Goal: Task Accomplishment & Management: Manage account settings

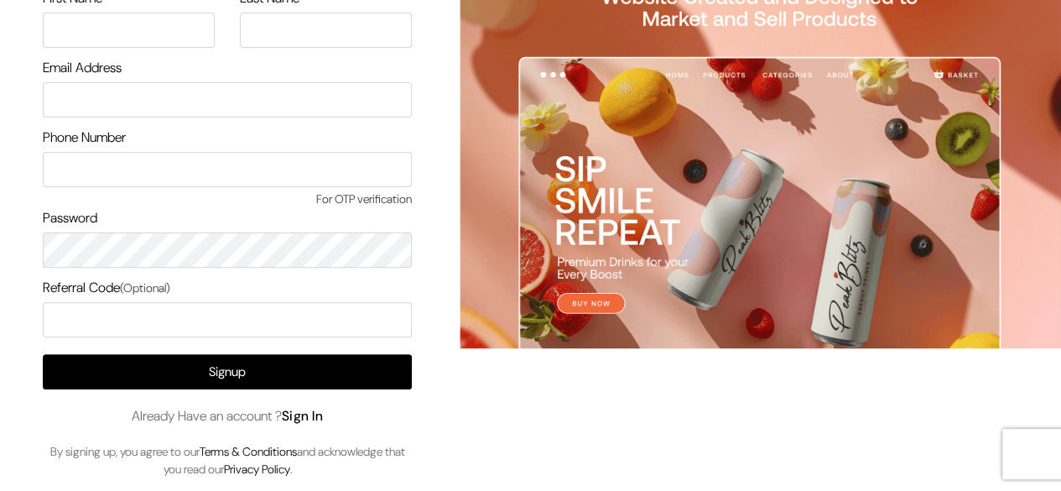
click at [300, 407] on link "Sign In" at bounding box center [303, 416] width 42 height 18
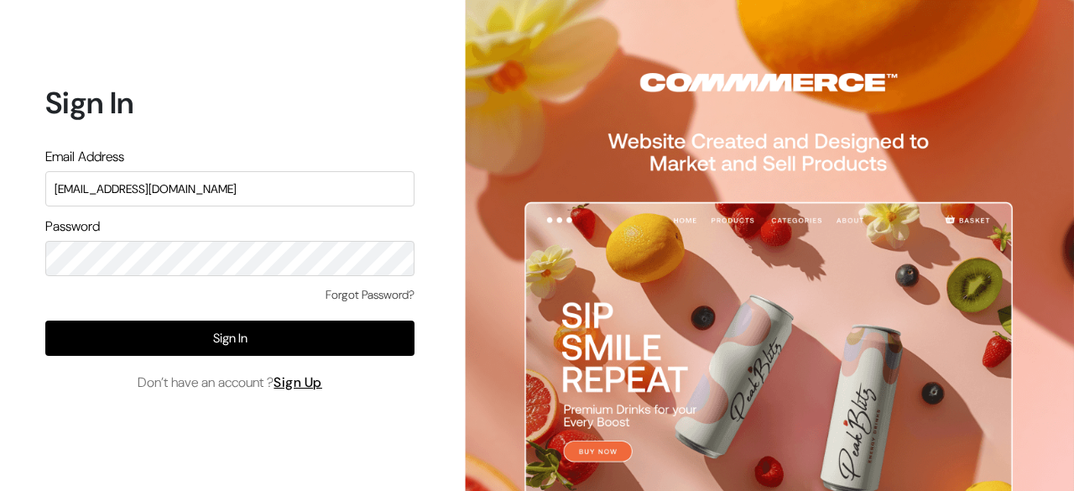
type input "surajp@outdoinc.com"
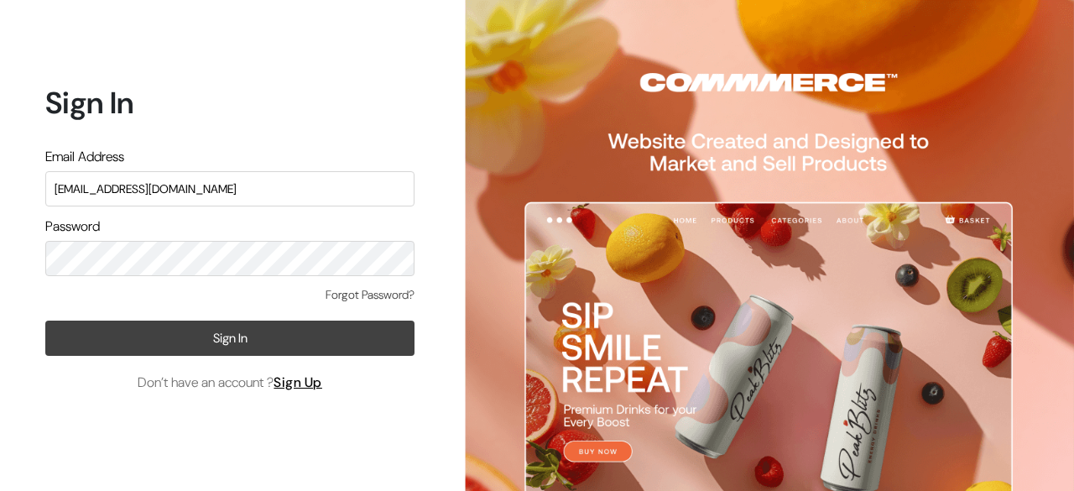
click at [215, 338] on button "Sign In" at bounding box center [229, 337] width 369 height 35
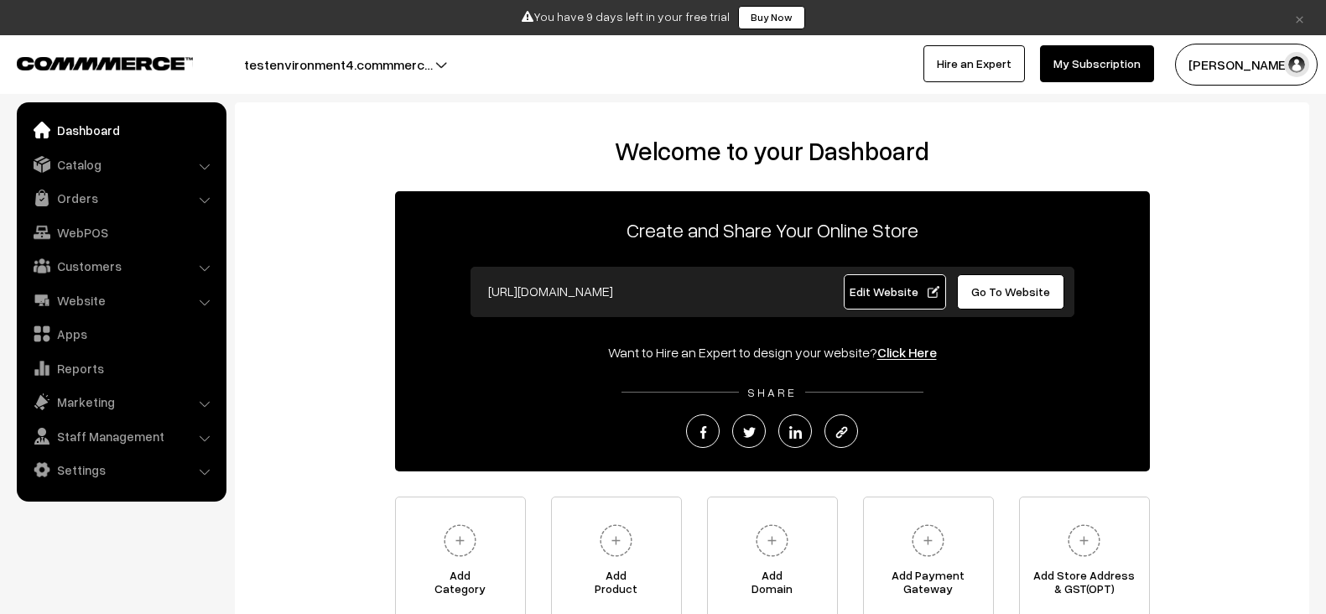
scroll to position [29, 0]
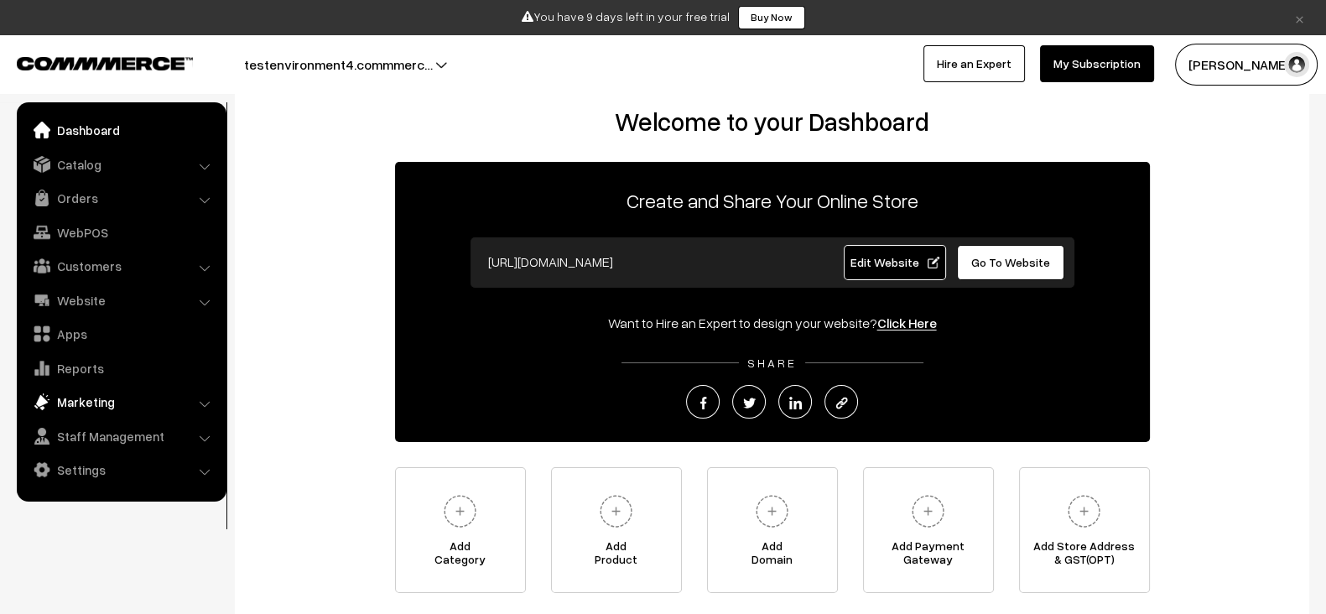
click at [147, 387] on link "Marketing" at bounding box center [121, 402] width 200 height 30
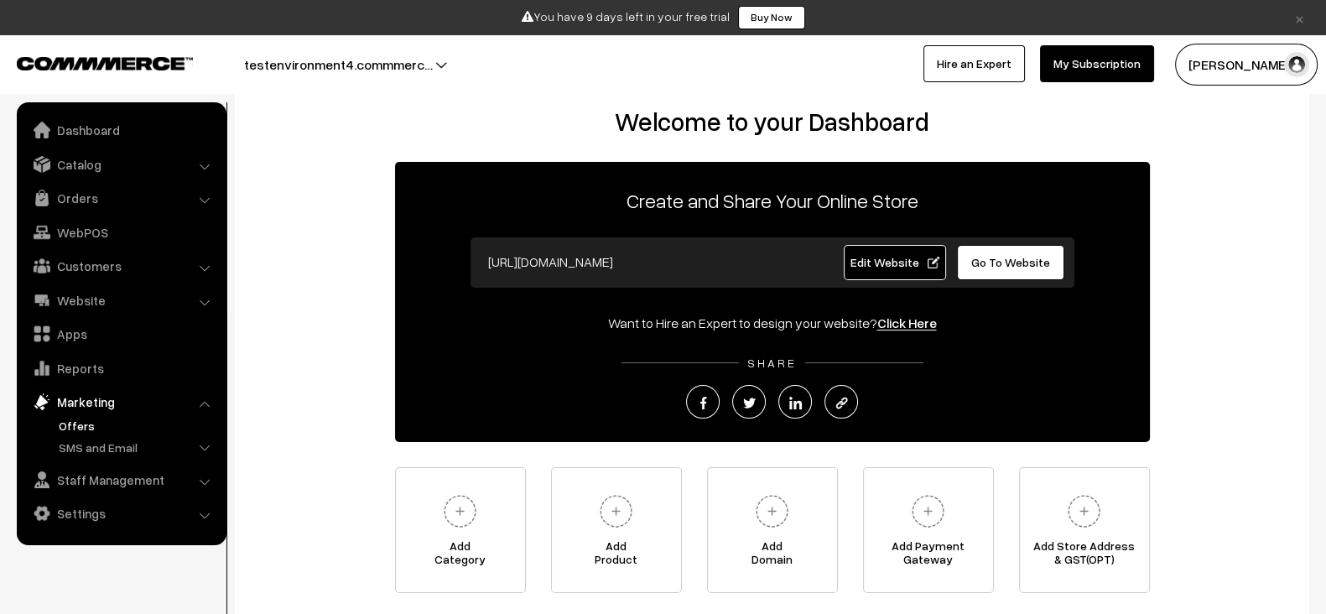
click at [63, 421] on link "Offers" at bounding box center [138, 426] width 166 height 18
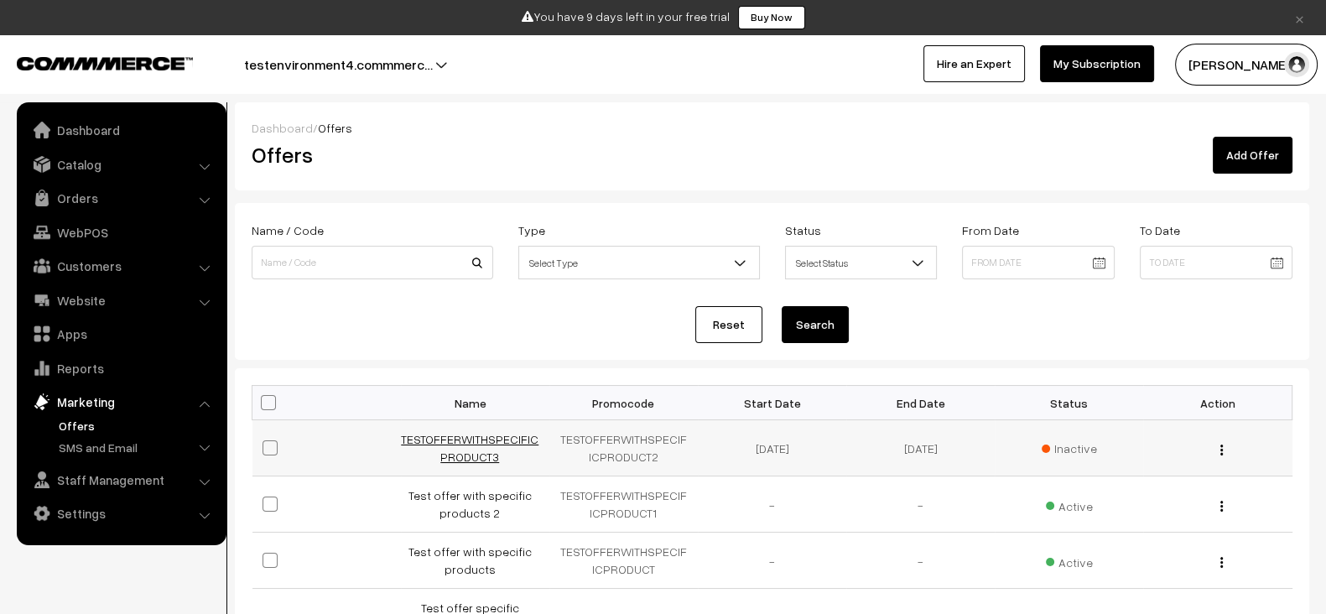
click at [487, 434] on link "TESTOFFERWITHSPECIFICPRODUCT3" at bounding box center [470, 448] width 138 height 32
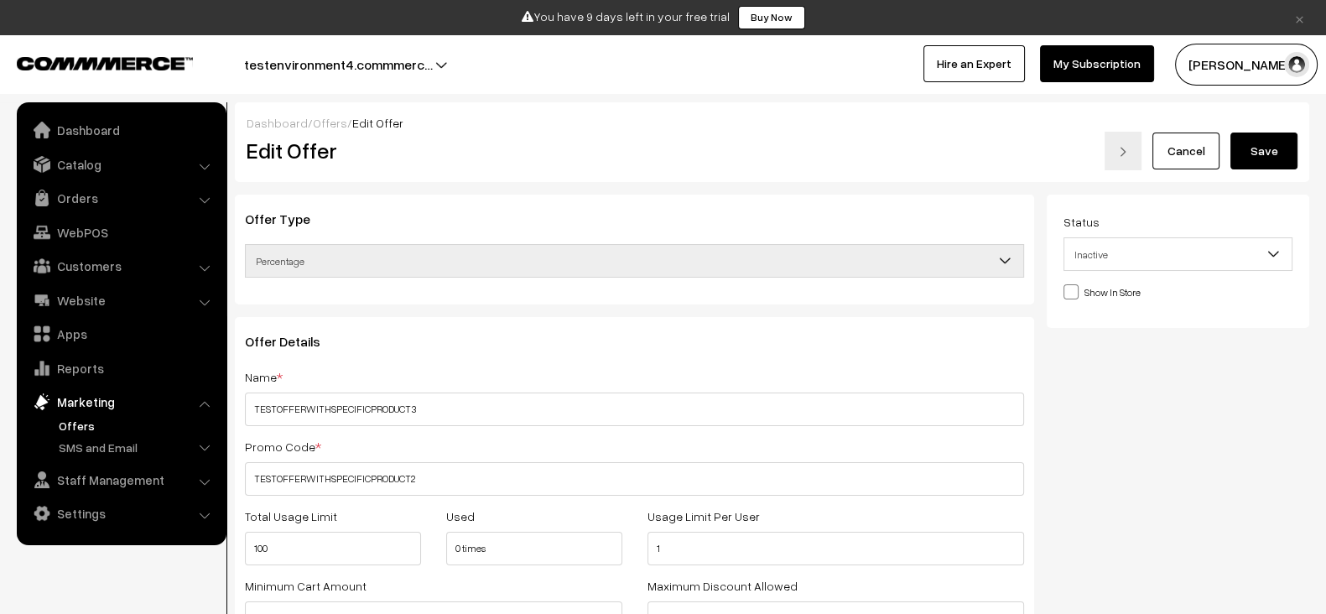
click at [1154, 248] on span "Inactive" at bounding box center [1178, 254] width 227 height 29
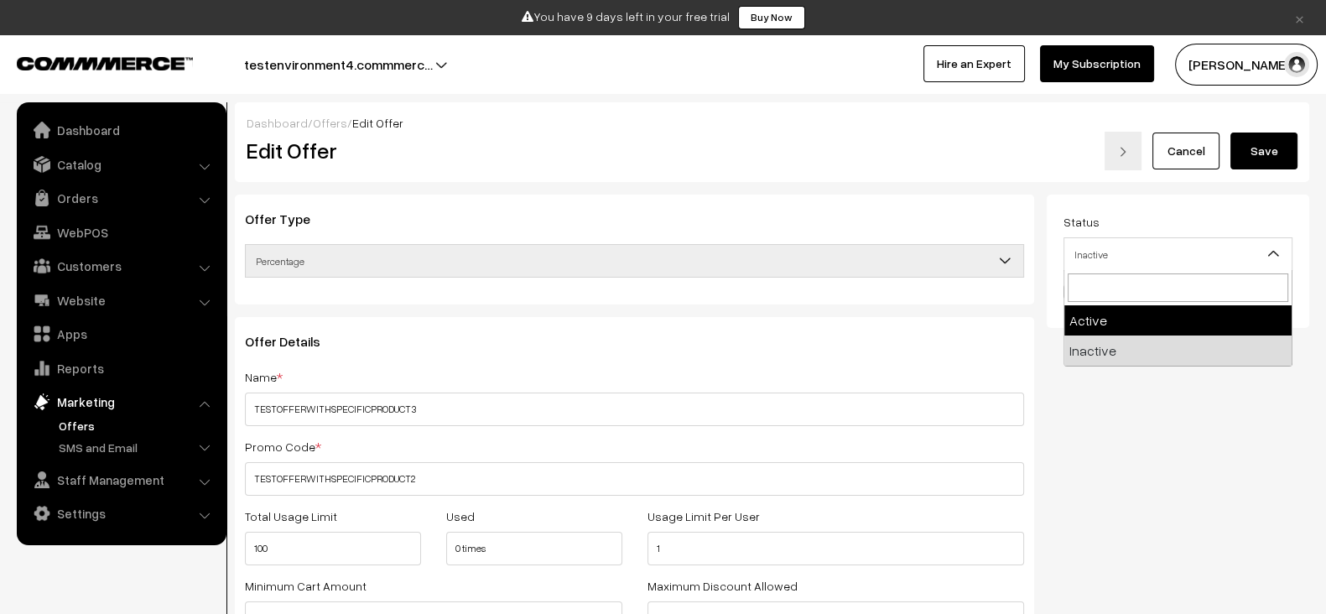
select select "1"
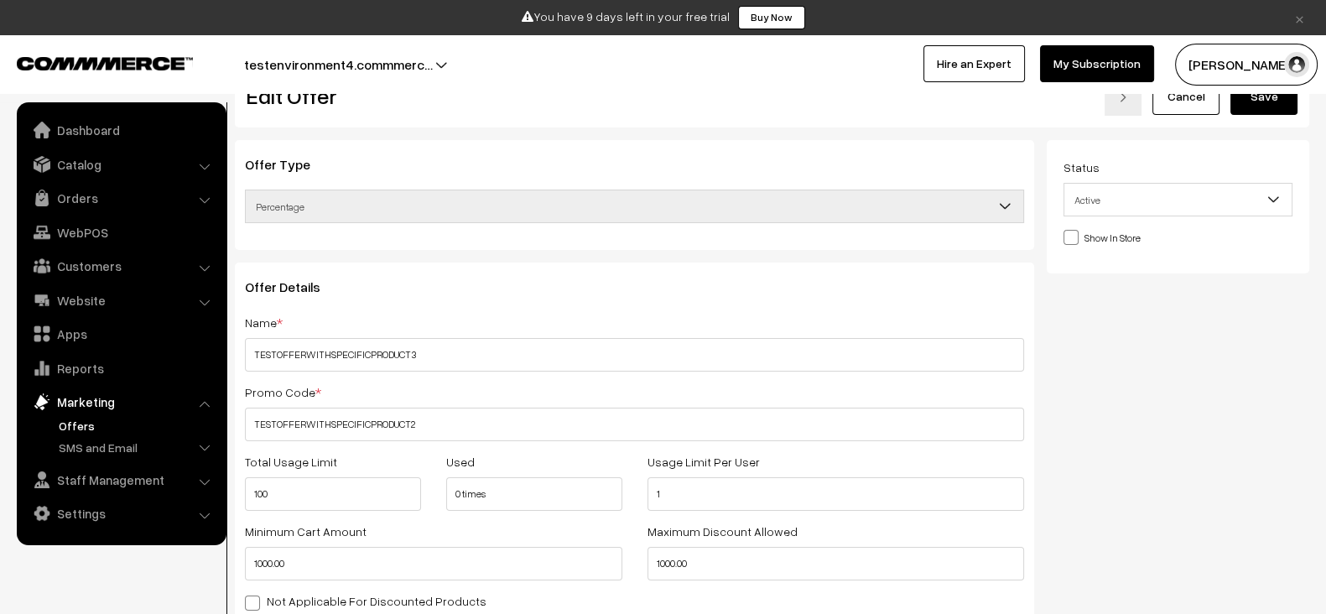
scroll to position [62, 0]
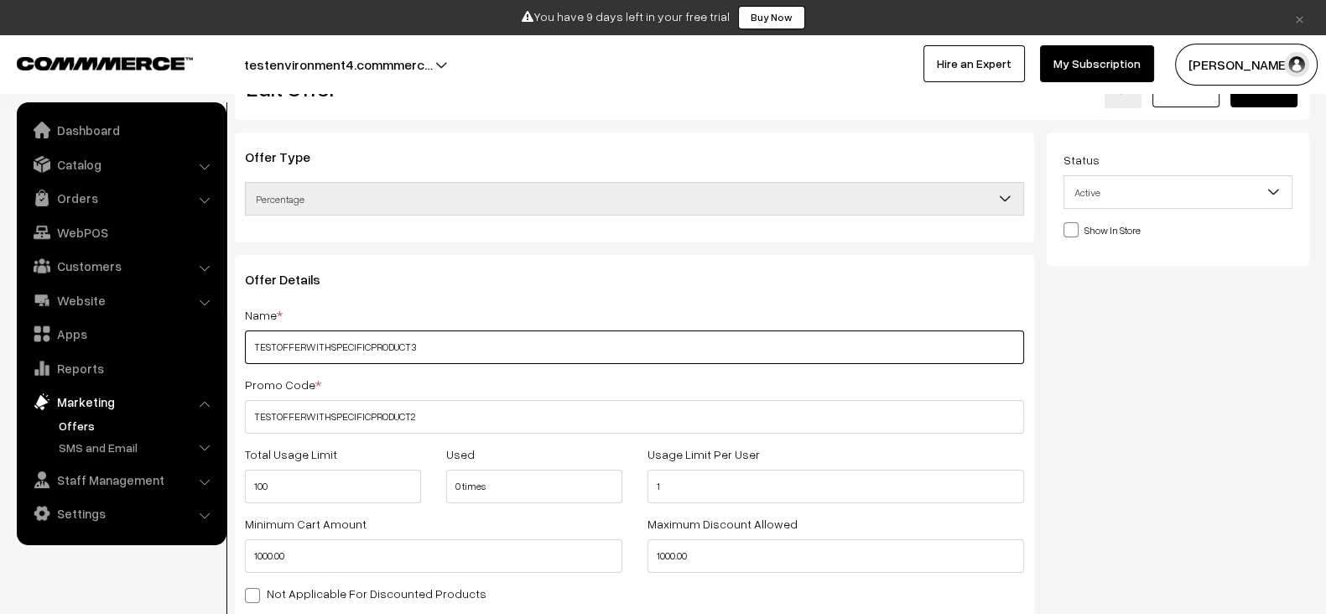
click at [546, 341] on input "TESTOFFERWITHSPECIFICPRODUCT3" at bounding box center [634, 348] width 779 height 34
type input "TESTOFFERWITHSPECIFICPRODUCT4"
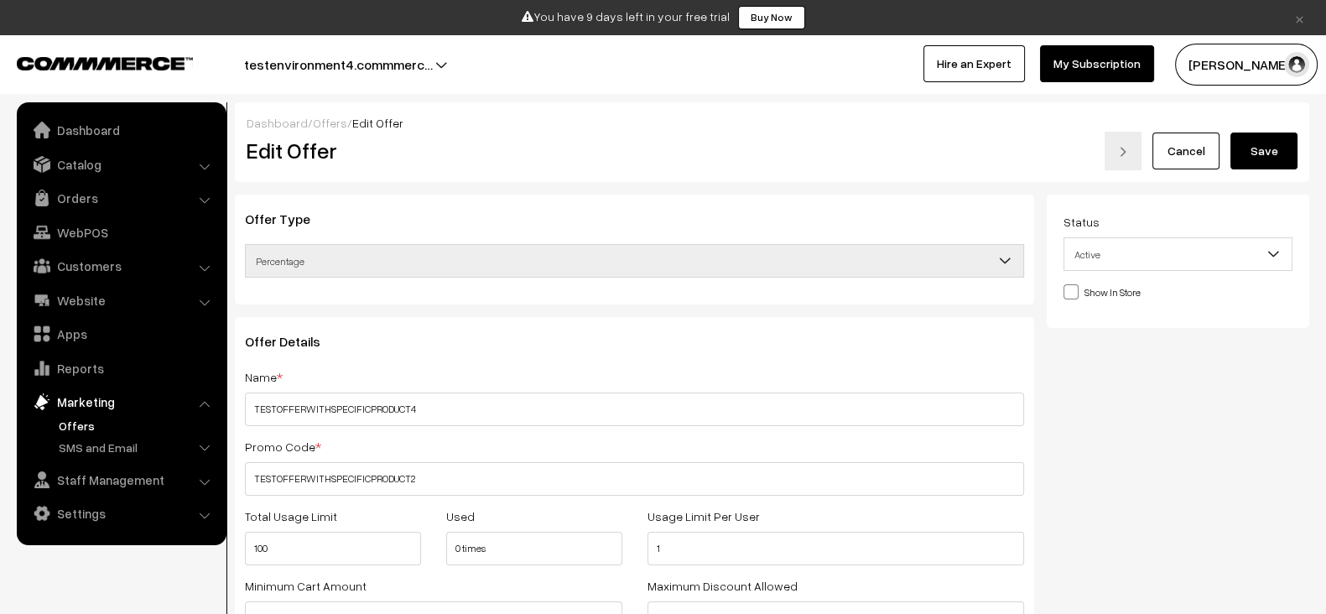
click at [1255, 165] on button "Save" at bounding box center [1264, 151] width 67 height 37
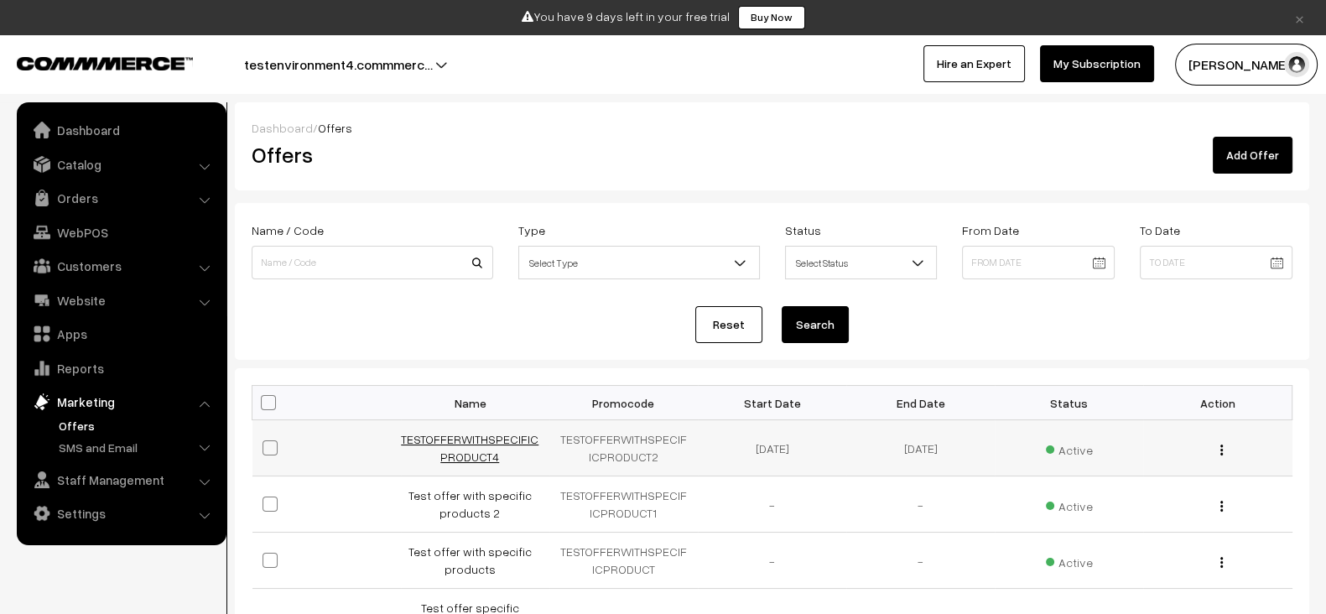
click at [472, 432] on link "TESTOFFERWITHSPECIFICPRODUCT4" at bounding box center [470, 448] width 138 height 32
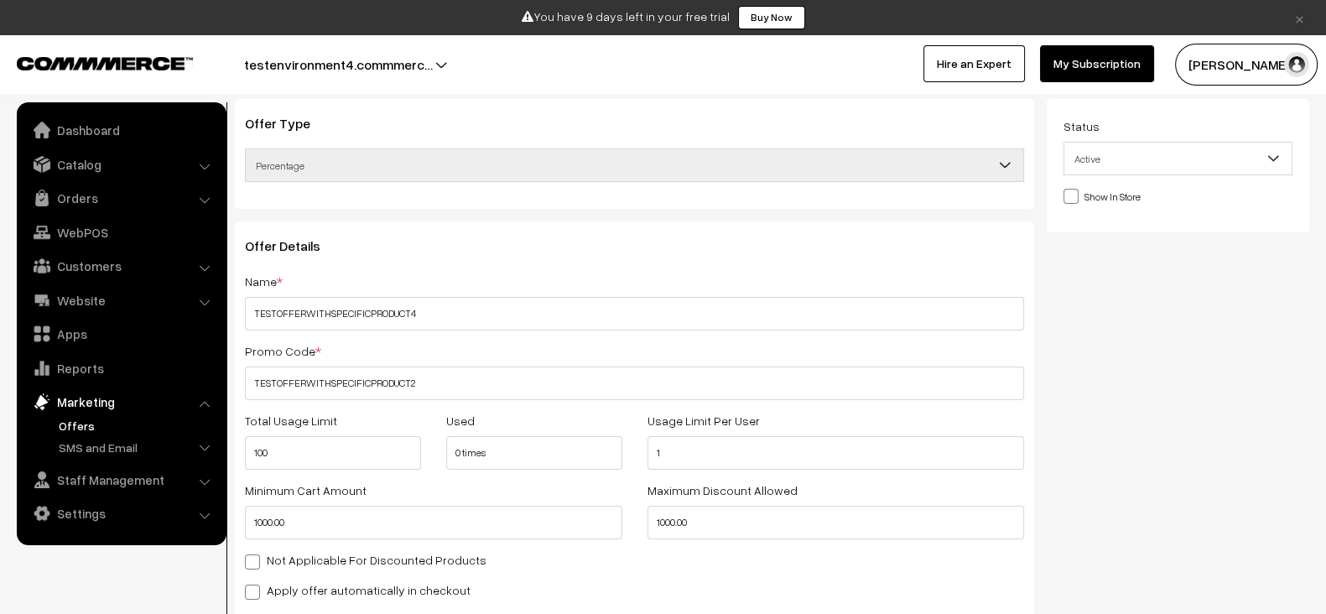
scroll to position [102, 0]
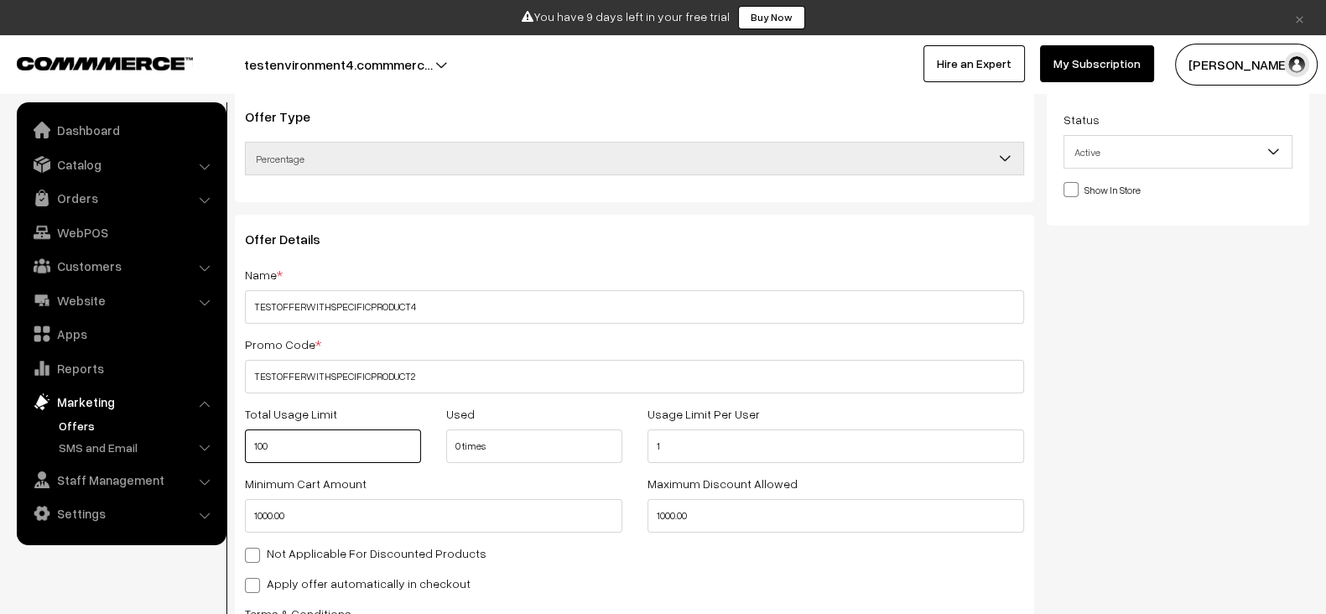
click at [362, 456] on input "100" at bounding box center [333, 447] width 176 height 34
click at [518, 477] on div "Minimum Cart Amount 1000.00" at bounding box center [433, 503] width 403 height 60
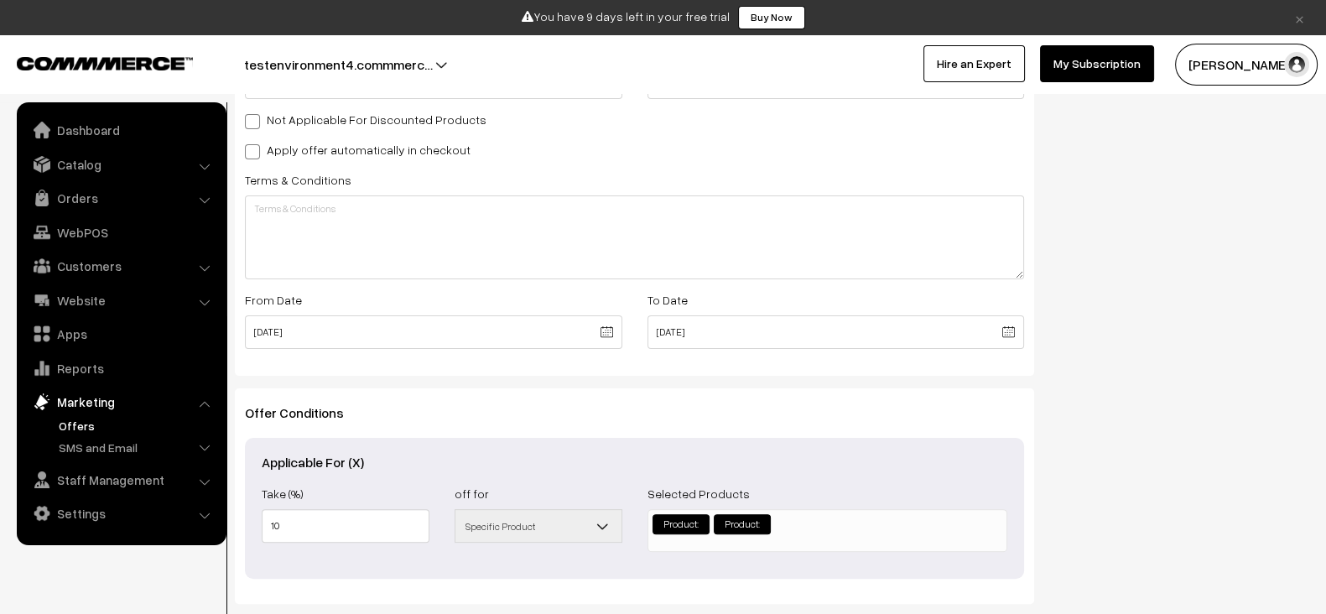
scroll to position [533, 0]
click at [96, 165] on link "Catalog" at bounding box center [121, 164] width 200 height 30
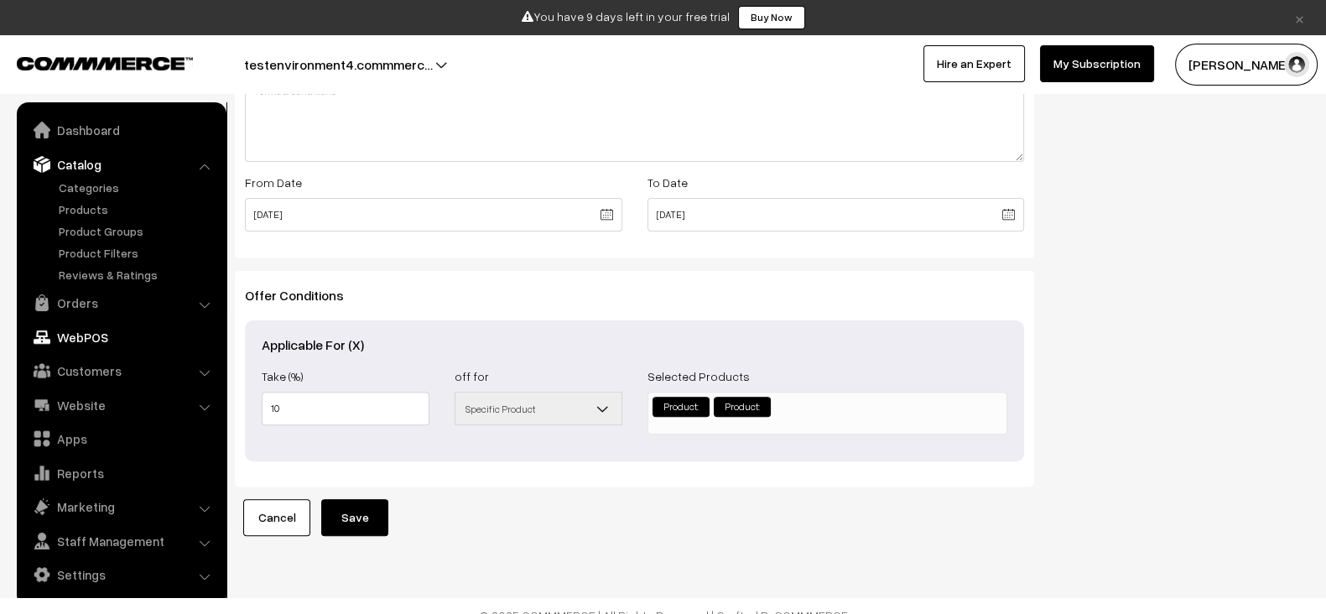
scroll to position [685, 0]
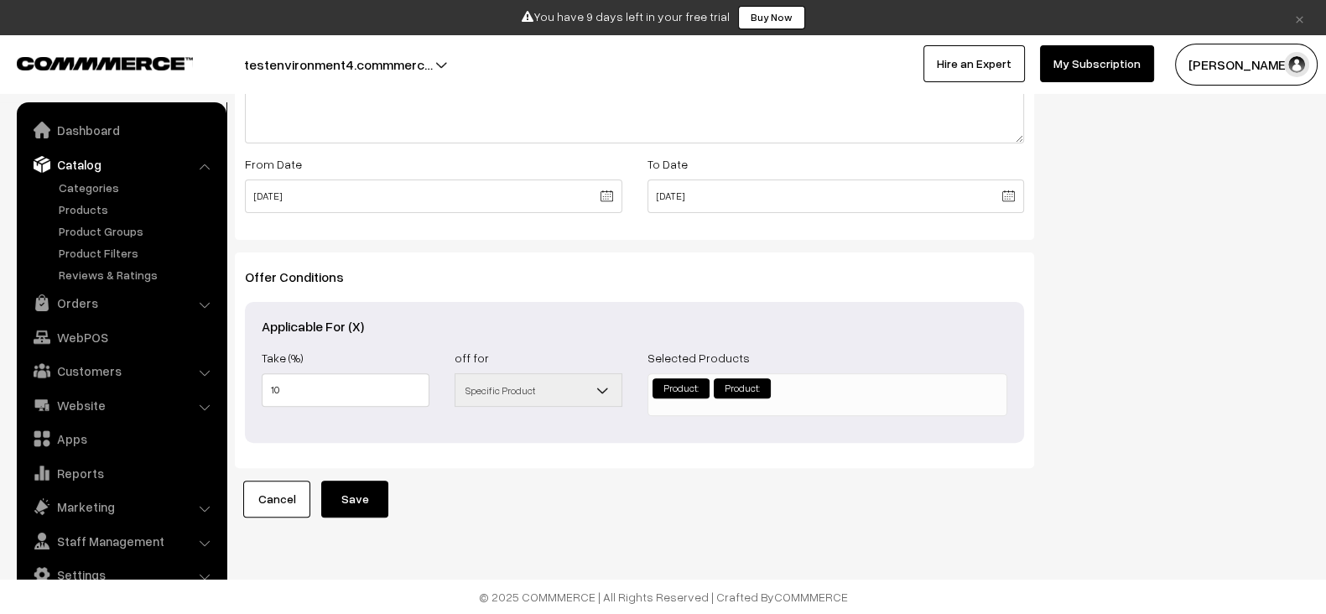
click at [284, 353] on div "Take (%) 10" at bounding box center [345, 381] width 193 height 69
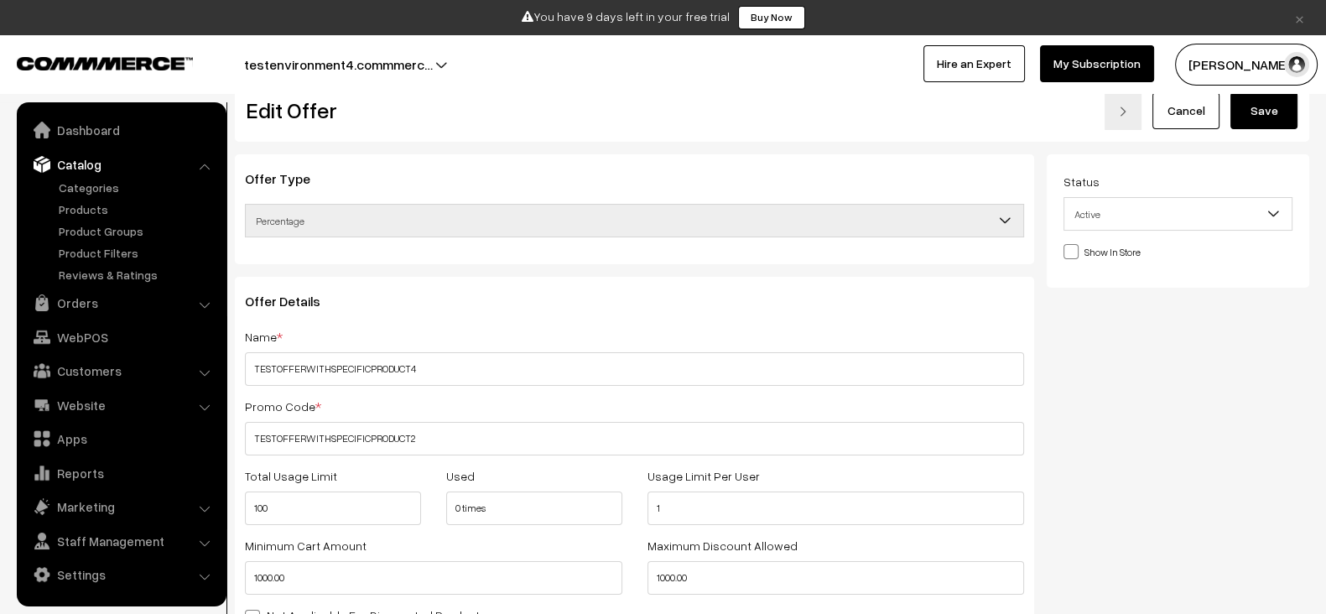
scroll to position [0, 0]
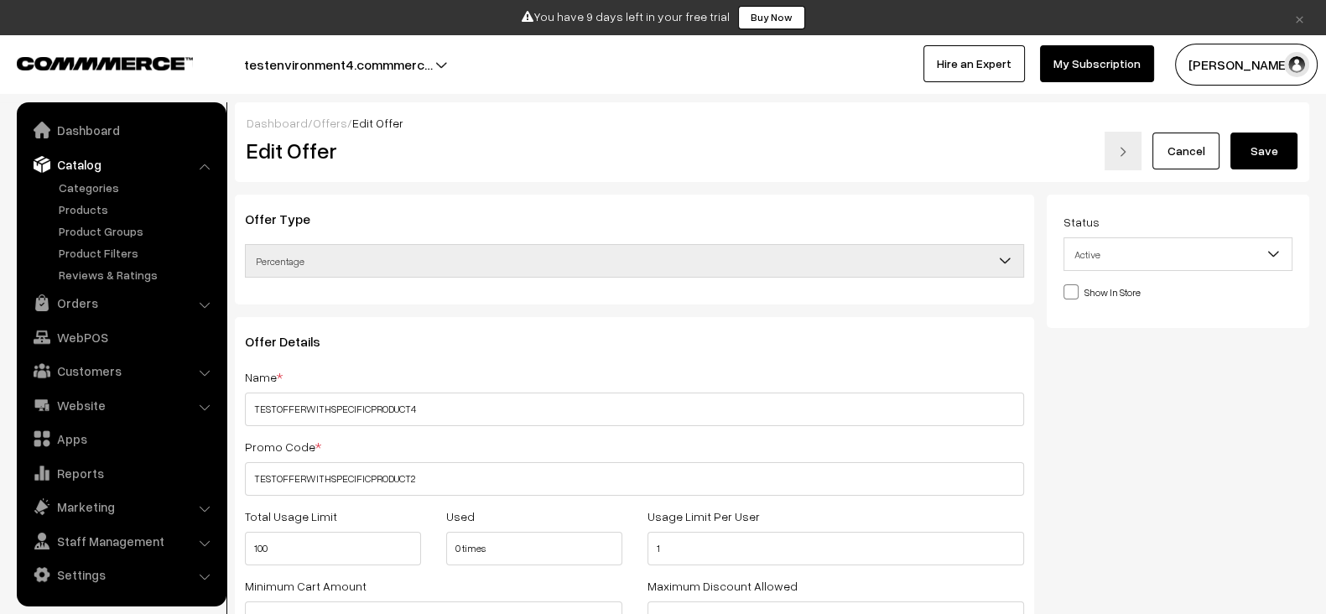
click at [668, 266] on span "Percentage" at bounding box center [635, 261] width 778 height 29
click at [650, 227] on div "Offer Type Flat Percentage Shipping Discount Free Shipping Percentage" at bounding box center [635, 250] width 800 height 110
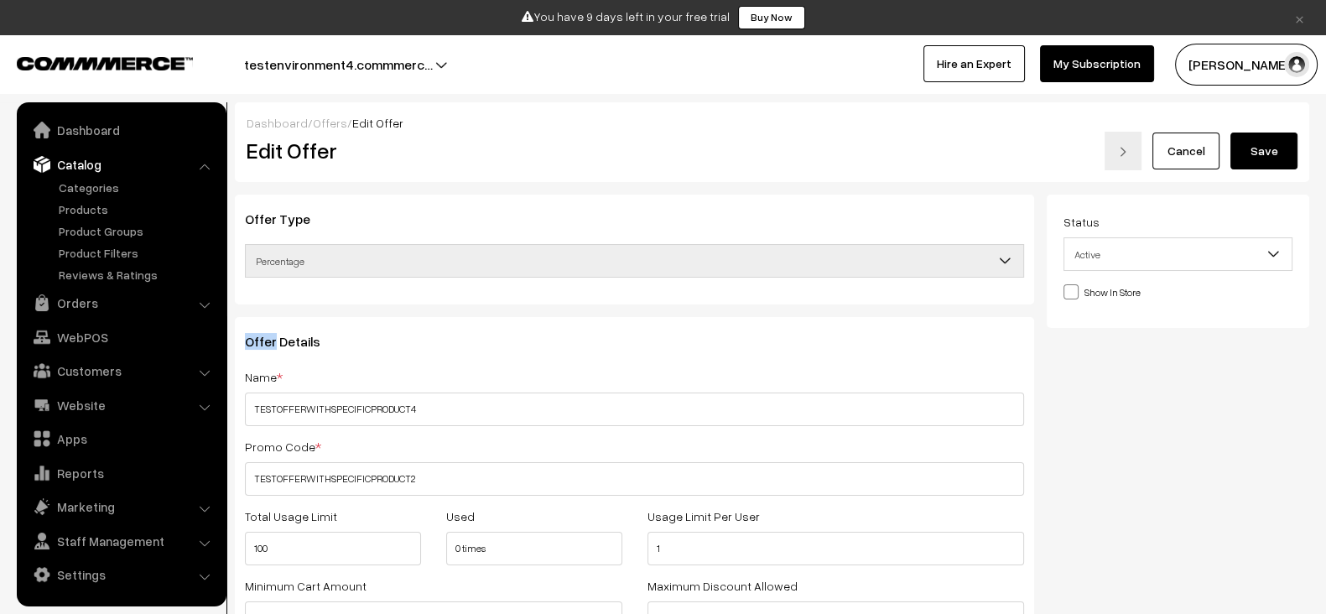
click at [650, 227] on div "Offer Type Flat Percentage Shipping Discount Free Shipping Percentage" at bounding box center [635, 250] width 800 height 110
click at [647, 212] on h3 "Offer Type" at bounding box center [634, 219] width 779 height 16
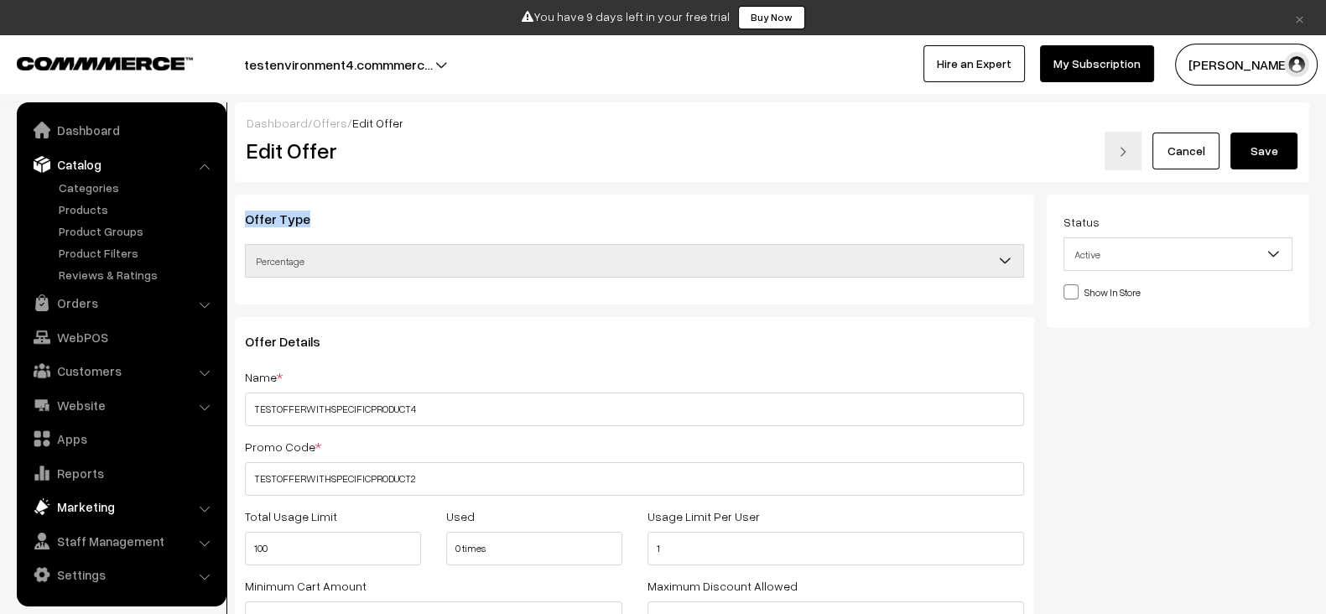
click at [114, 509] on link "Marketing" at bounding box center [121, 507] width 200 height 30
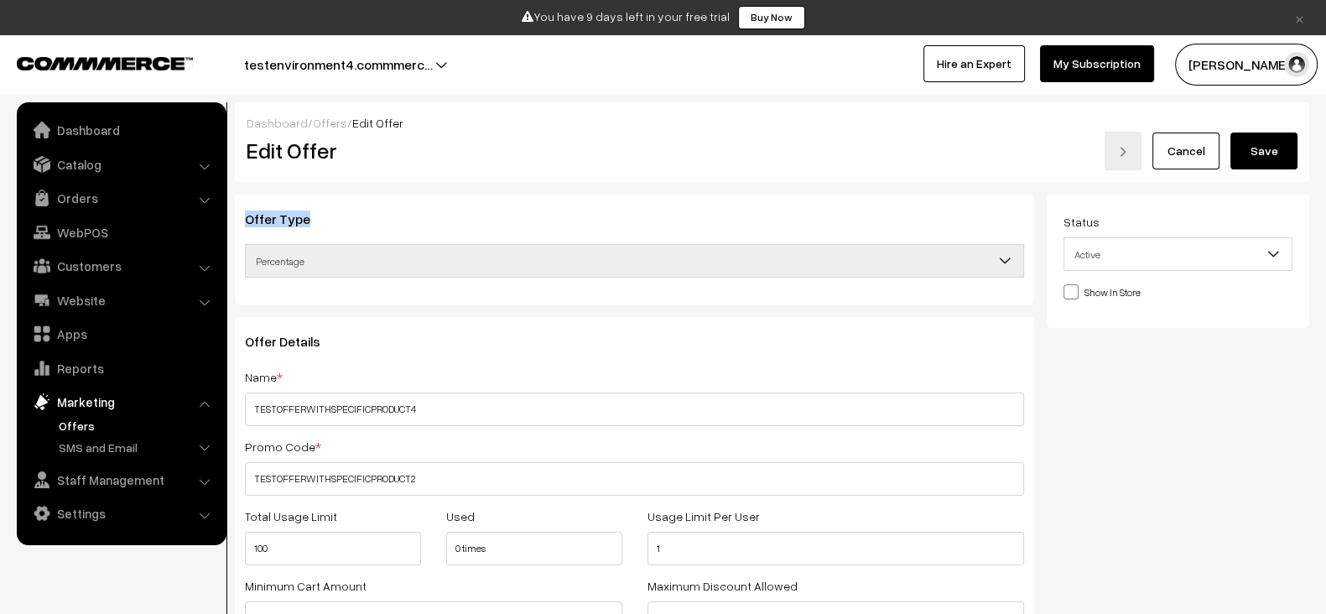
click at [92, 430] on link "Offers" at bounding box center [138, 426] width 166 height 18
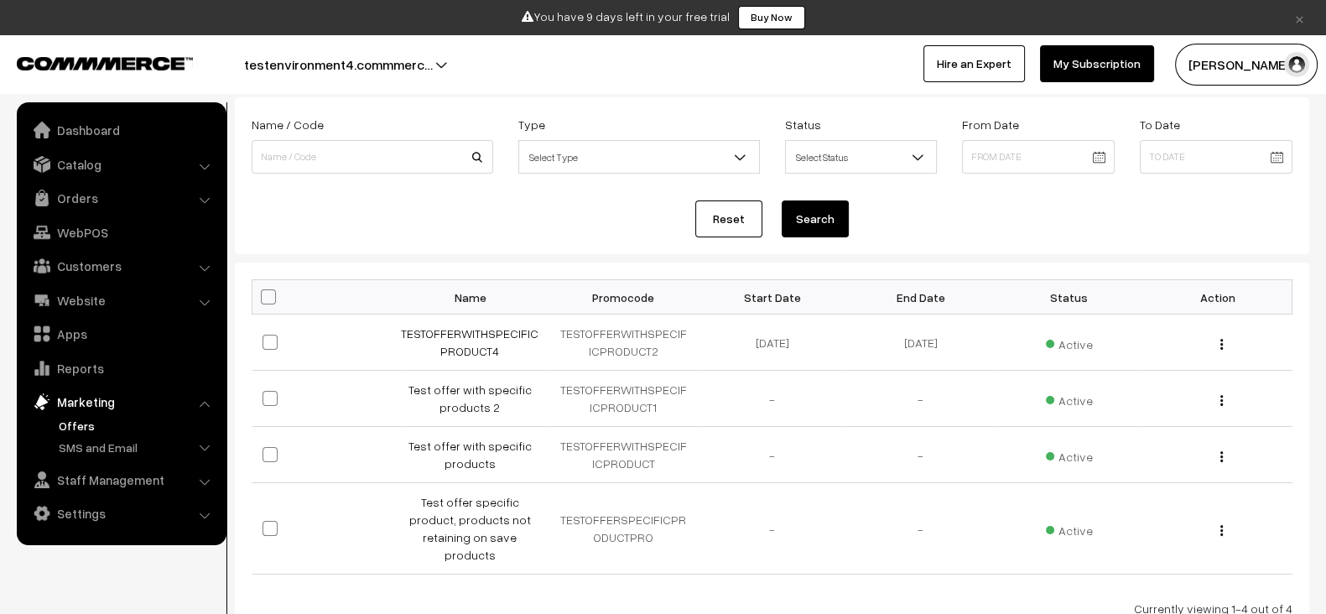
scroll to position [109, 0]
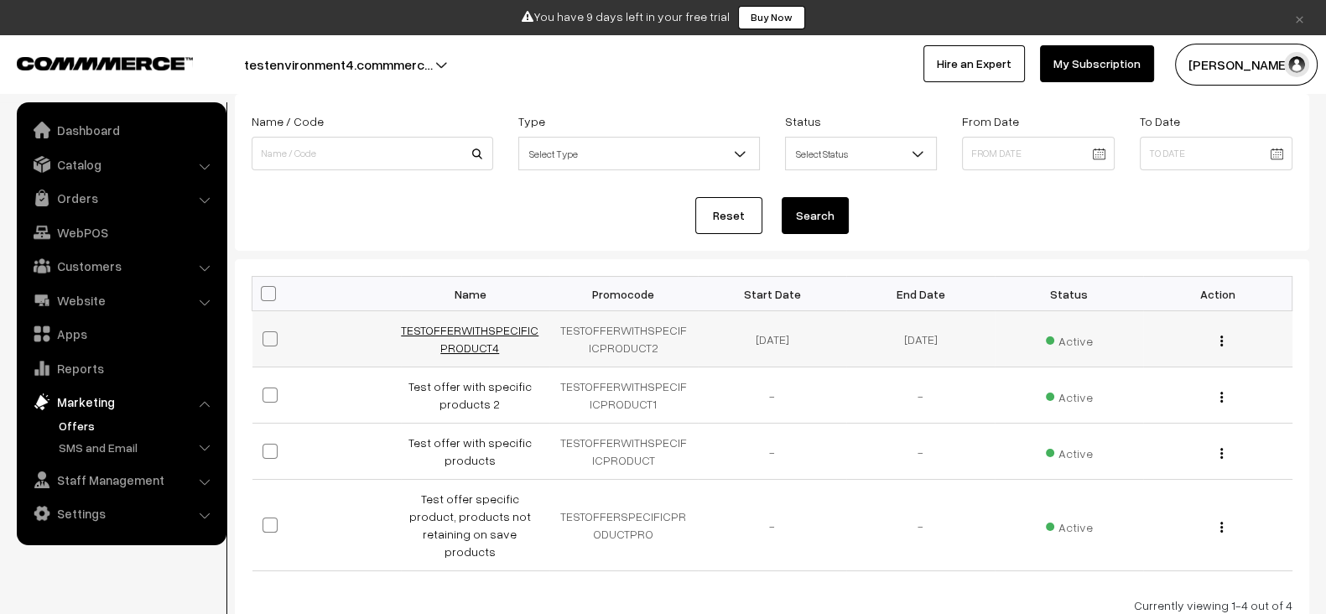
click at [451, 347] on link "TESTOFFERWITHSPECIFICPRODUCT4" at bounding box center [470, 339] width 138 height 32
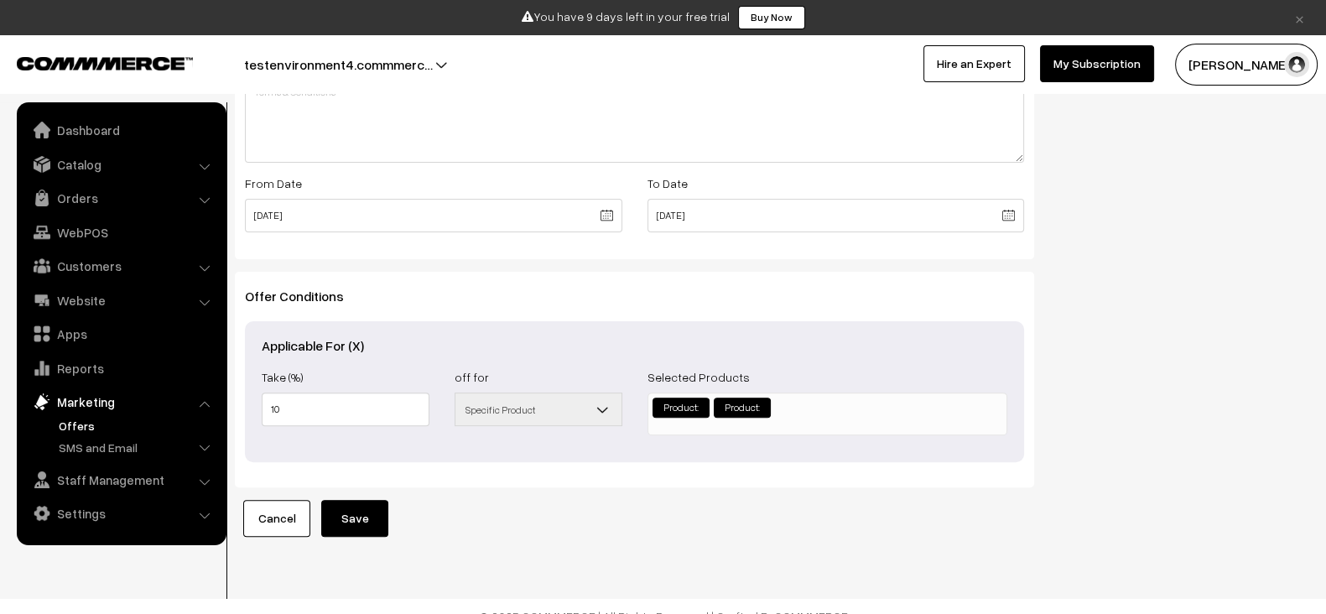
scroll to position [685, 0]
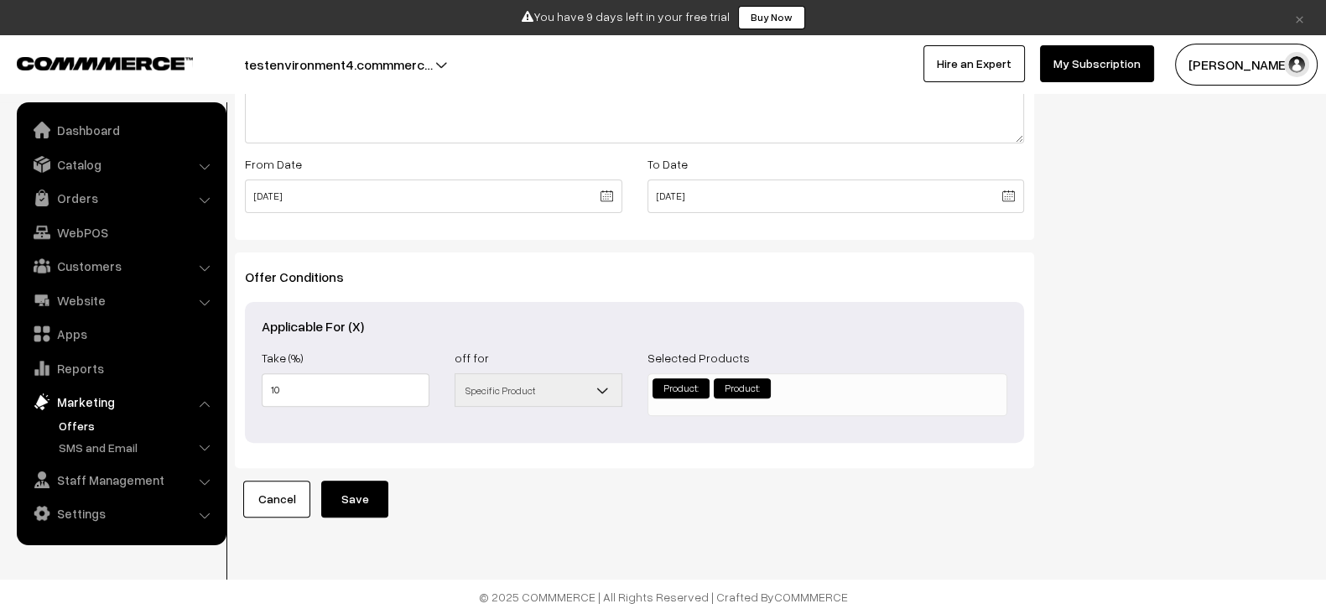
click at [361, 493] on button "Save" at bounding box center [354, 499] width 67 height 37
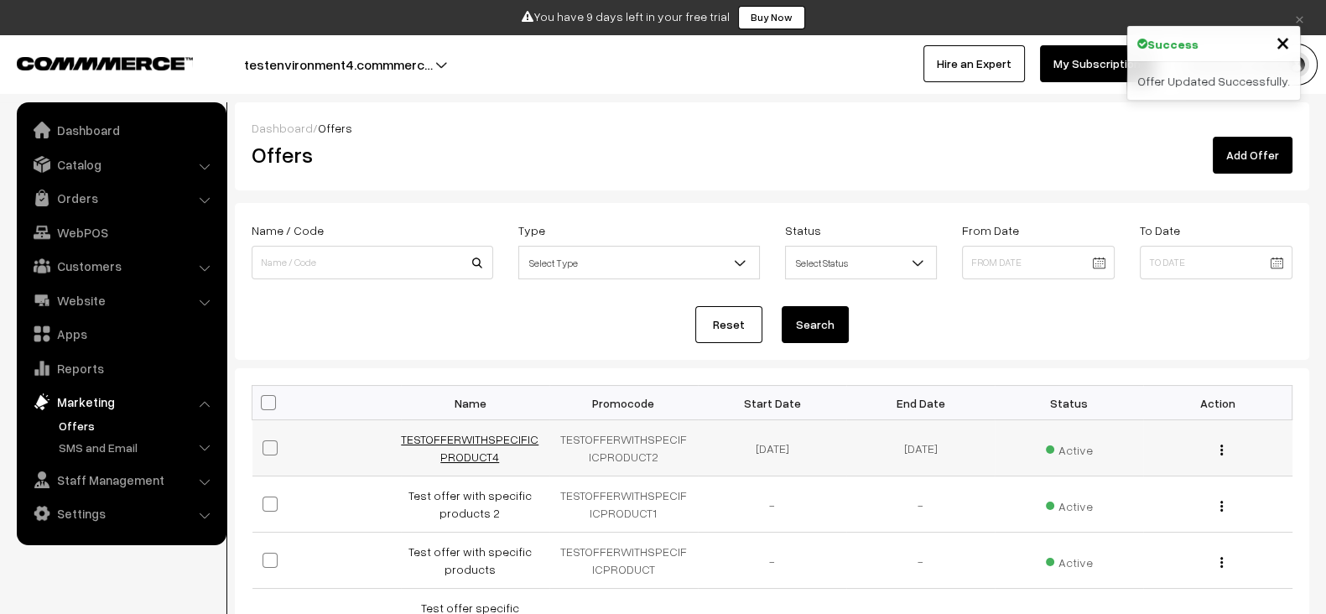
click at [526, 437] on link "TESTOFFERWITHSPECIFICPRODUCT4" at bounding box center [470, 448] width 138 height 32
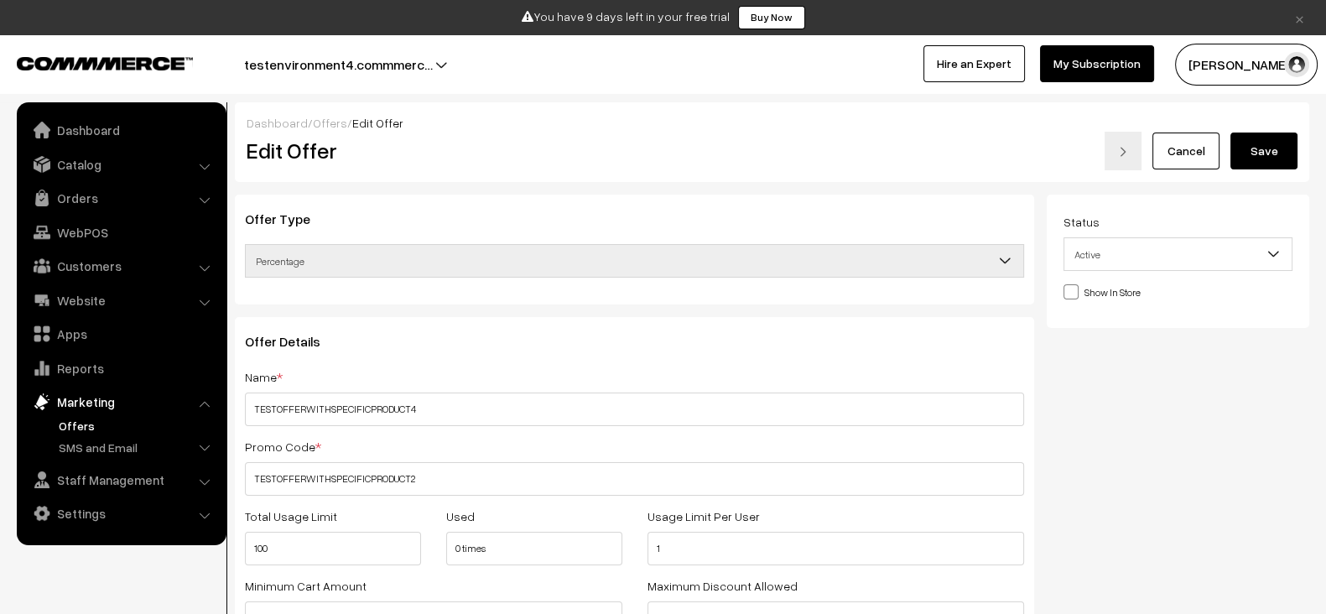
click at [678, 328] on div "Offer Details Name * TESTOFFERWITHSPECIFICPRODUCT4 Promo Code * TESTOFFERWITHSP…" at bounding box center [635, 614] width 800 height 595
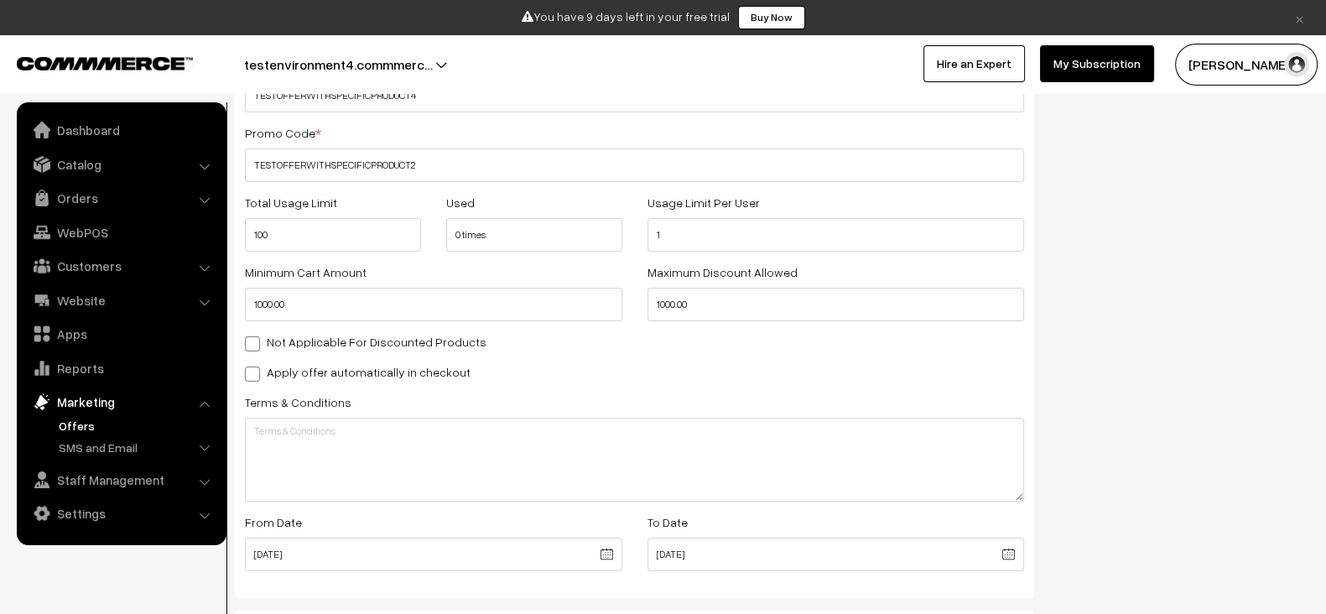
scroll to position [305, 0]
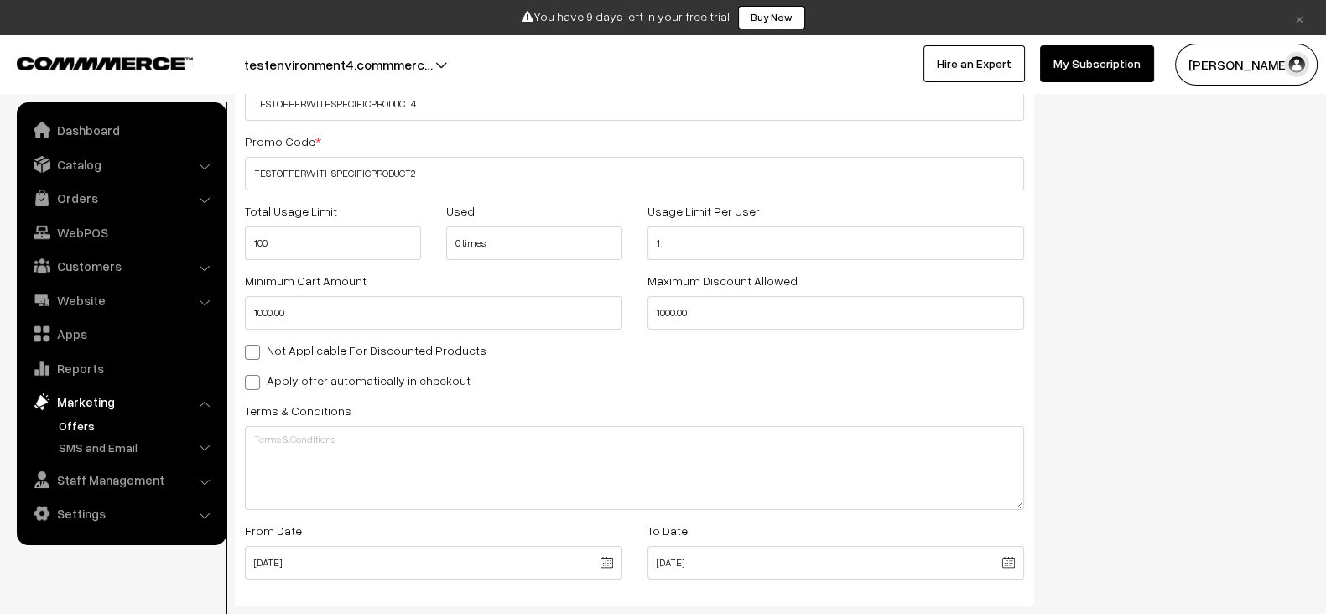
click at [678, 328] on div "Minimum Cart Amount 1000.00 Maximum Discount Allowed 1000.00" at bounding box center [634, 305] width 805 height 70
click at [685, 340] on div "Not Applicable For Discounted Products" at bounding box center [634, 350] width 779 height 20
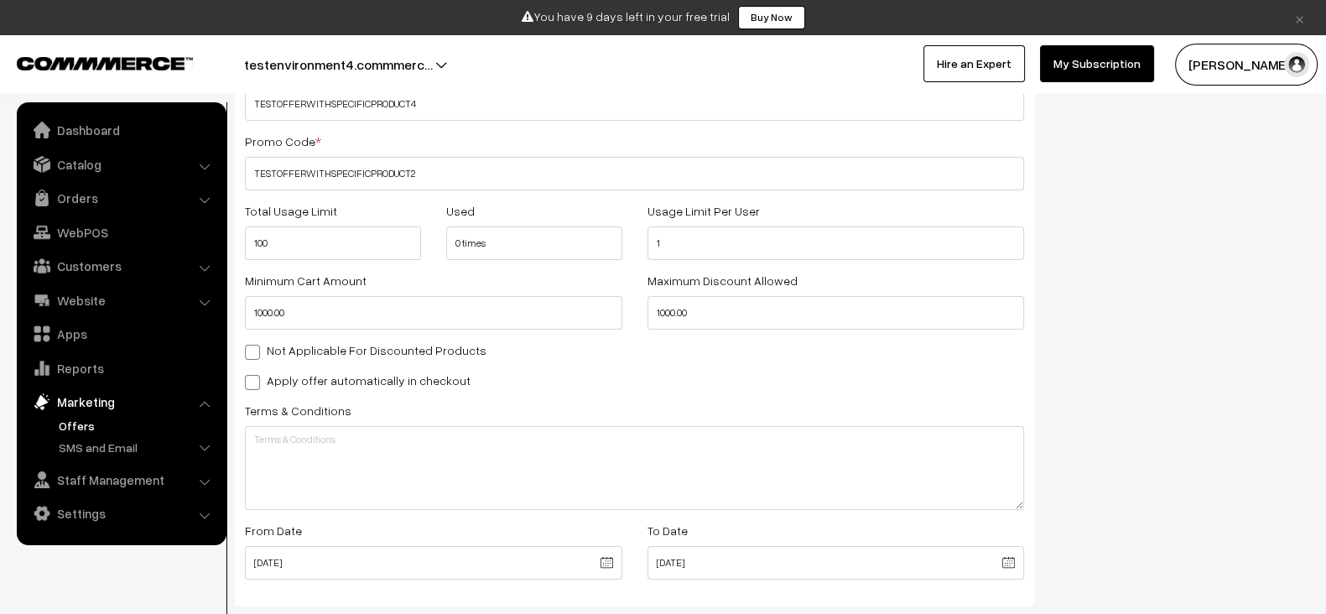
click at [635, 346] on div "Not Applicable For Discounted Products" at bounding box center [634, 350] width 779 height 20
click at [520, 380] on div "Apply offer automatically in checkout" at bounding box center [634, 380] width 779 height 20
click at [466, 380] on div "Apply offer automatically in checkout" at bounding box center [634, 380] width 779 height 20
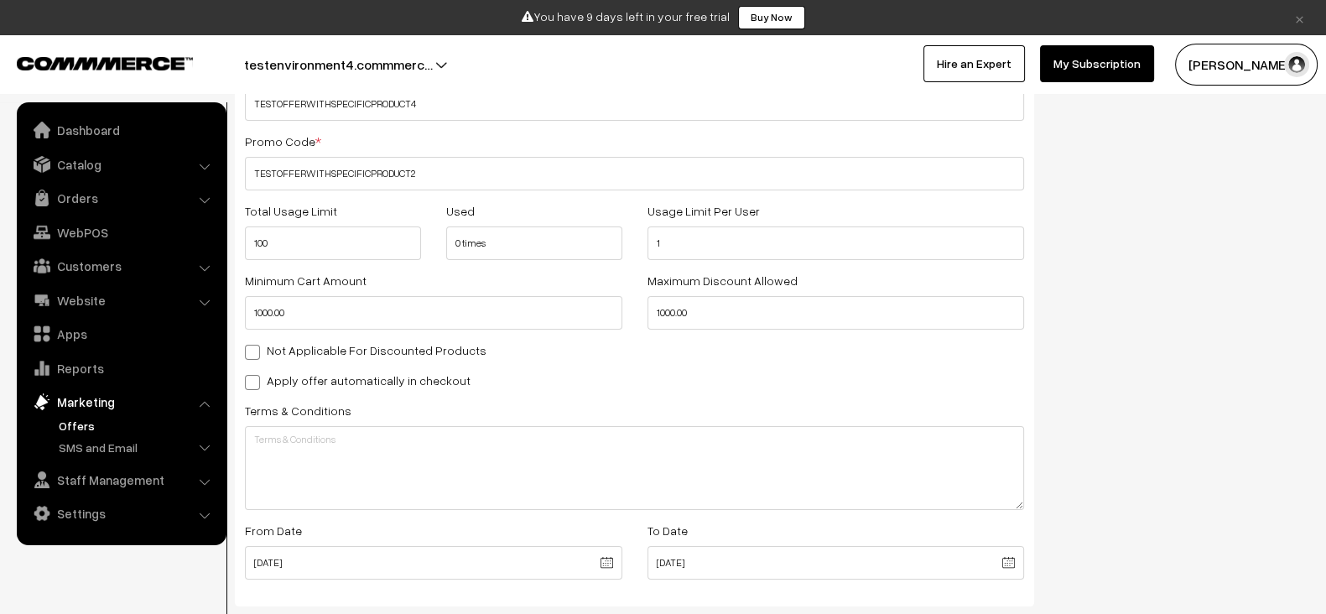
click at [446, 380] on label "Apply offer automatically in checkout" at bounding box center [358, 381] width 226 height 18
click at [256, 380] on input "Apply offer automatically in checkout" at bounding box center [250, 379] width 11 height 11
click at [446, 380] on label "Apply offer automatically in checkout" at bounding box center [358, 381] width 226 height 18
click at [256, 380] on input "Apply offer automatically in checkout" at bounding box center [250, 379] width 11 height 11
checkbox input "false"
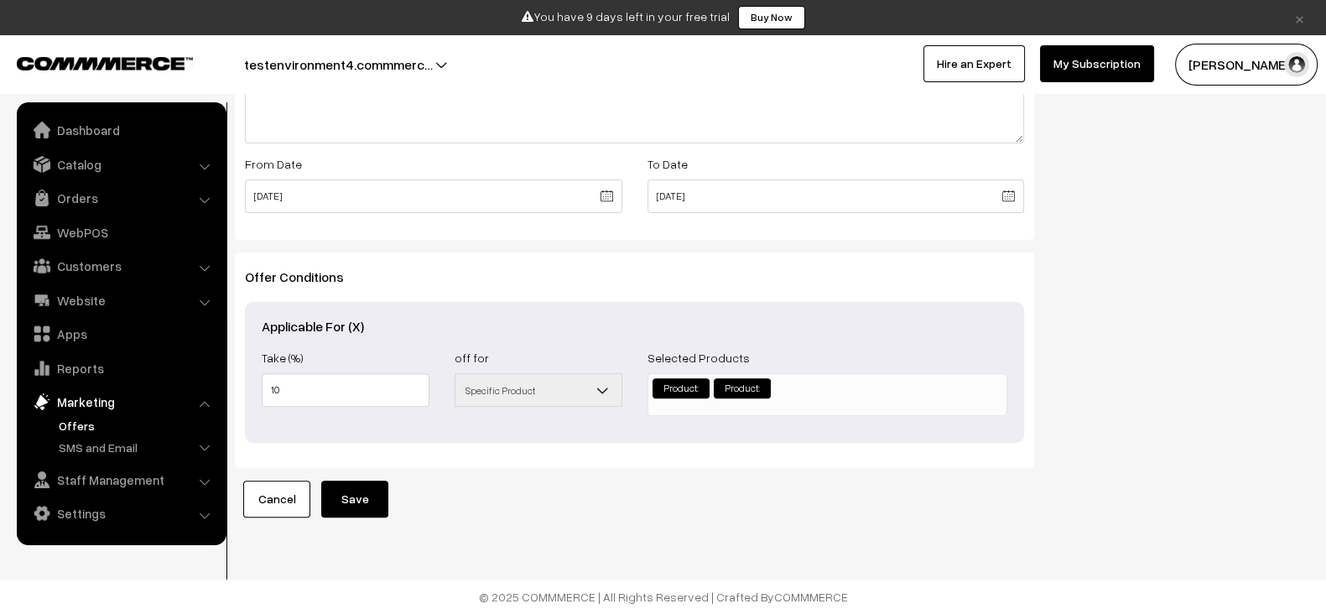
scroll to position [685, 0]
click at [268, 498] on link "Cancel" at bounding box center [276, 499] width 67 height 37
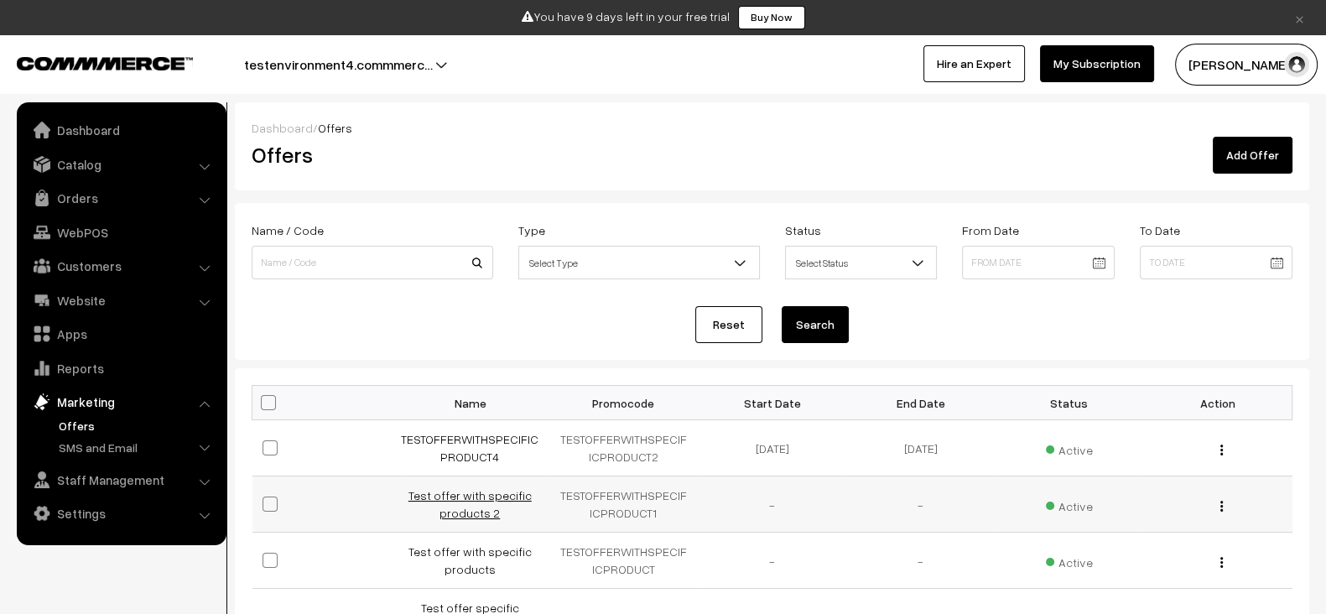
click at [483, 498] on link "Test offer with specific products 2" at bounding box center [470, 504] width 123 height 32
click at [1263, 152] on link "Add Offer" at bounding box center [1253, 155] width 80 height 37
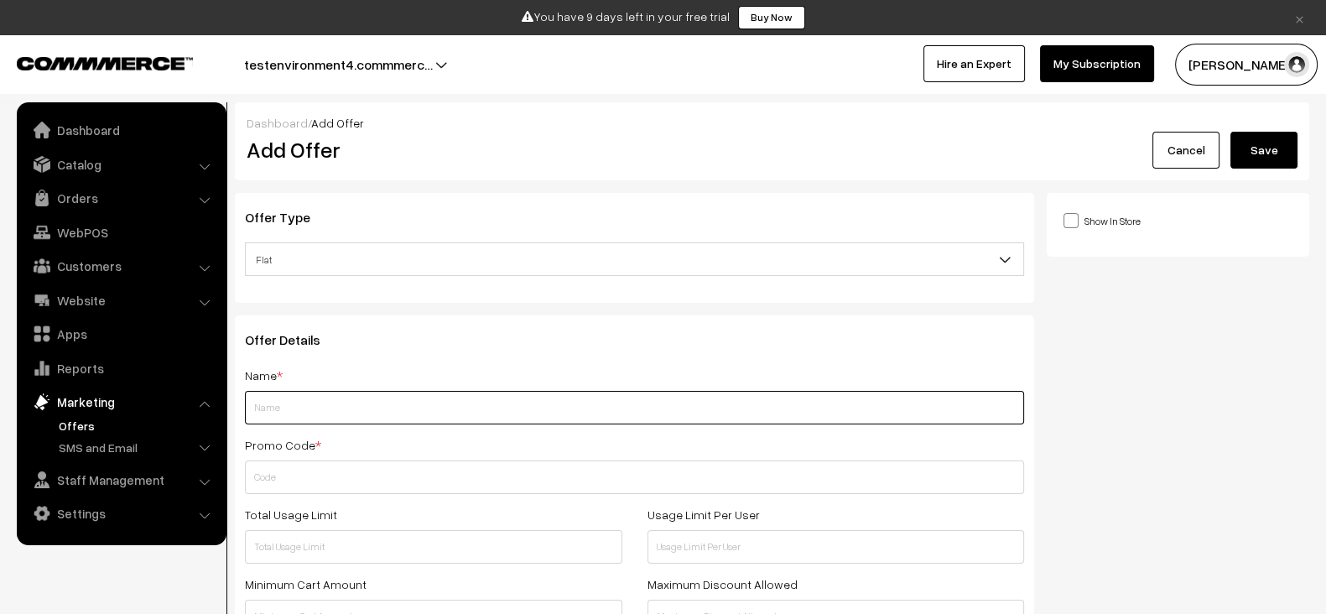
click at [451, 404] on input "text" at bounding box center [634, 408] width 779 height 34
type input "Test offer 1"
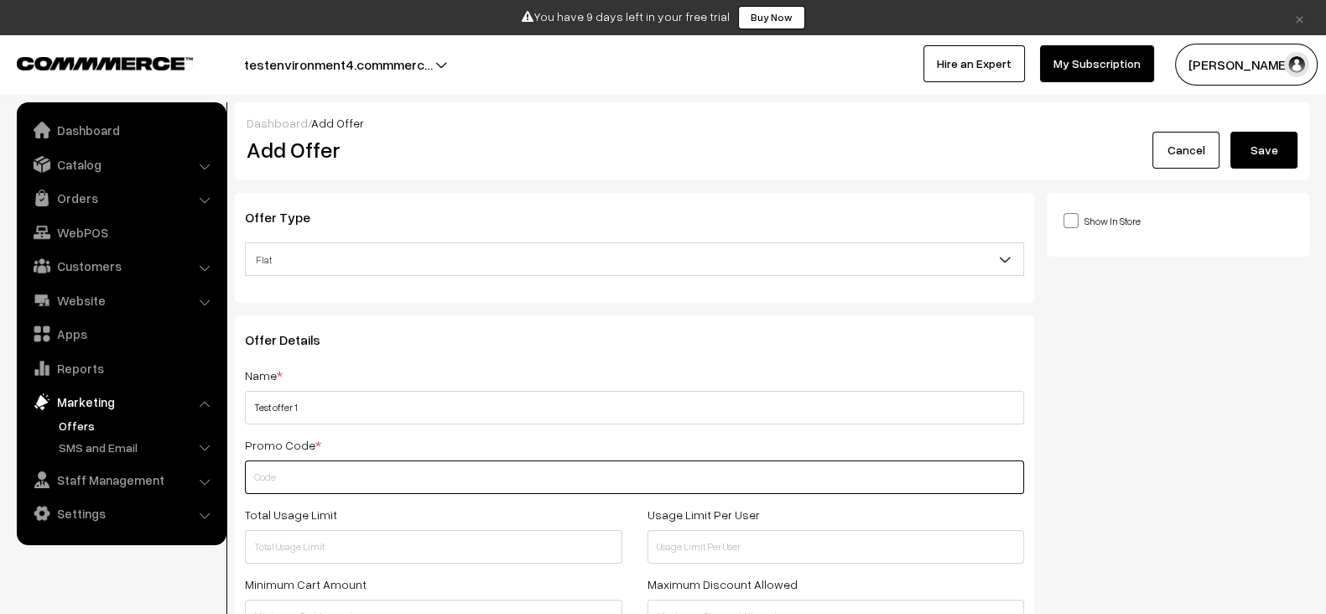
click at [373, 469] on input "text" at bounding box center [634, 478] width 779 height 34
paste input "TESTOFFER1"
type input "TESTOFFER1"
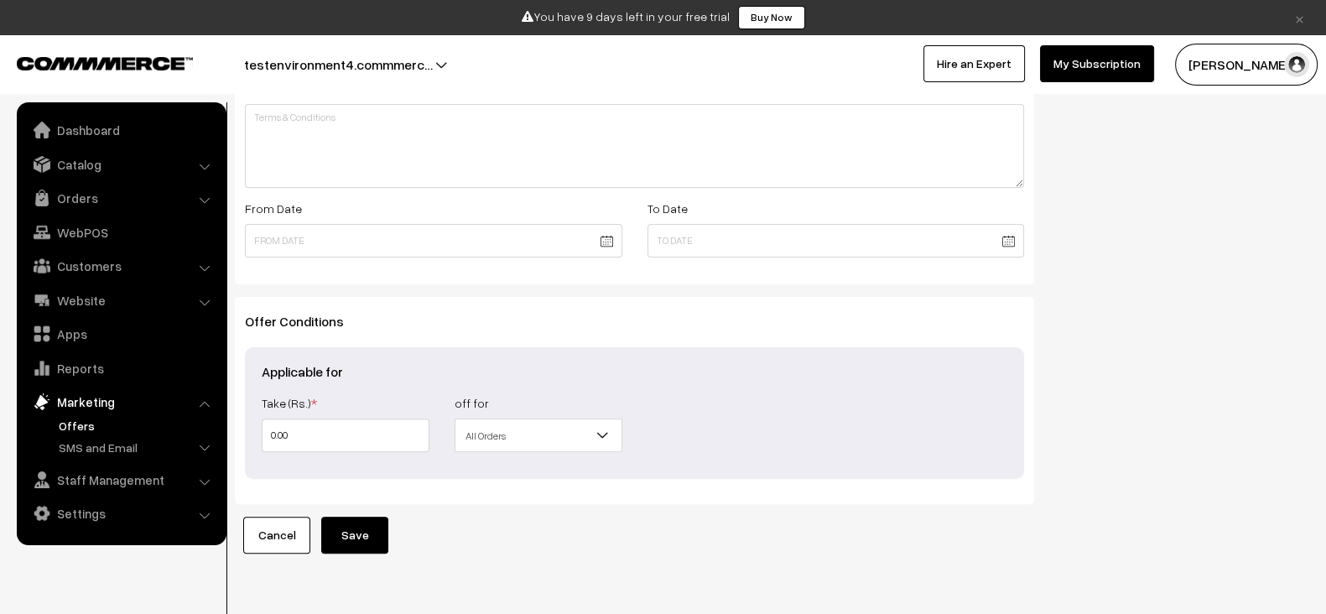
scroll to position [627, 0]
click at [393, 435] on input "0.00" at bounding box center [346, 435] width 168 height 34
type input "1"
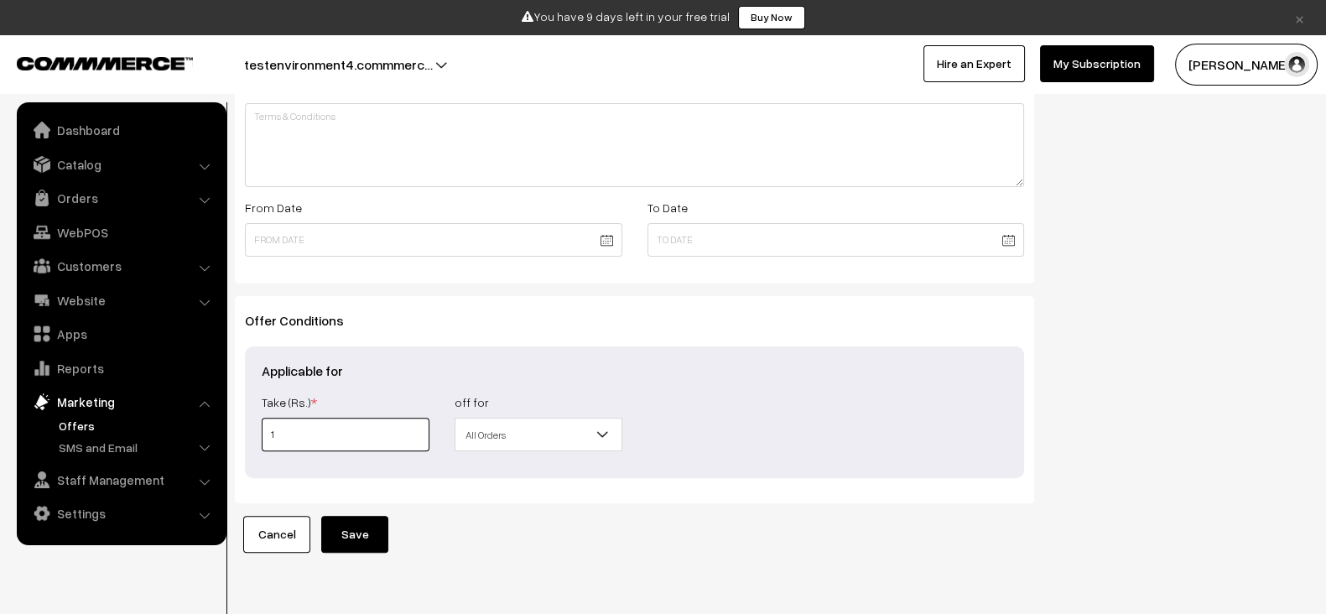
type input "1"
type input "10"
type input "100"
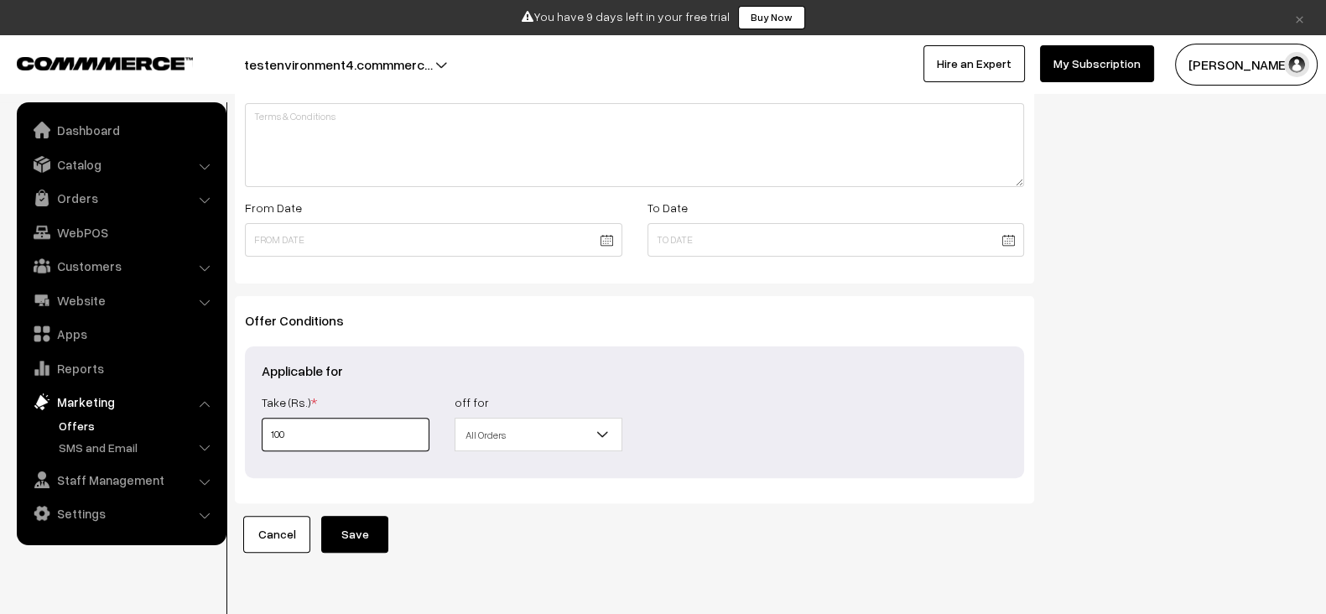
type input "100"
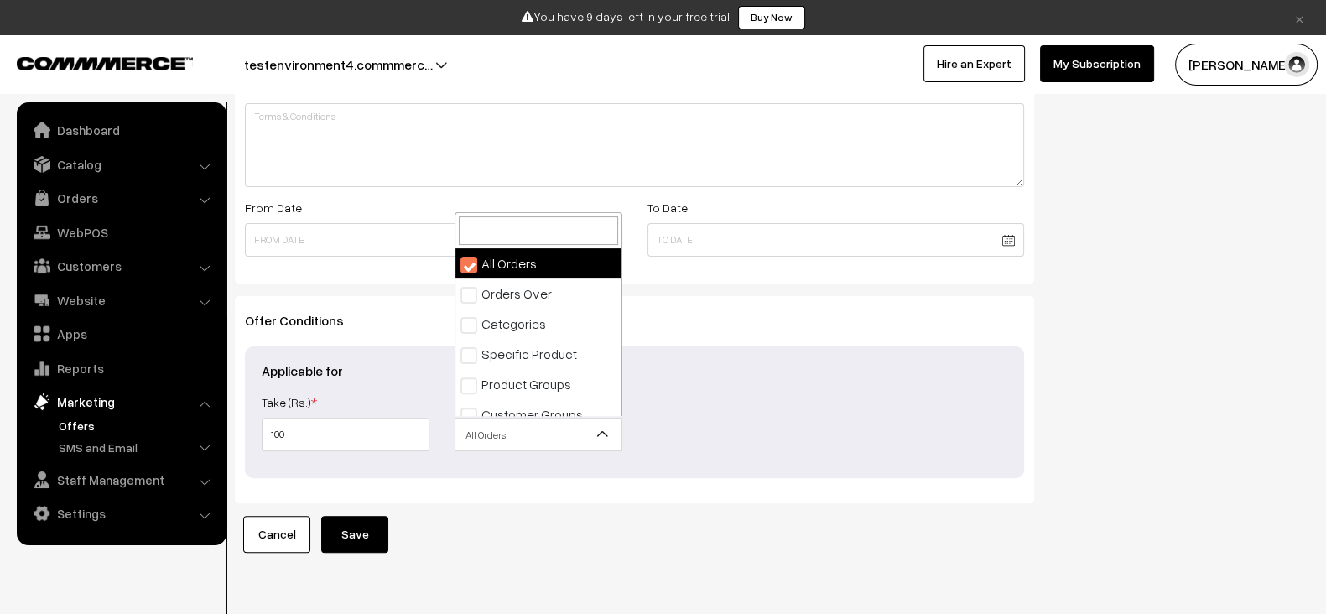
click at [498, 434] on span "All Orders" at bounding box center [539, 434] width 166 height 29
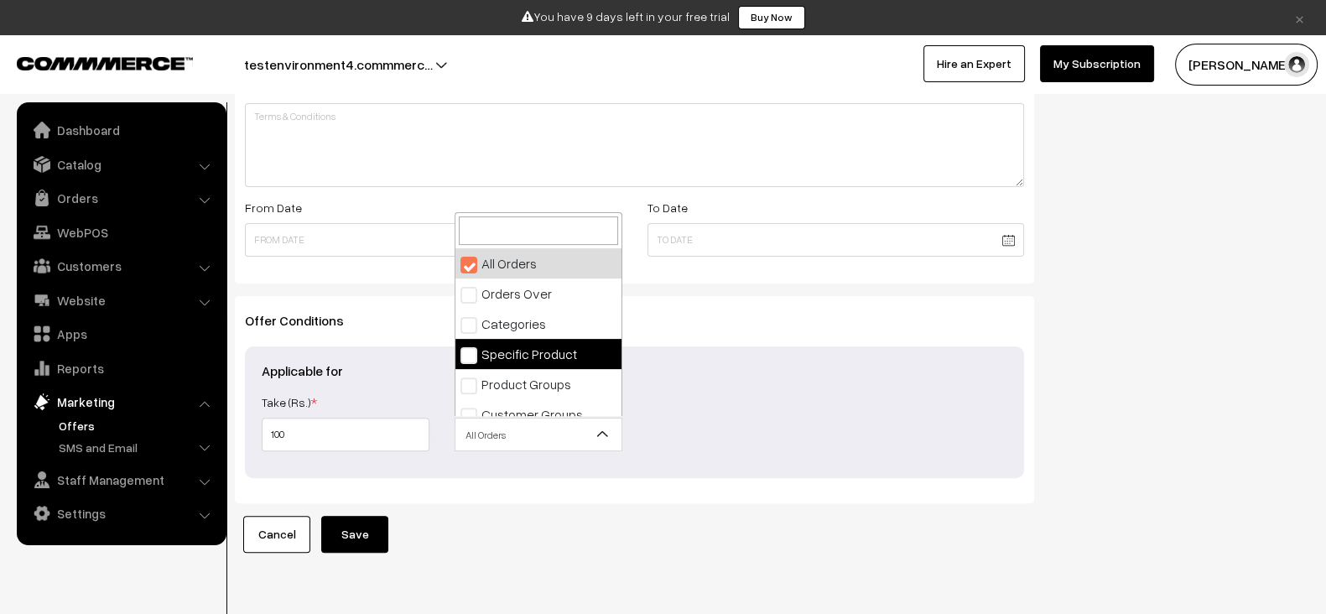
select select "4"
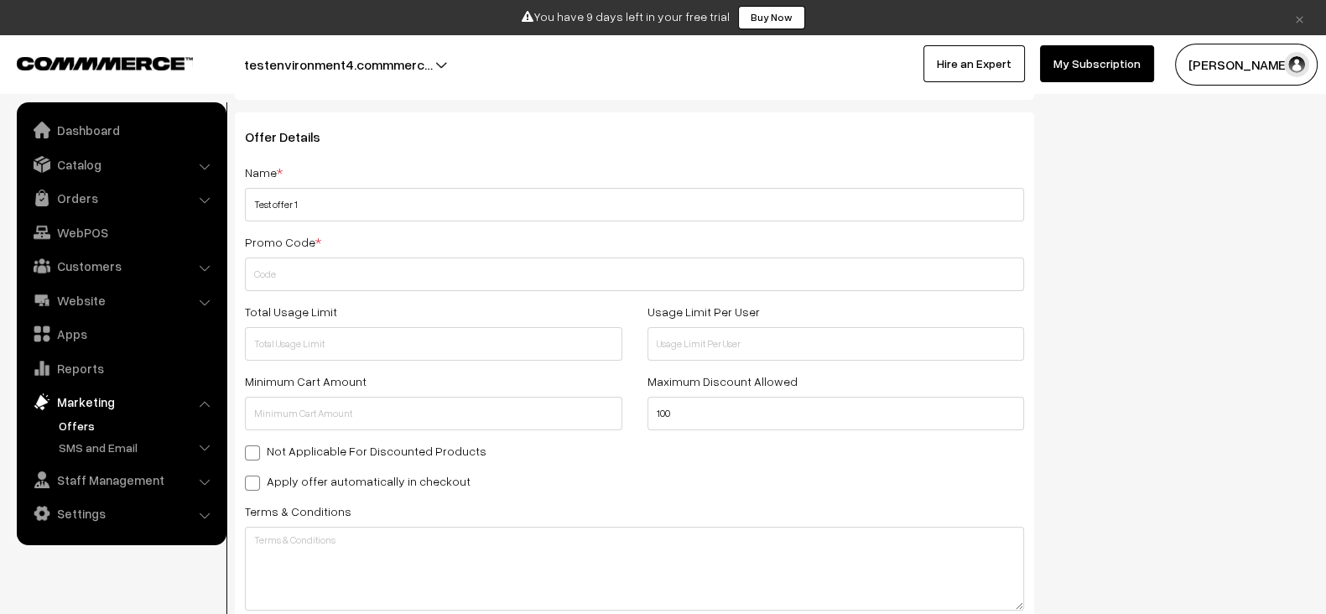
scroll to position [201, 0]
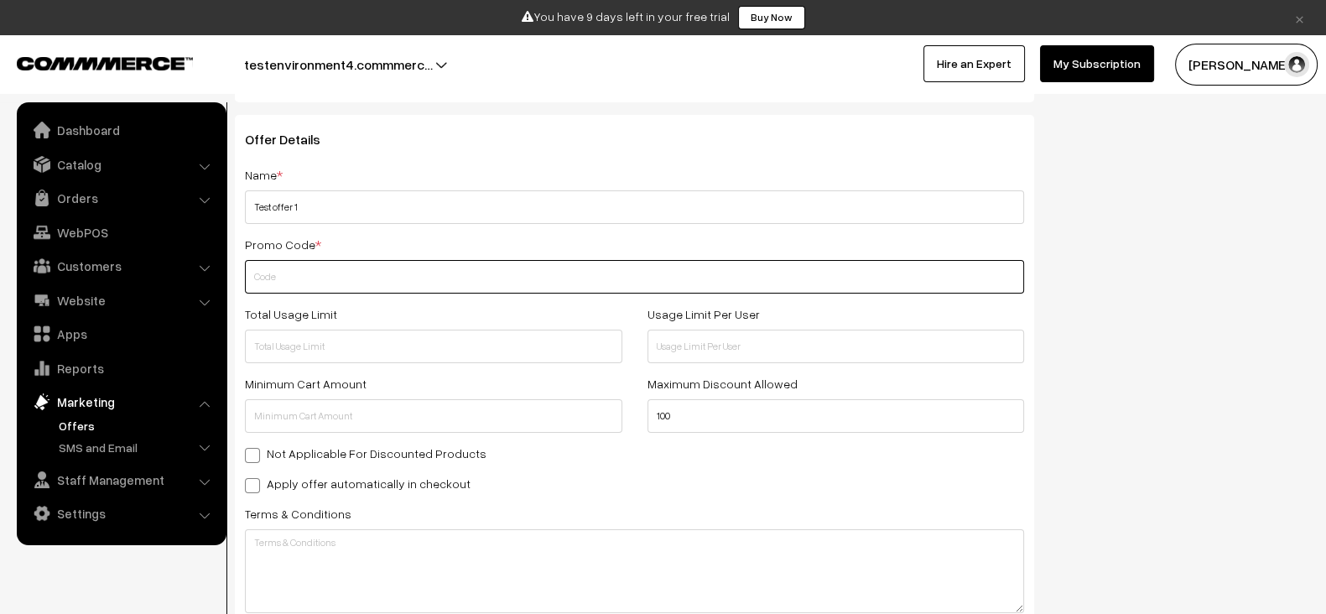
click at [579, 275] on input "text" at bounding box center [634, 277] width 779 height 34
paste input "TESTOFFER1"
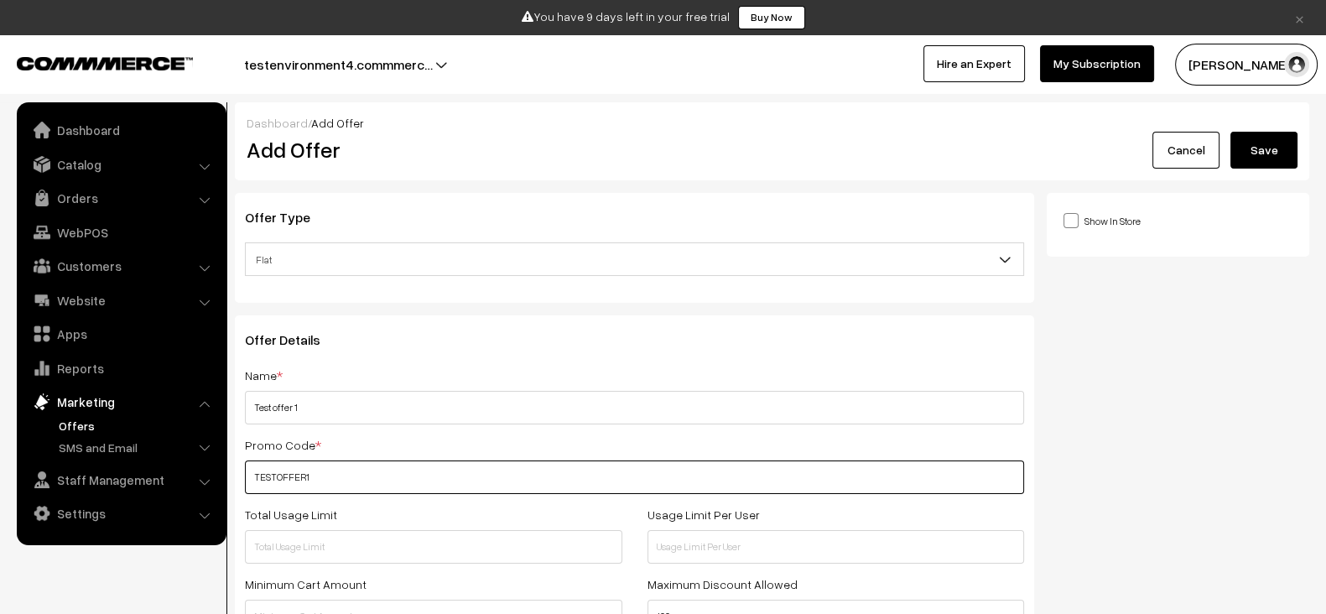
type input "TESTOFFER1"
click at [1255, 155] on button "Save" at bounding box center [1264, 150] width 67 height 37
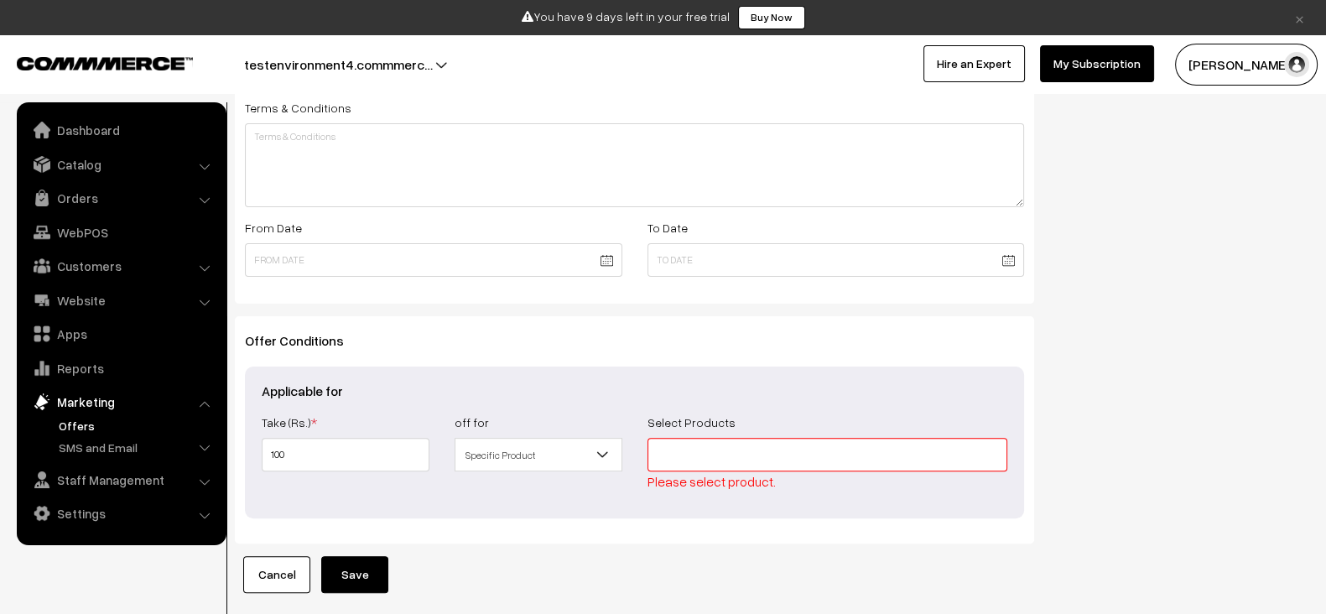
scroll to position [679, 0]
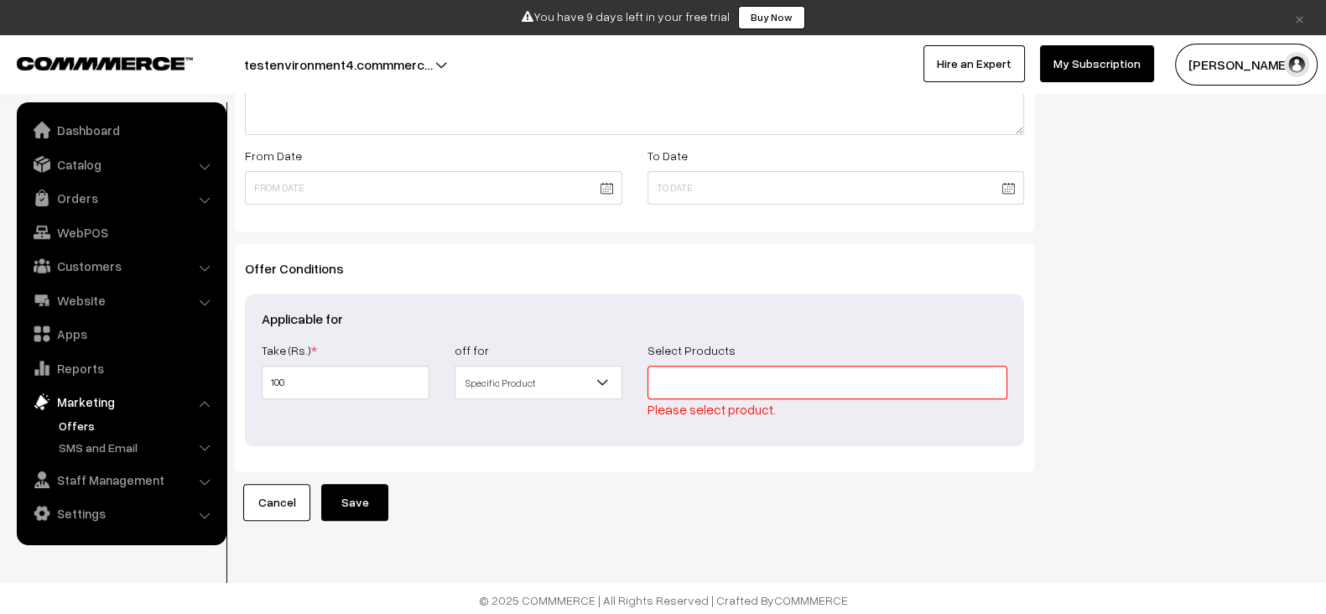
click at [858, 382] on input at bounding box center [828, 383] width 361 height 34
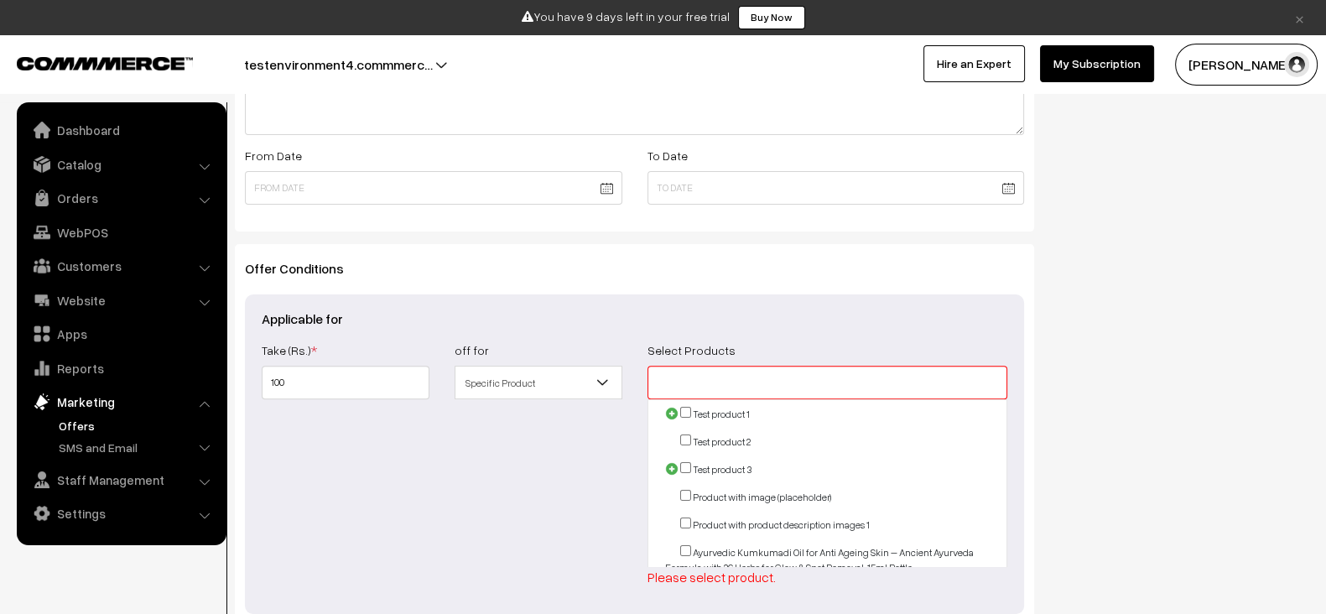
click at [675, 409] on span at bounding box center [671, 413] width 13 height 13
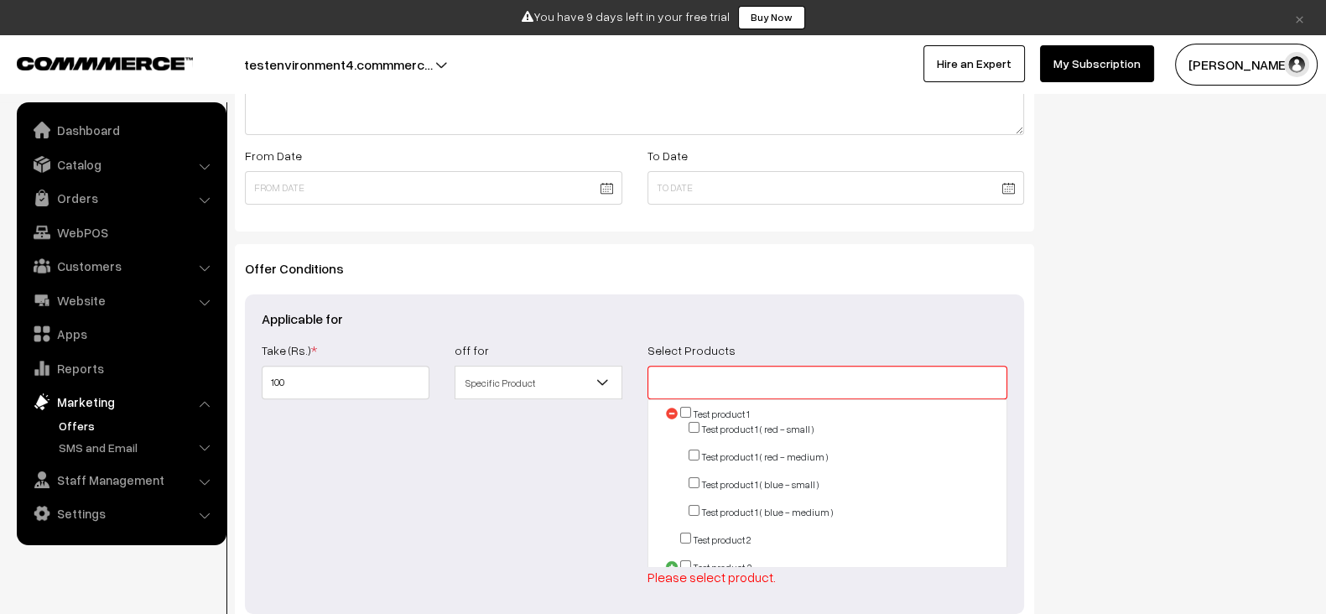
click at [691, 425] on input "checkbox" at bounding box center [694, 427] width 11 height 11
checkbox input "true"
click at [694, 450] on input "checkbox" at bounding box center [694, 455] width 11 height 11
checkbox input "true"
click at [696, 478] on input "checkbox" at bounding box center [694, 482] width 11 height 11
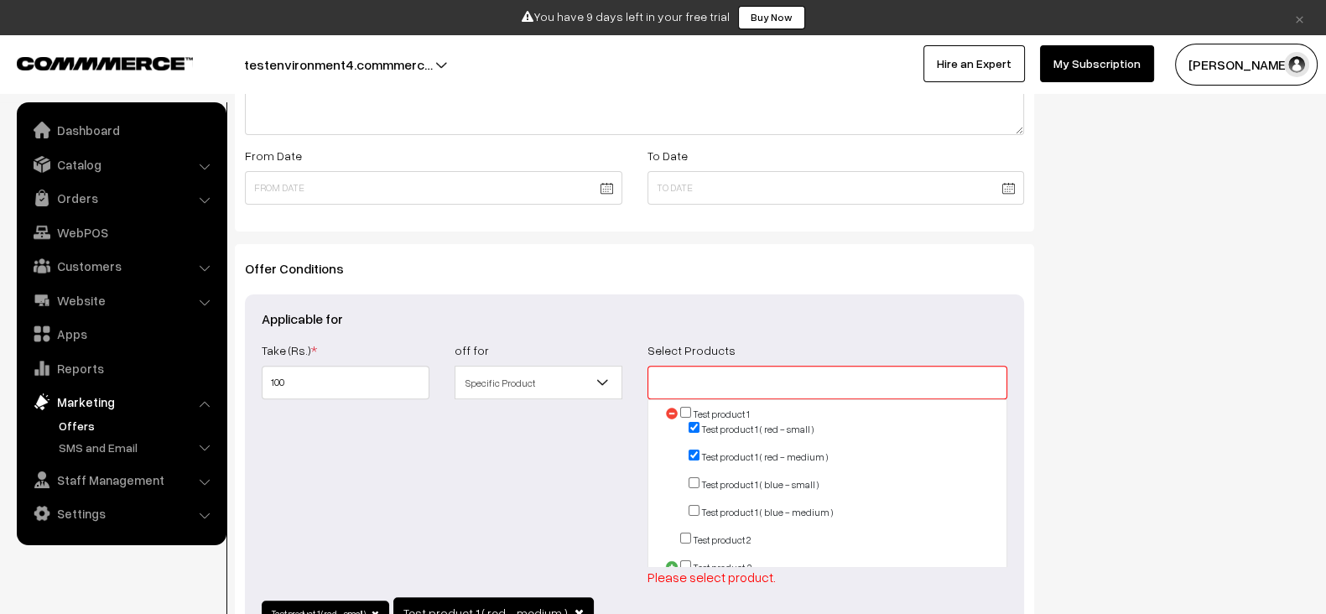
checkbox input "true"
click at [699, 505] on input "checkbox" at bounding box center [694, 510] width 11 height 11
checkbox input "true"
click at [829, 472] on ul "Test product 1 ( red - small ) Test product 1 ( red - medium )" at bounding box center [836, 471] width 342 height 98
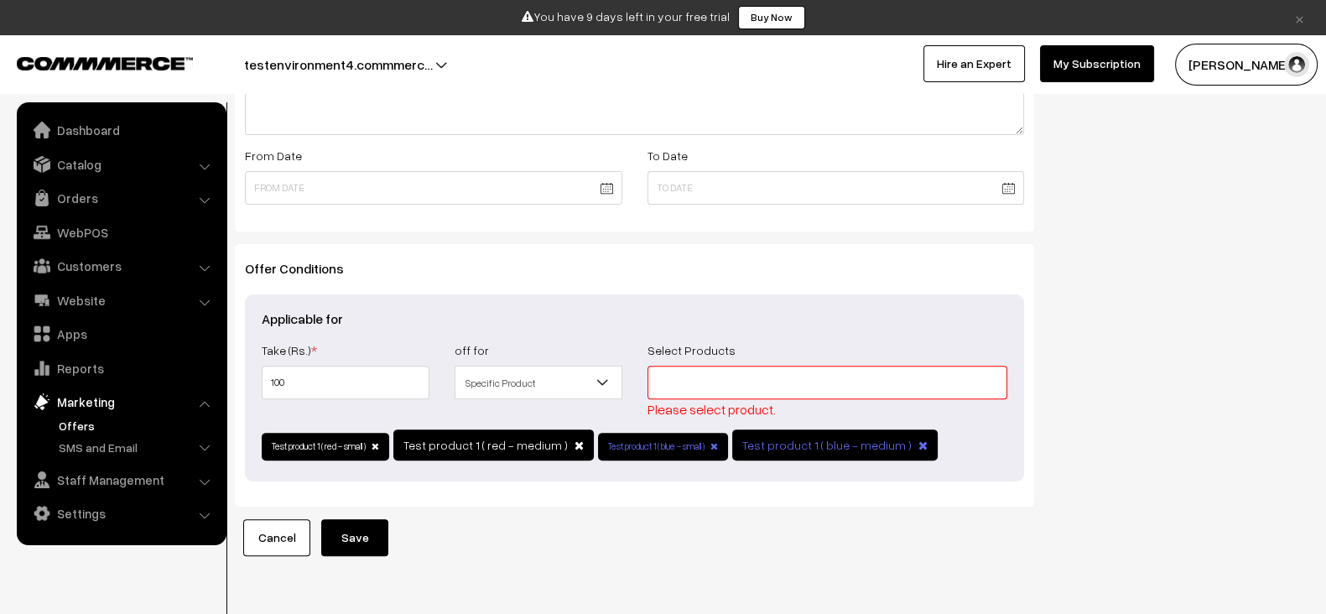
click at [1043, 457] on div "Offer Type Flat Percentage Shipping Discount Free Shipping Flat Offer Details N…" at bounding box center [634, 35] width 825 height 1042
click at [718, 442] on span at bounding box center [715, 446] width 8 height 9
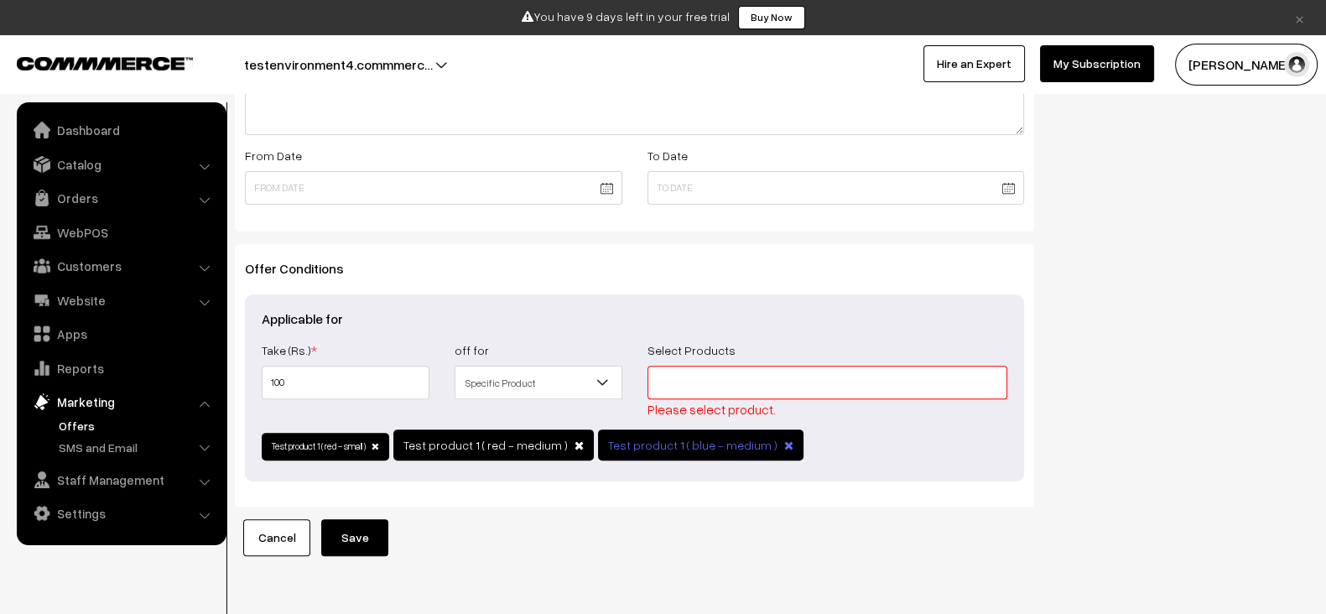
click at [722, 441] on span "Test product 1 ( blue - medium )" at bounding box center [692, 445] width 169 height 14
click at [784, 440] on span at bounding box center [788, 446] width 9 height 12
click at [720, 383] on input at bounding box center [828, 383] width 361 height 34
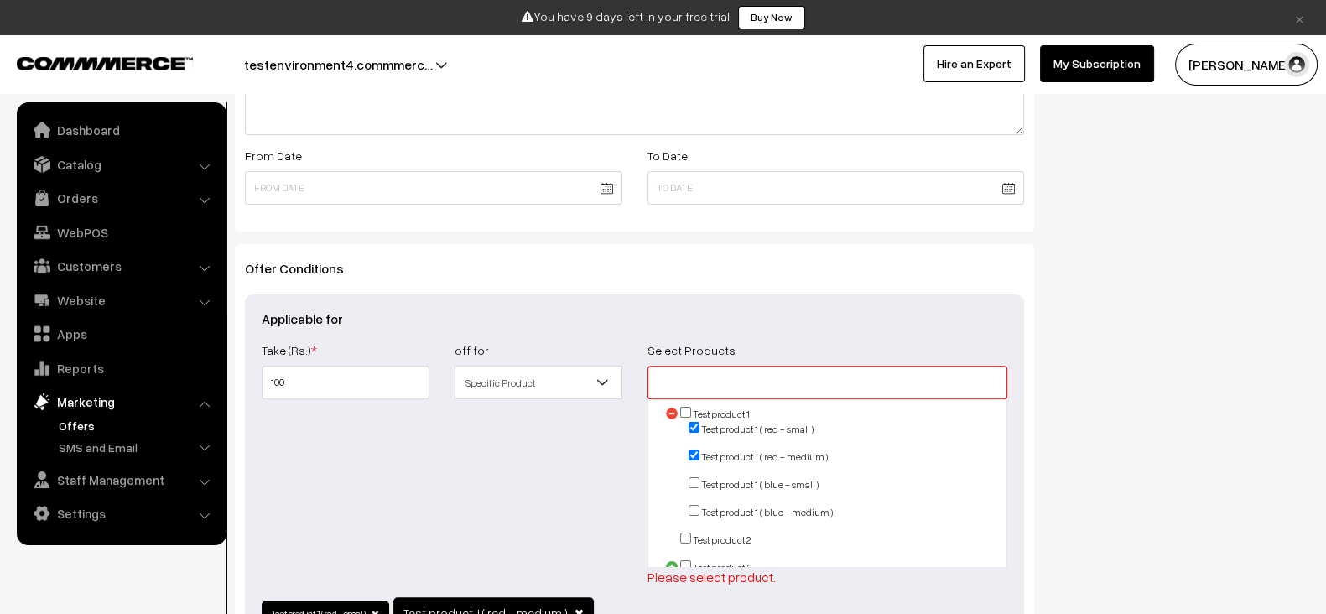
click at [695, 485] on li "Test product 1 ( blue - small )" at bounding box center [845, 484] width 326 height 15
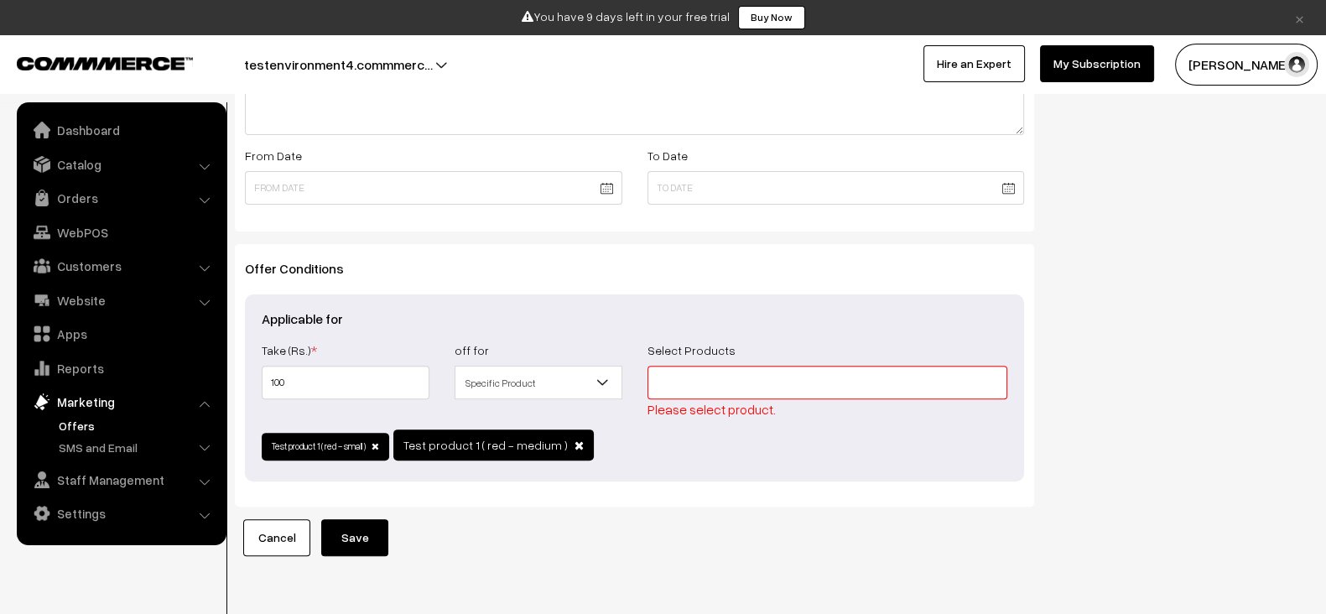
click at [710, 392] on input at bounding box center [828, 383] width 361 height 34
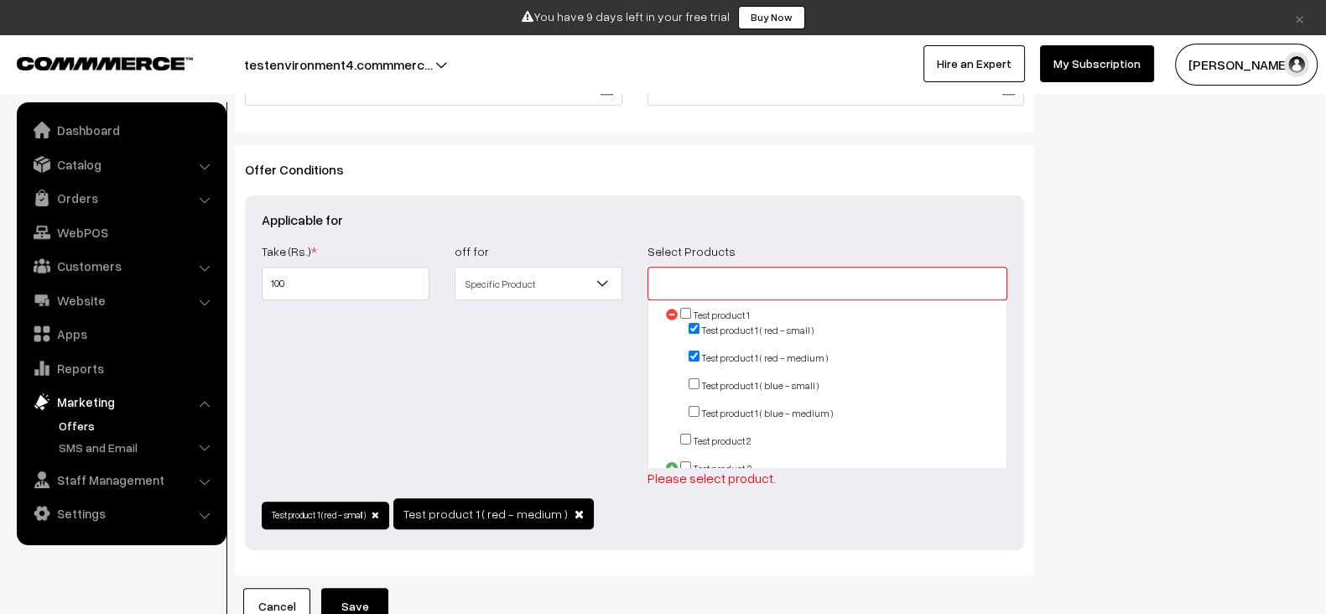
scroll to position [784, 0]
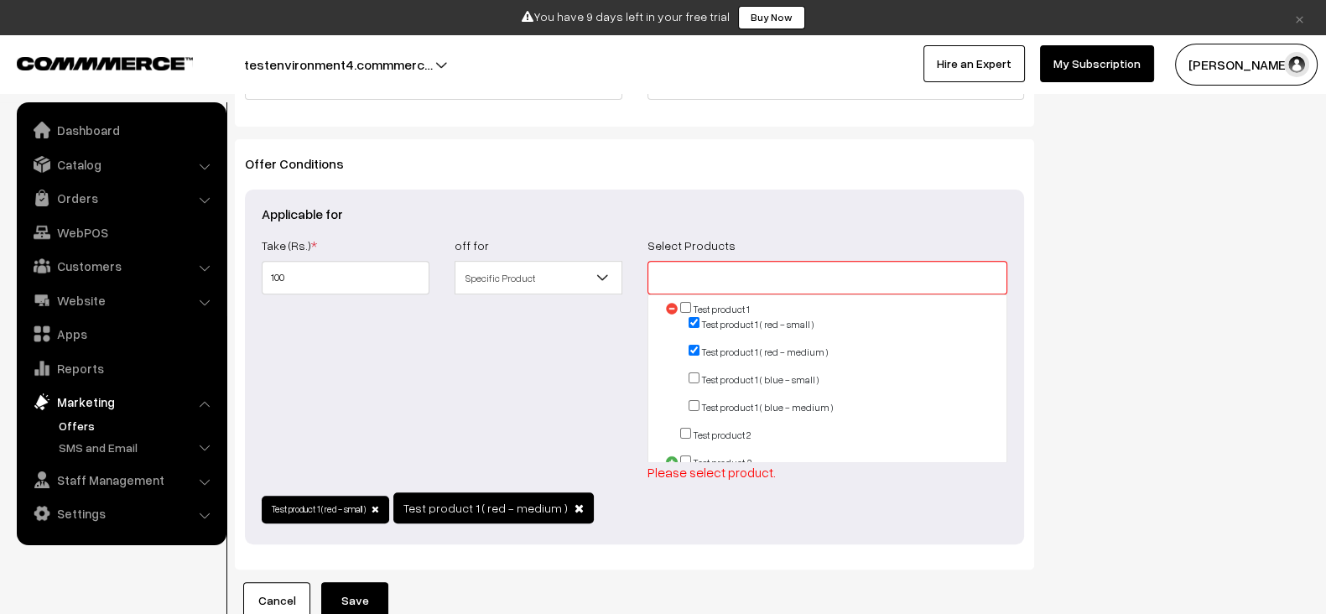
click at [693, 377] on input "checkbox" at bounding box center [694, 377] width 11 height 11
checkbox input "true"
click at [693, 401] on input "checkbox" at bounding box center [694, 405] width 11 height 11
checkbox input "true"
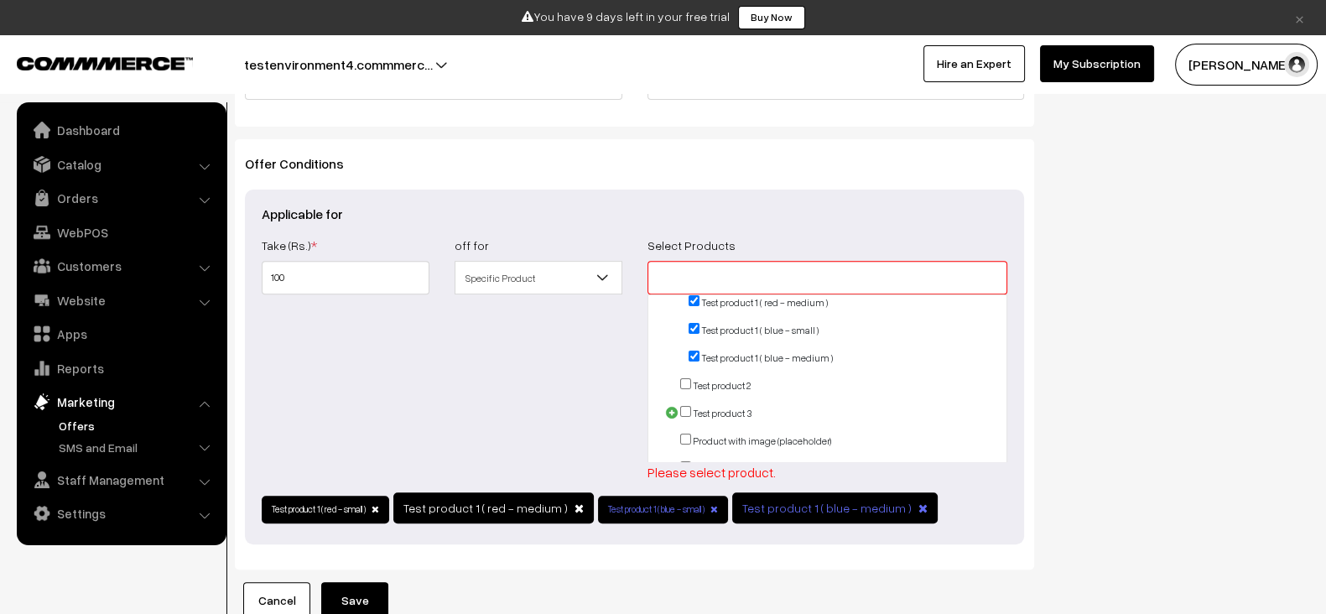
scroll to position [52, 0]
click at [683, 376] on input "checkbox" at bounding box center [685, 381] width 11 height 11
checkbox input "true"
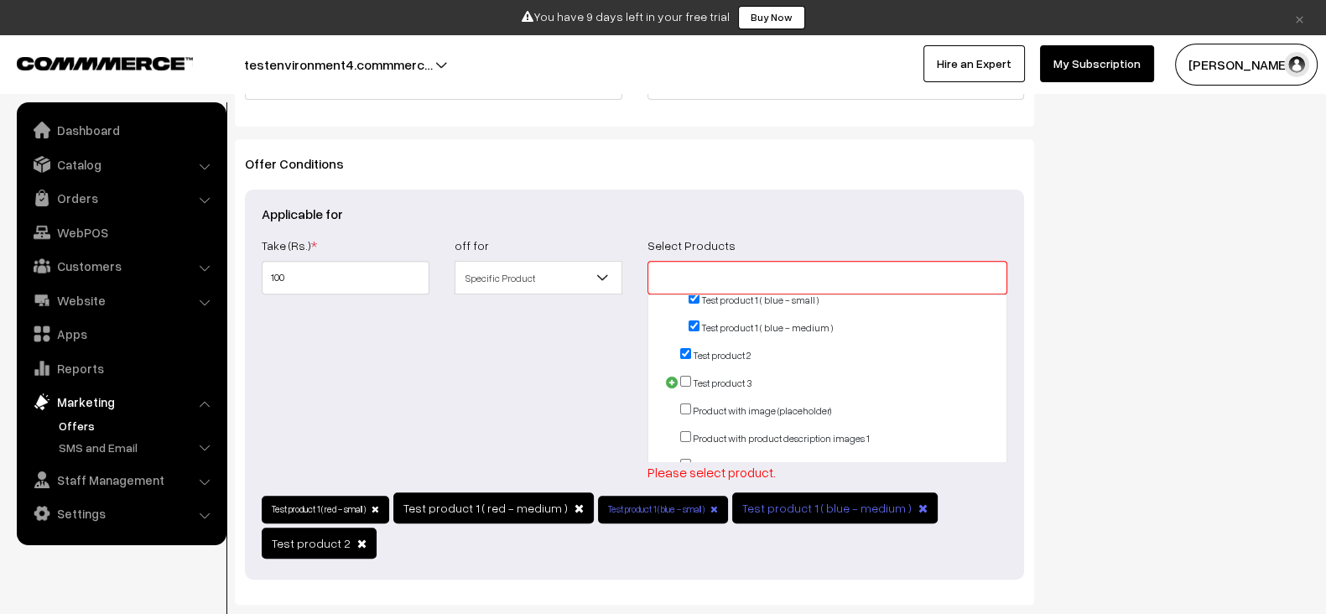
scroll to position [81, 0]
click at [683, 376] on input "checkbox" at bounding box center [685, 379] width 11 height 11
checkbox input "true"
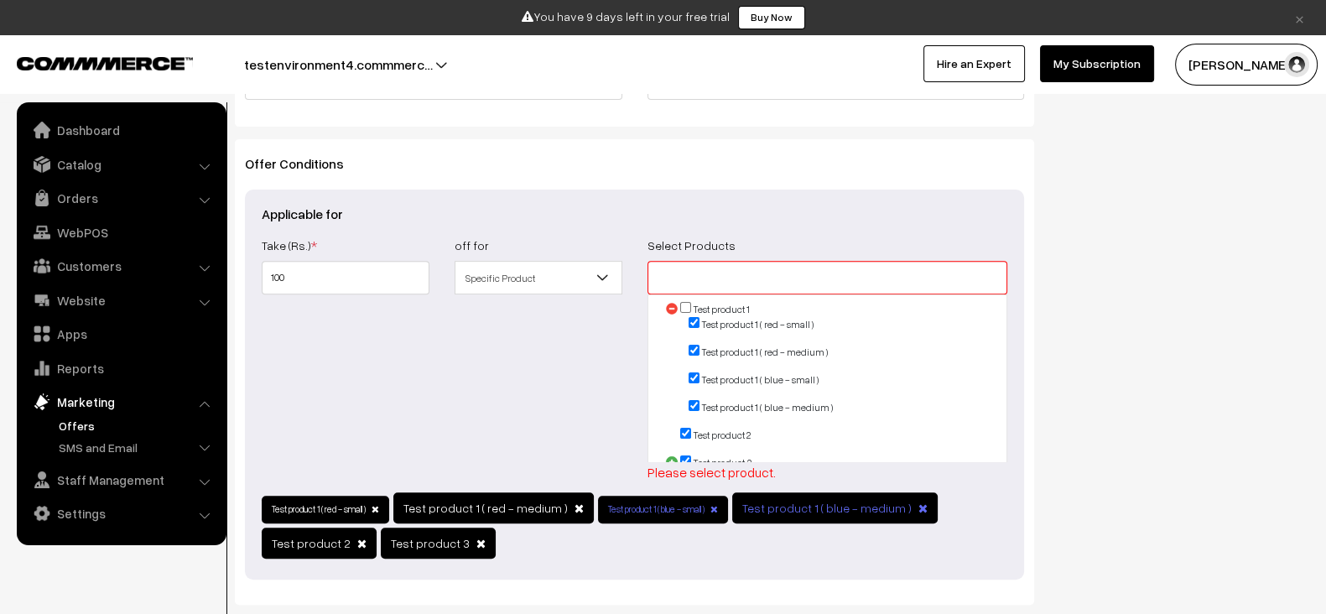
scroll to position [748, 0]
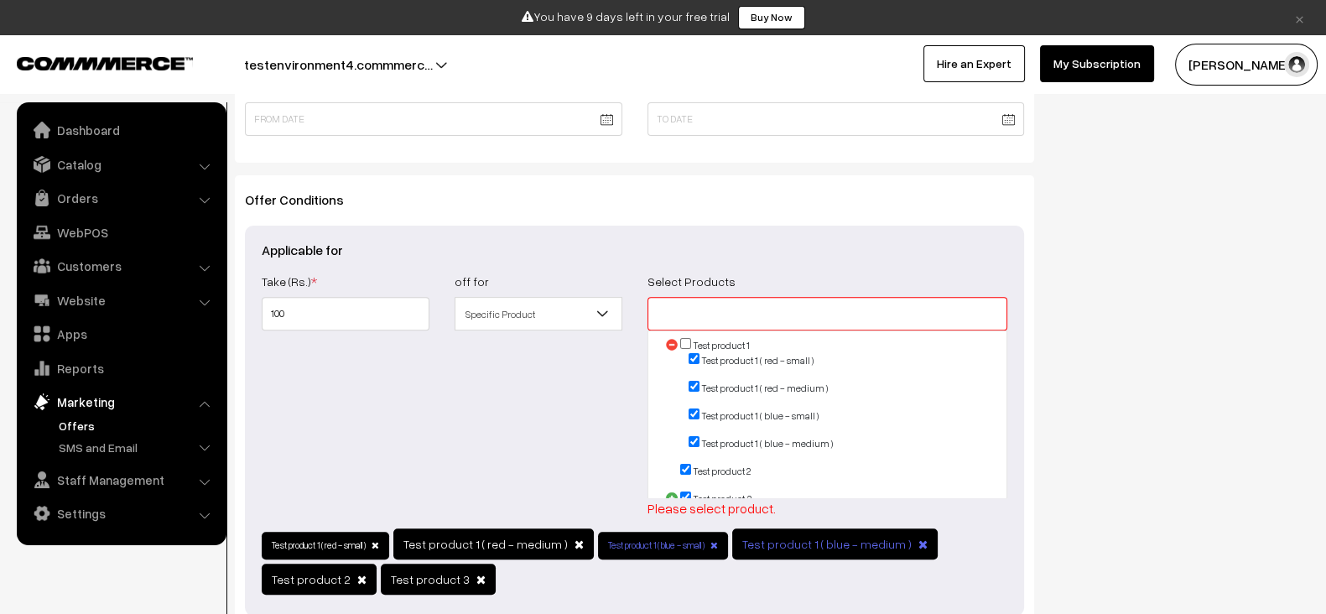
click at [1014, 383] on div "Select Products Test product 1 Test product 1 ( red - small ) Test product 2" at bounding box center [828, 394] width 386 height 247
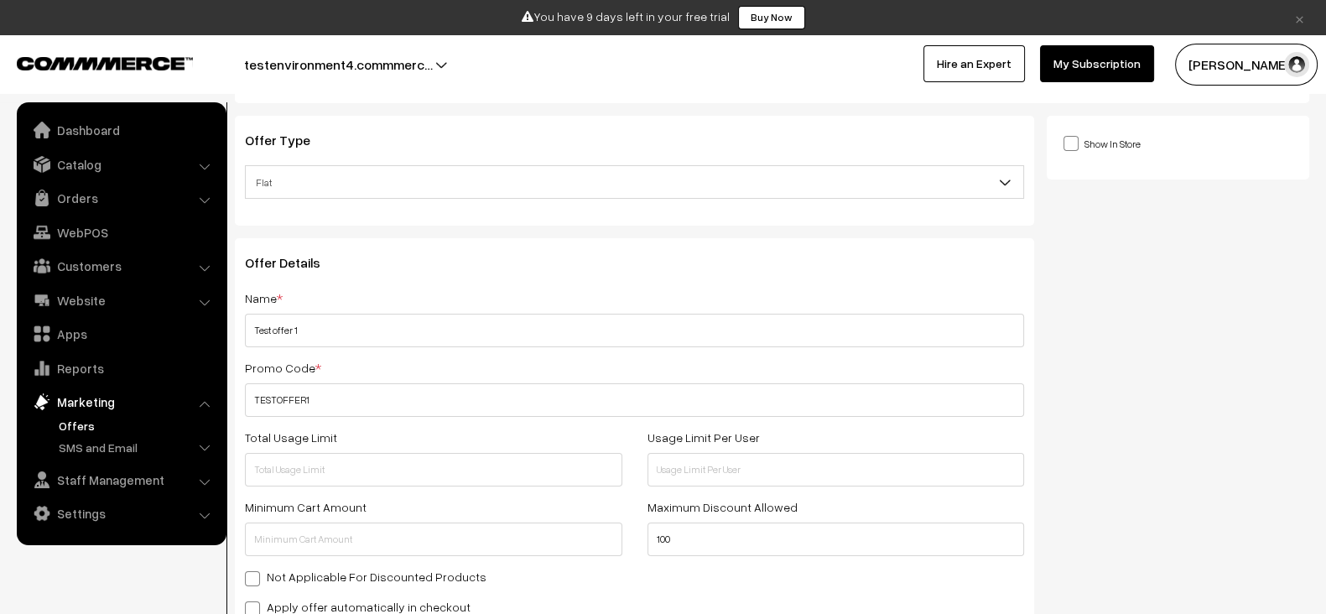
scroll to position [0, 0]
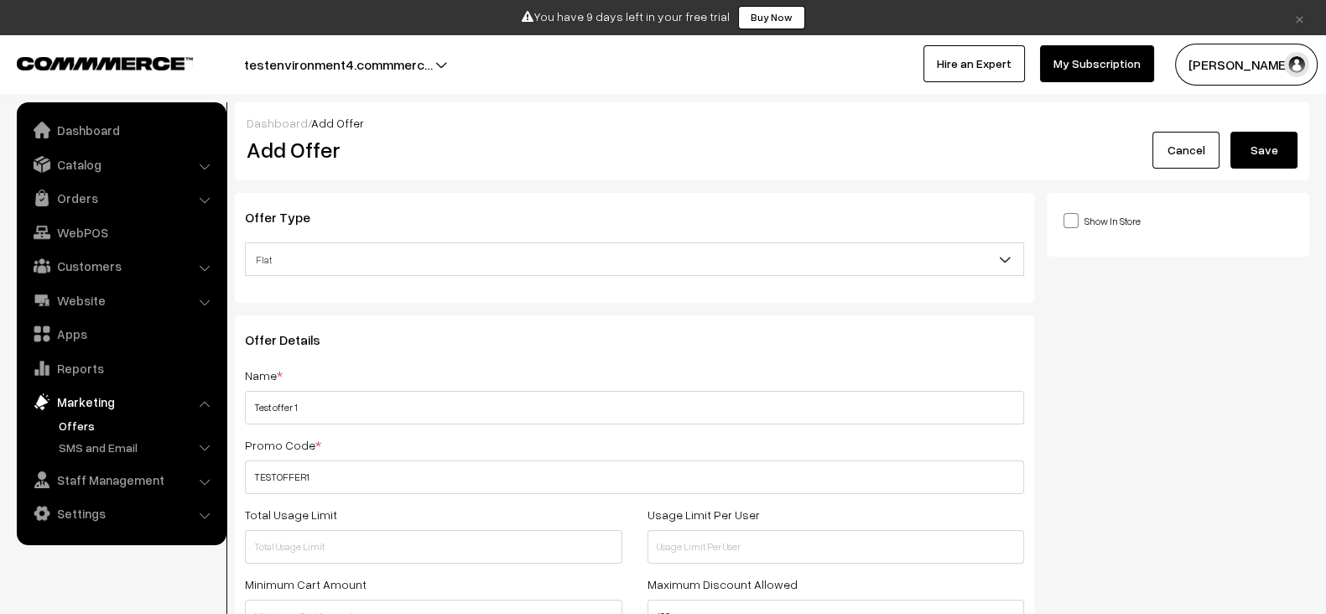
click at [1269, 150] on button "Save" at bounding box center [1264, 150] width 67 height 37
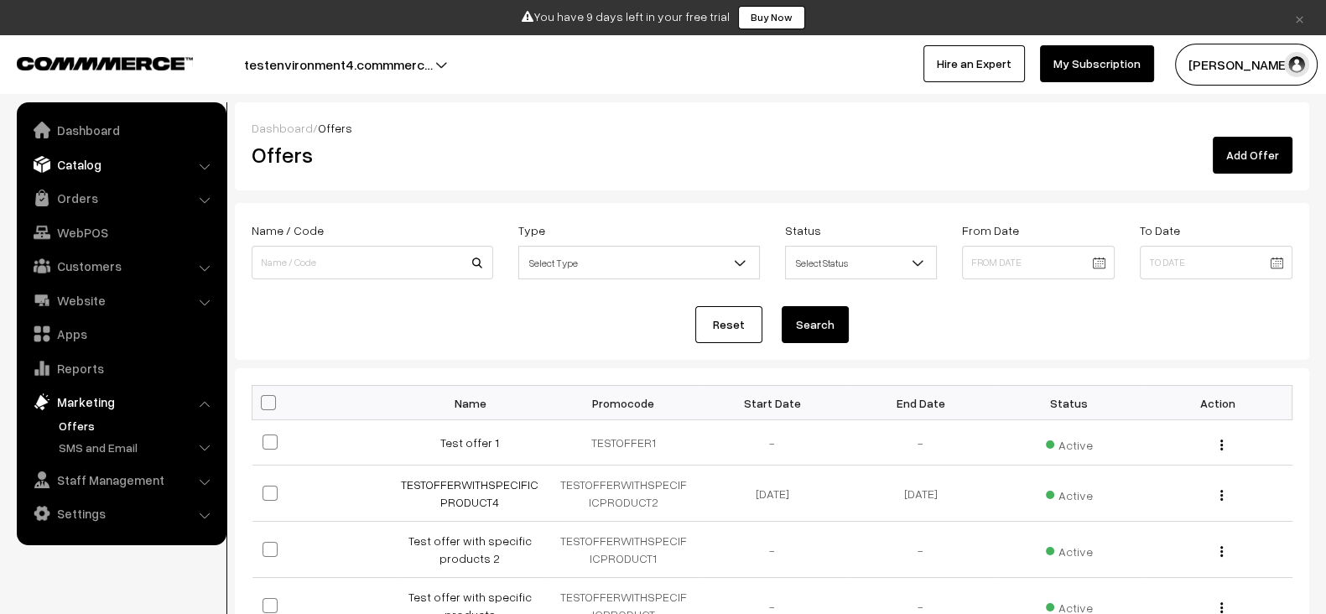
click at [117, 169] on link "Catalog" at bounding box center [121, 164] width 200 height 30
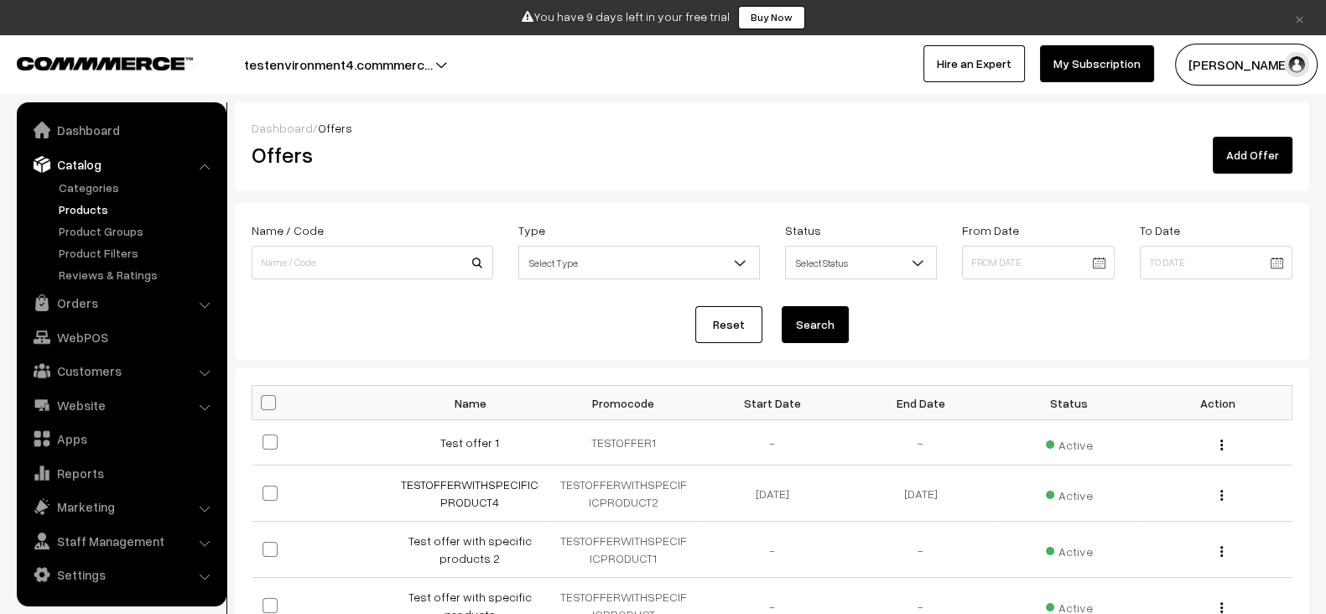
click at [80, 206] on link "Products" at bounding box center [138, 210] width 166 height 18
click at [473, 442] on link "Test offer 1" at bounding box center [469, 442] width 59 height 14
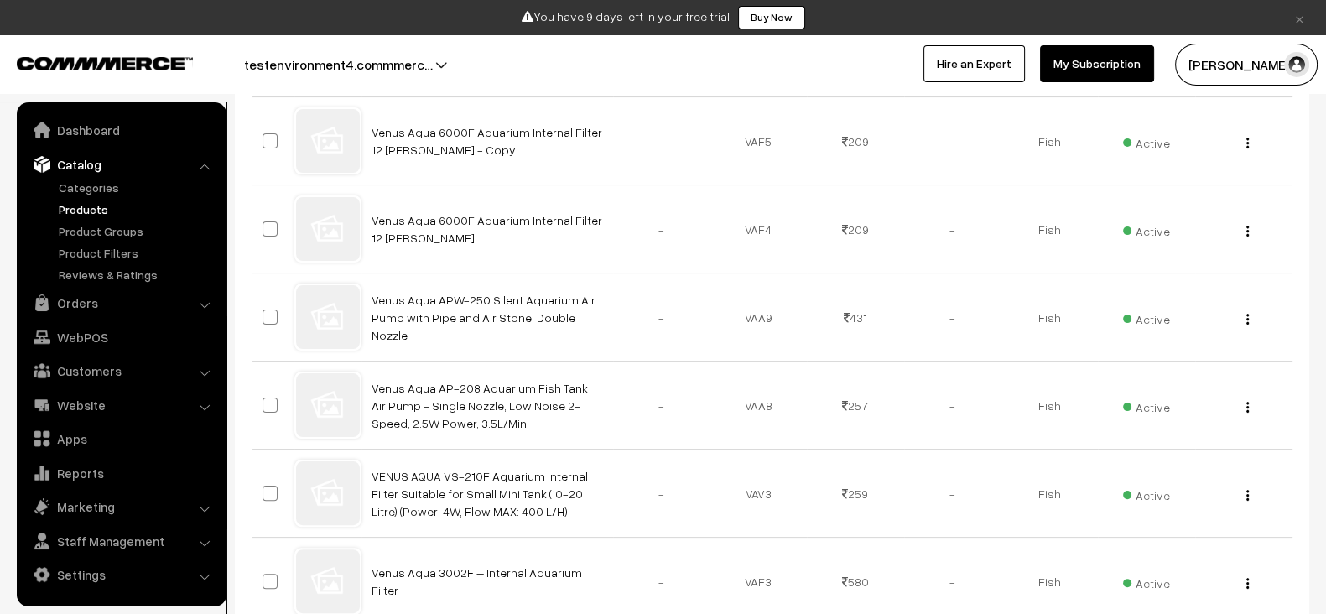
scroll to position [894, 0]
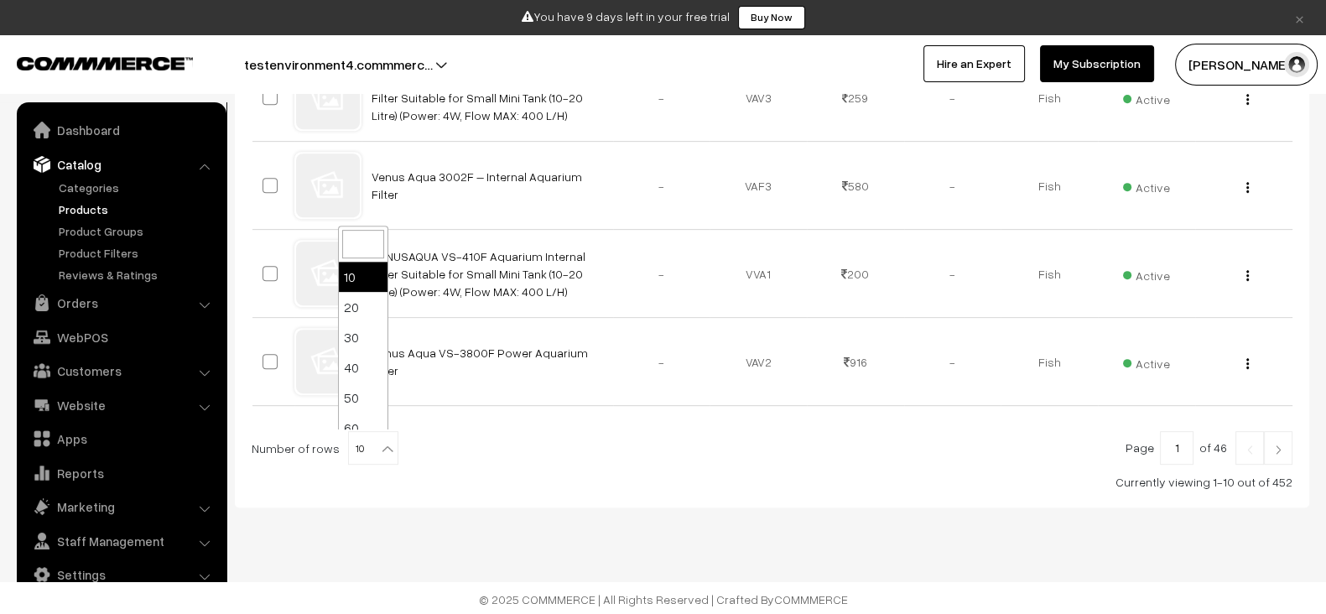
click at [361, 438] on span "10" at bounding box center [373, 449] width 49 height 34
select select "100"
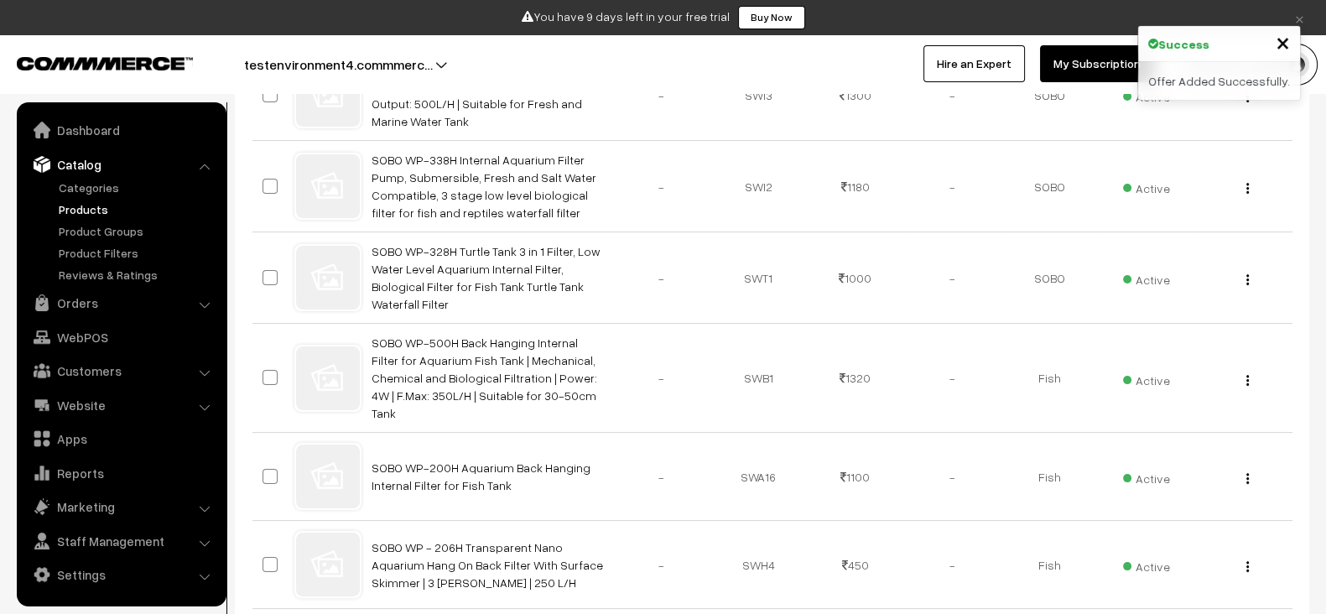
scroll to position [8862, 0]
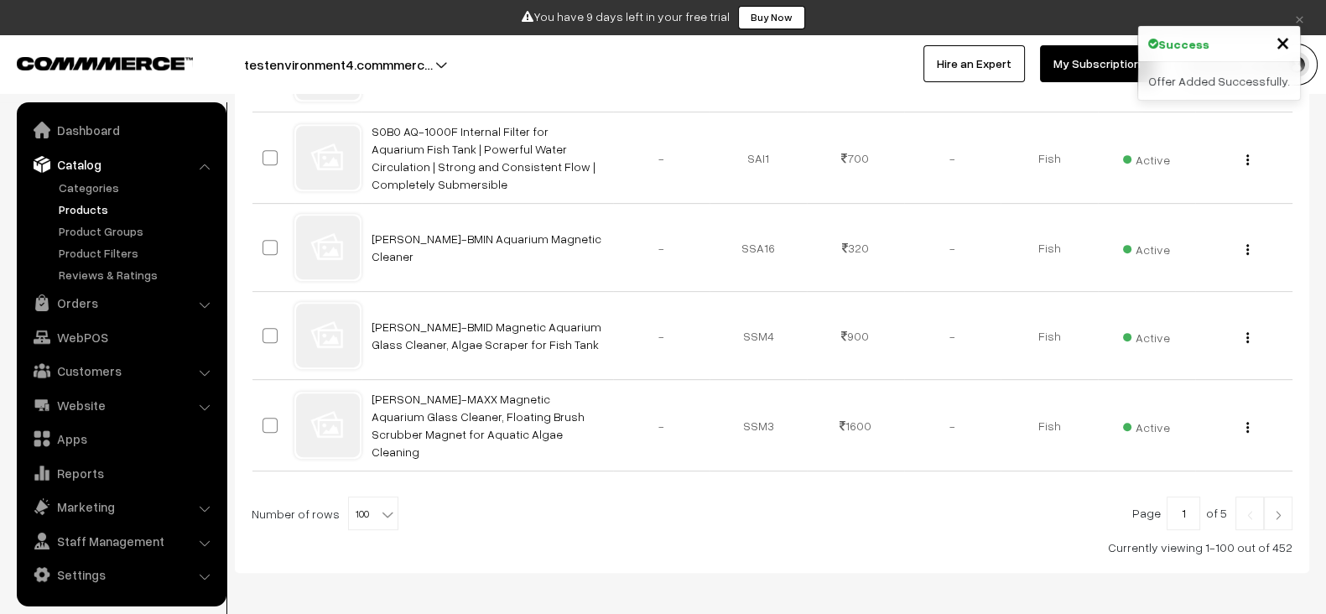
click at [1191, 497] on input "1" at bounding box center [1184, 514] width 34 height 34
type input "5"
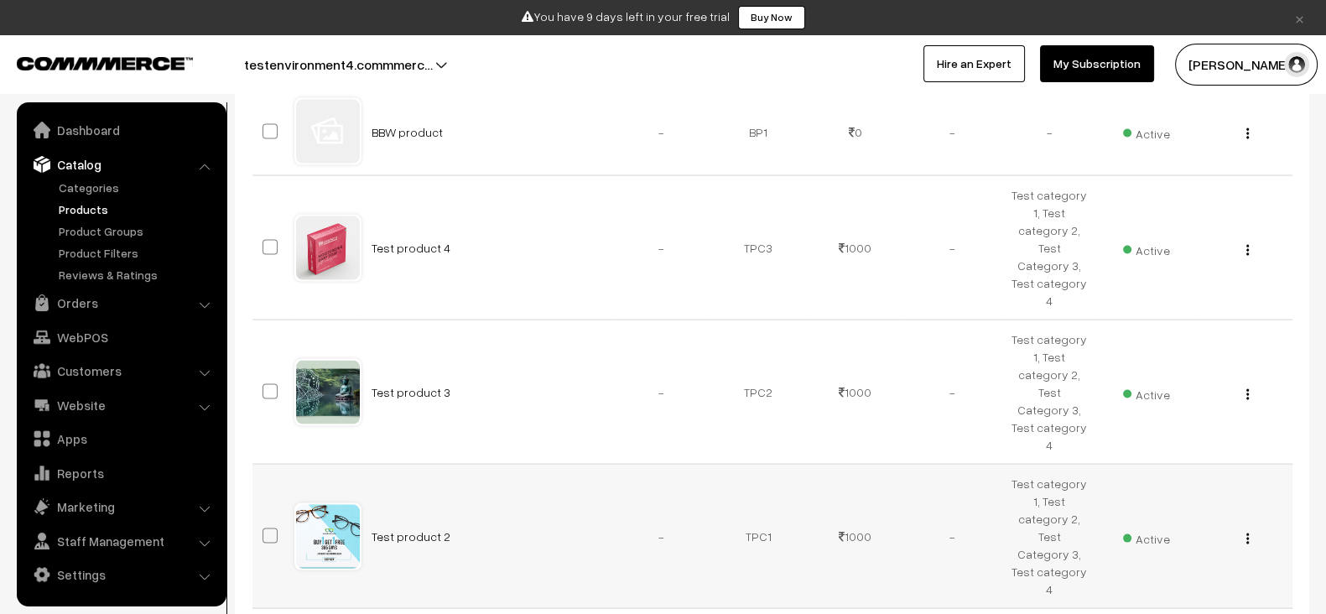
scroll to position [4145, 0]
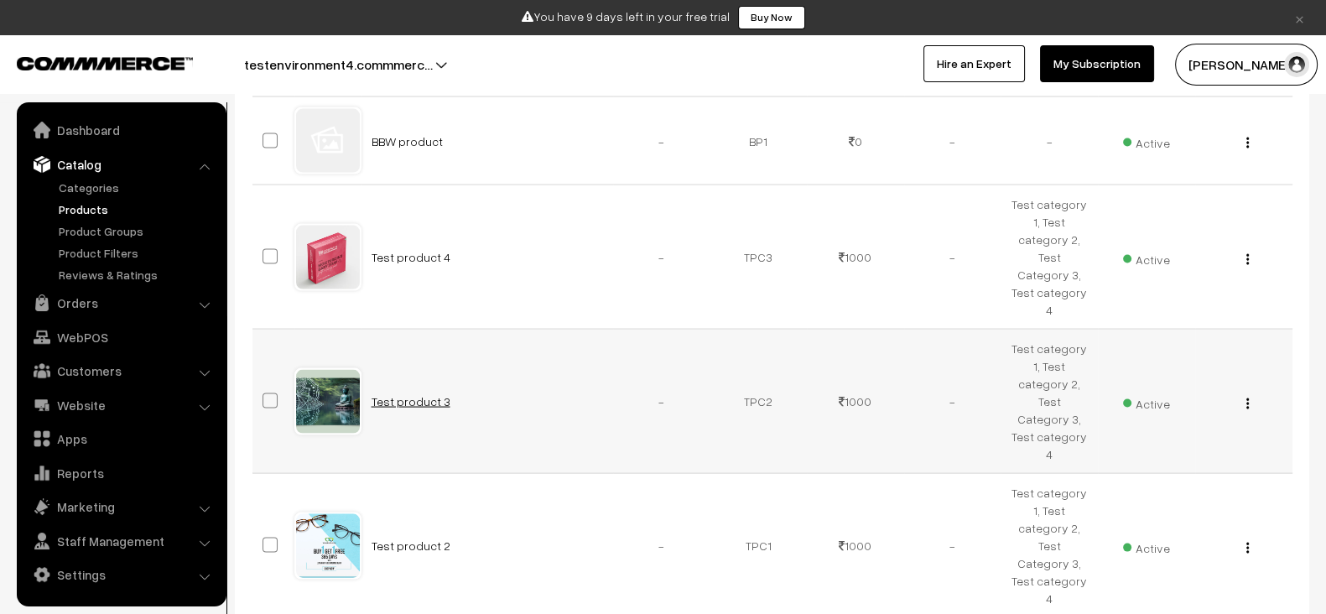
click at [402, 394] on link "Test product 3" at bounding box center [411, 401] width 79 height 14
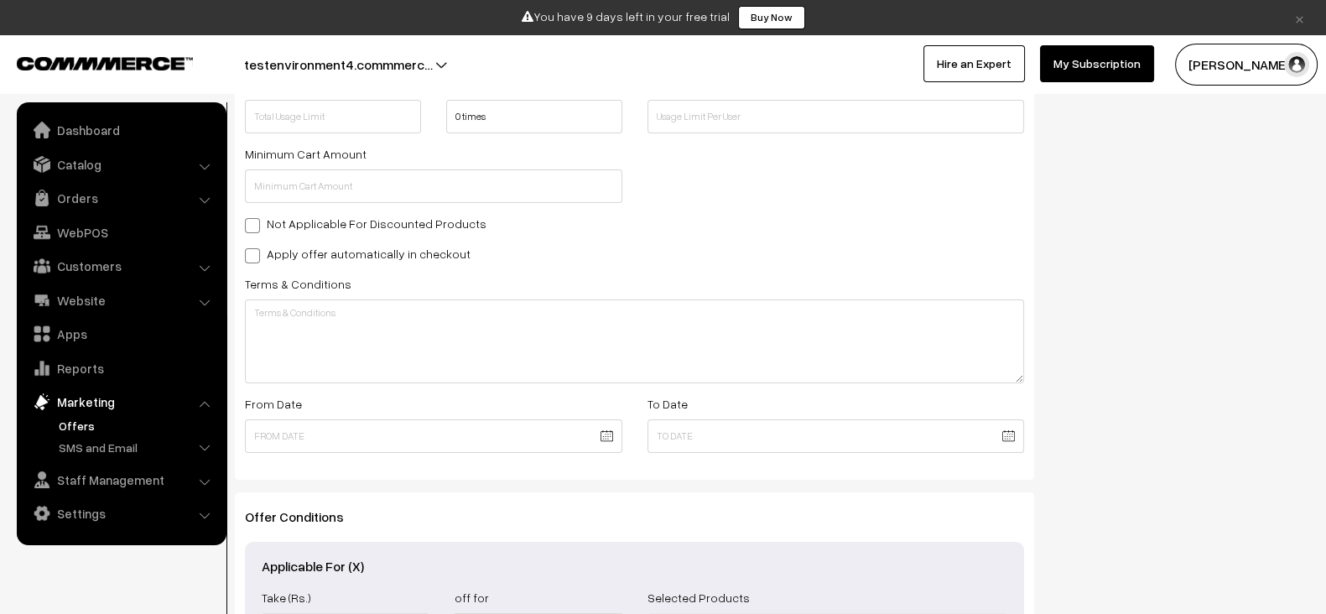
scroll to position [794, 0]
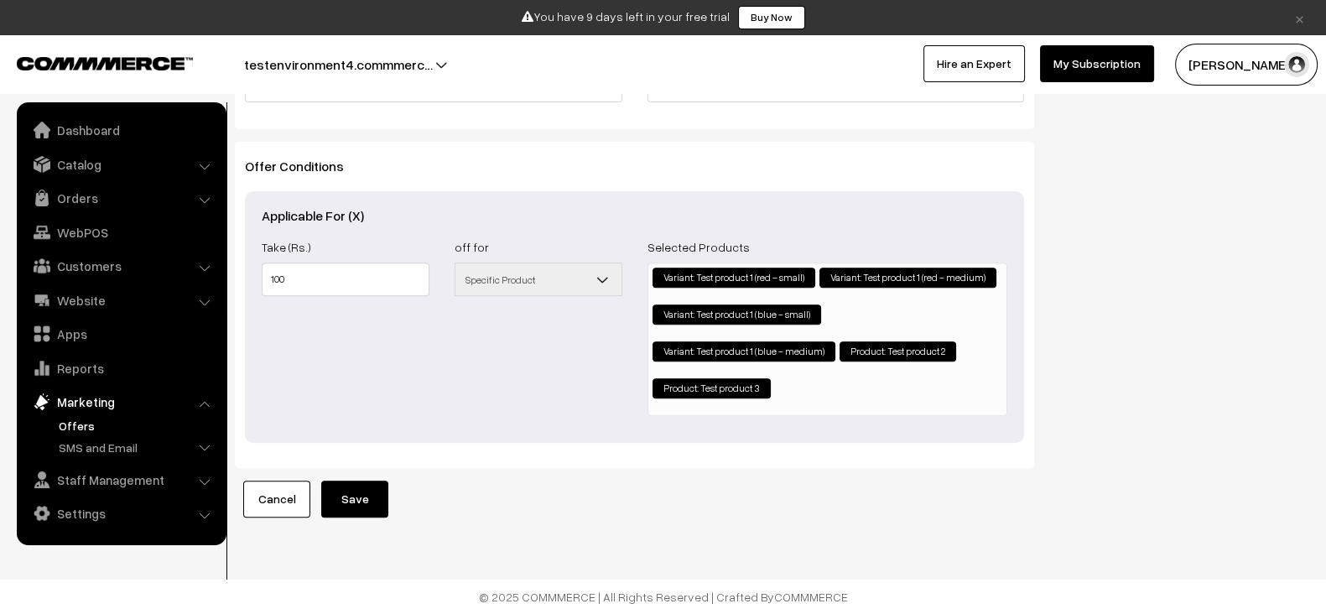
click at [699, 378] on li "× Product: Test product 3" at bounding box center [712, 388] width 118 height 20
drag, startPoint x: 699, startPoint y: 378, endPoint x: 714, endPoint y: 375, distance: 15.3
click at [714, 378] on li "× Product: Test product 3" at bounding box center [712, 388] width 118 height 20
drag, startPoint x: 714, startPoint y: 375, endPoint x: 743, endPoint y: 373, distance: 29.4
click at [743, 378] on li "× Product: Test product 3" at bounding box center [712, 388] width 118 height 20
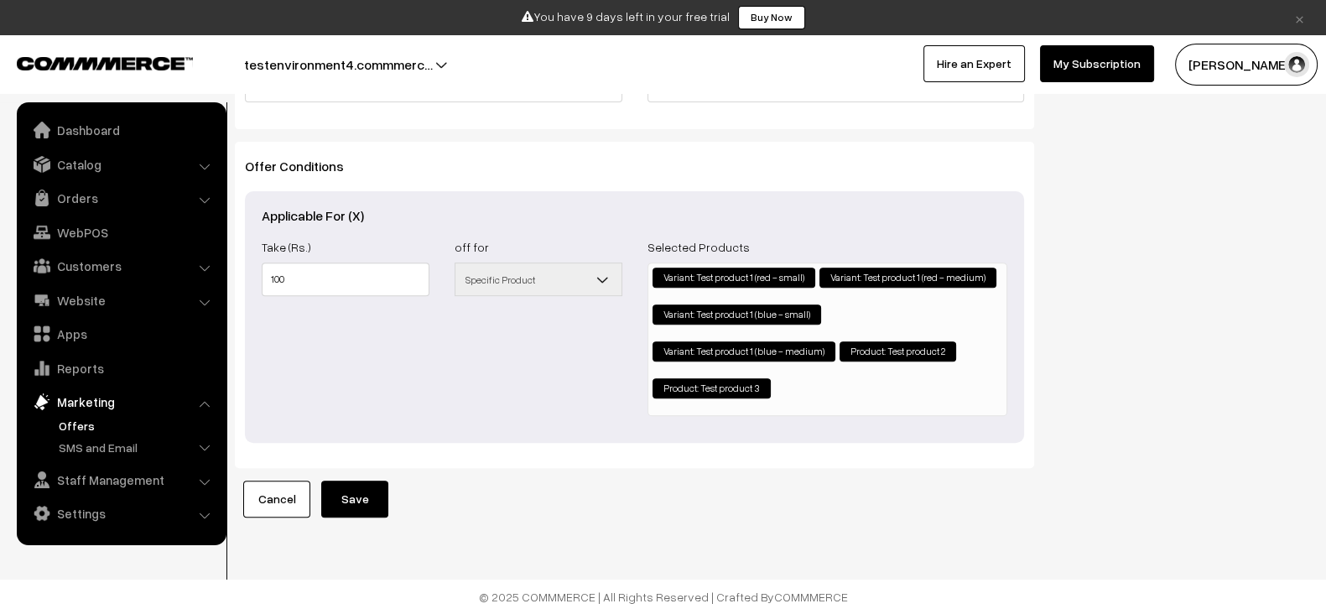
click at [743, 378] on li "× Product: Test product 3" at bounding box center [712, 388] width 118 height 20
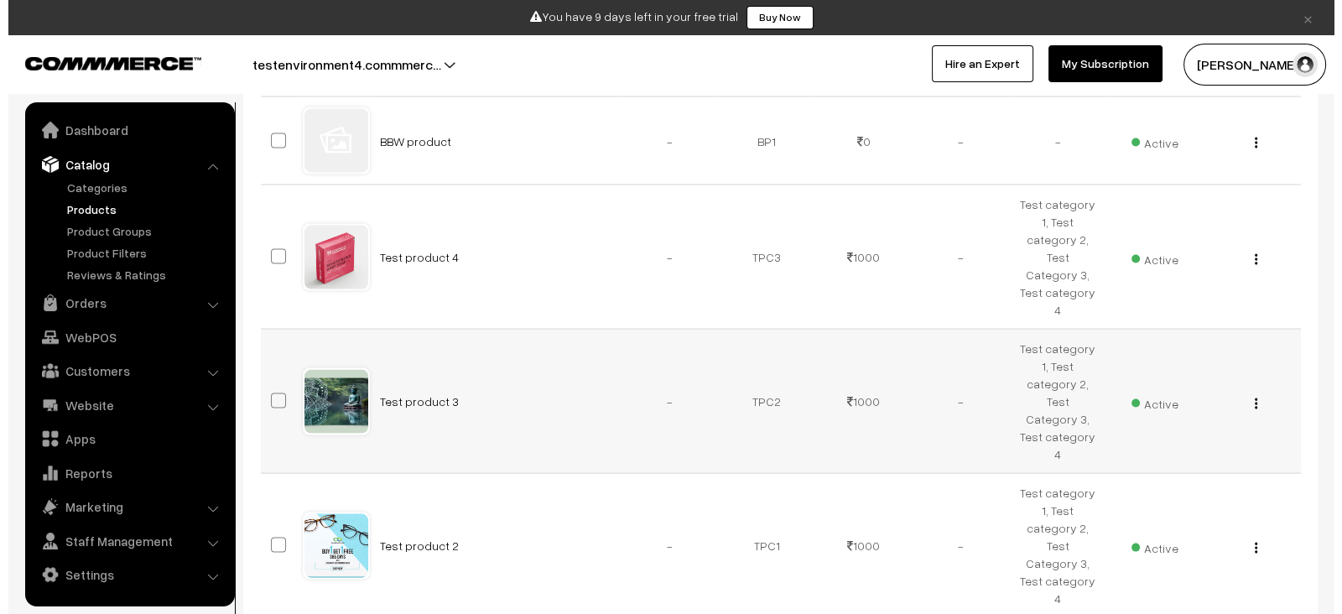
scroll to position [4153, 0]
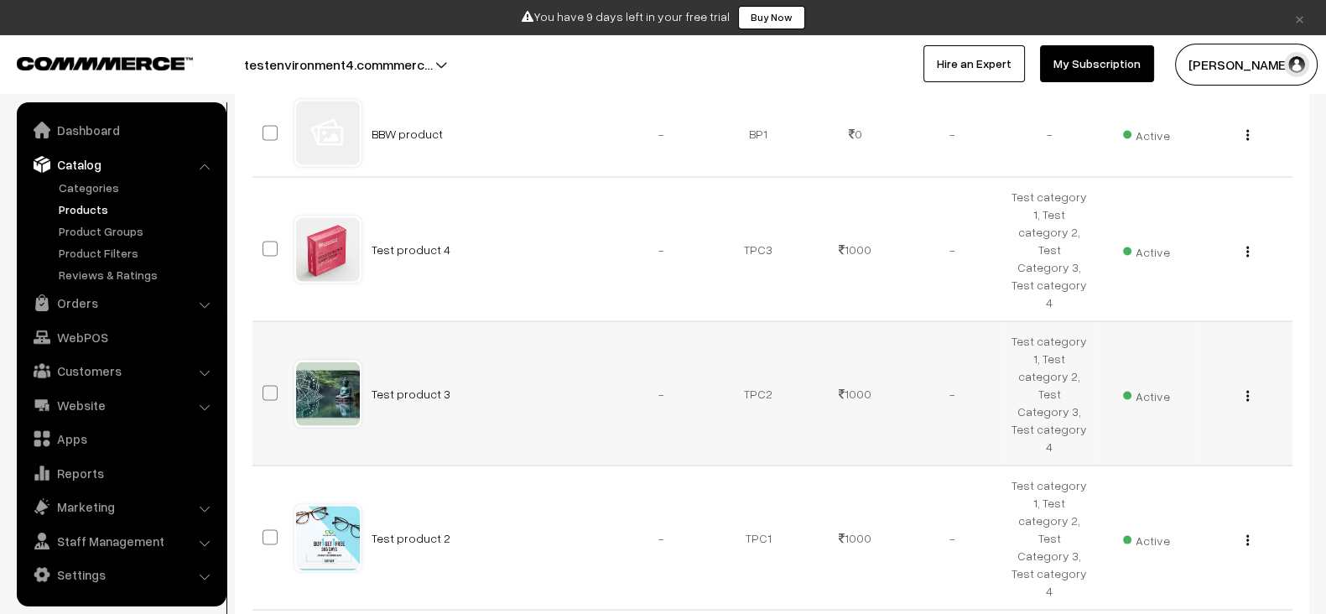
click at [1250, 385] on div "View Edit Delete" at bounding box center [1244, 394] width 77 height 18
click at [1248, 391] on img "button" at bounding box center [1248, 396] width 3 height 11
click at [1131, 476] on link "Delete" at bounding box center [1173, 494] width 143 height 37
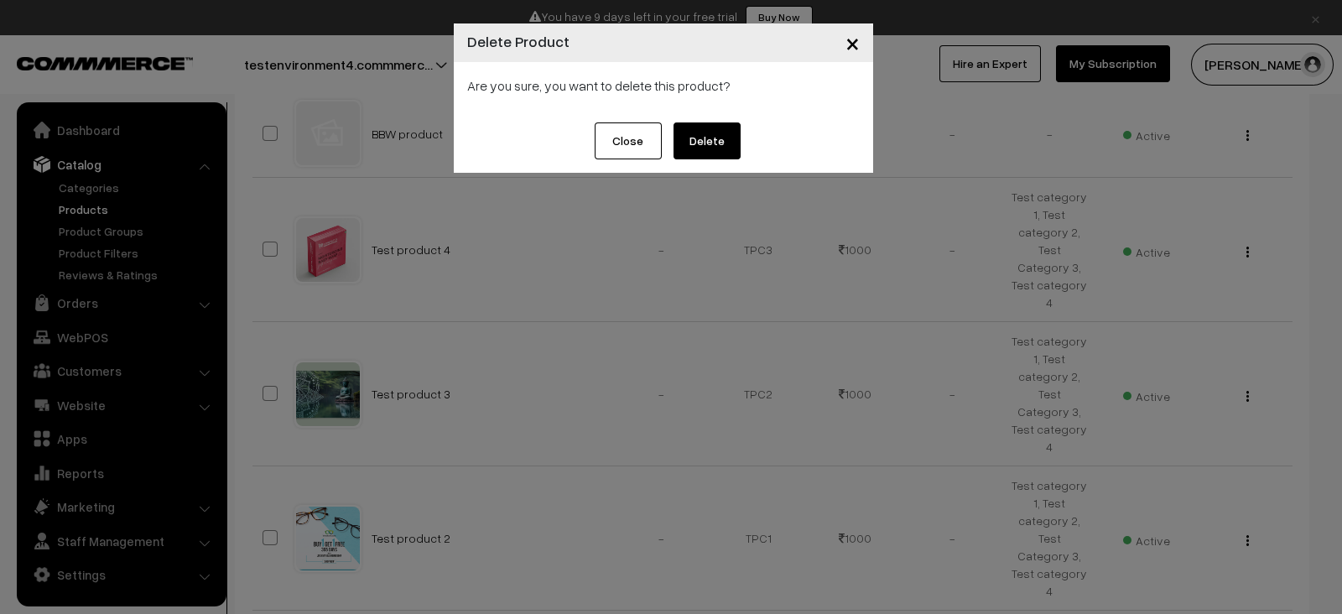
drag, startPoint x: 732, startPoint y: 118, endPoint x: 713, endPoint y: 159, distance: 44.7
click at [713, 159] on div "× Delete Product Are you sure, you want to delete this product? Close Delete" at bounding box center [663, 97] width 419 height 149
click at [713, 159] on button "Delete" at bounding box center [707, 140] width 67 height 37
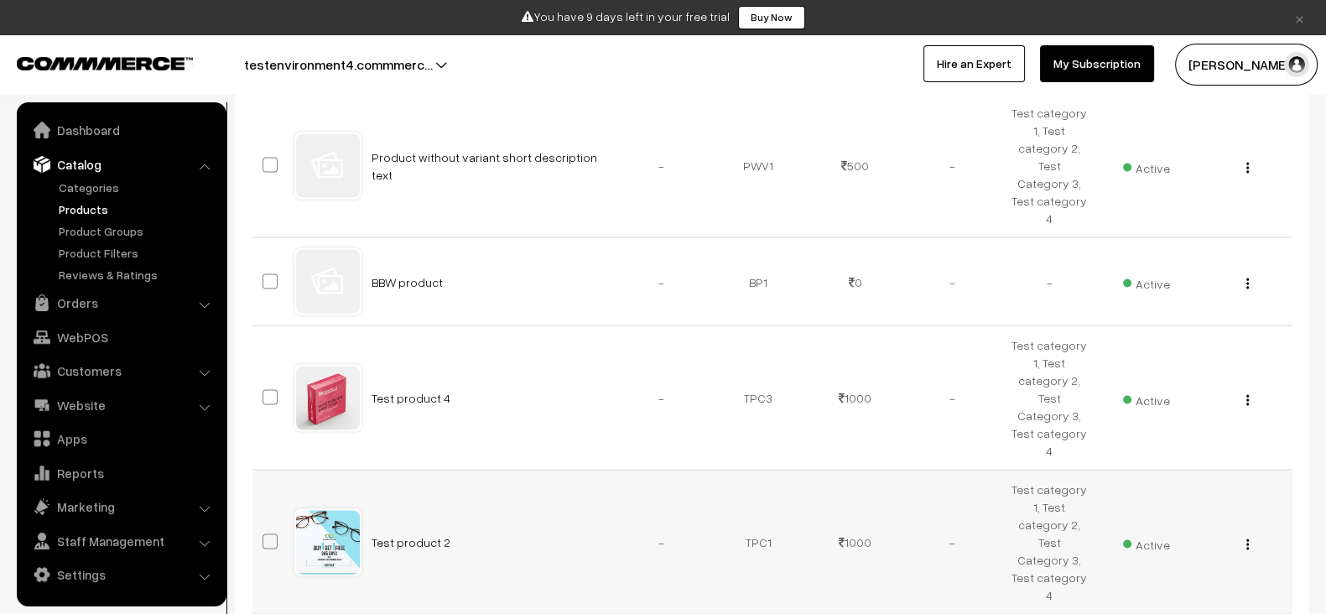
scroll to position [4006, 0]
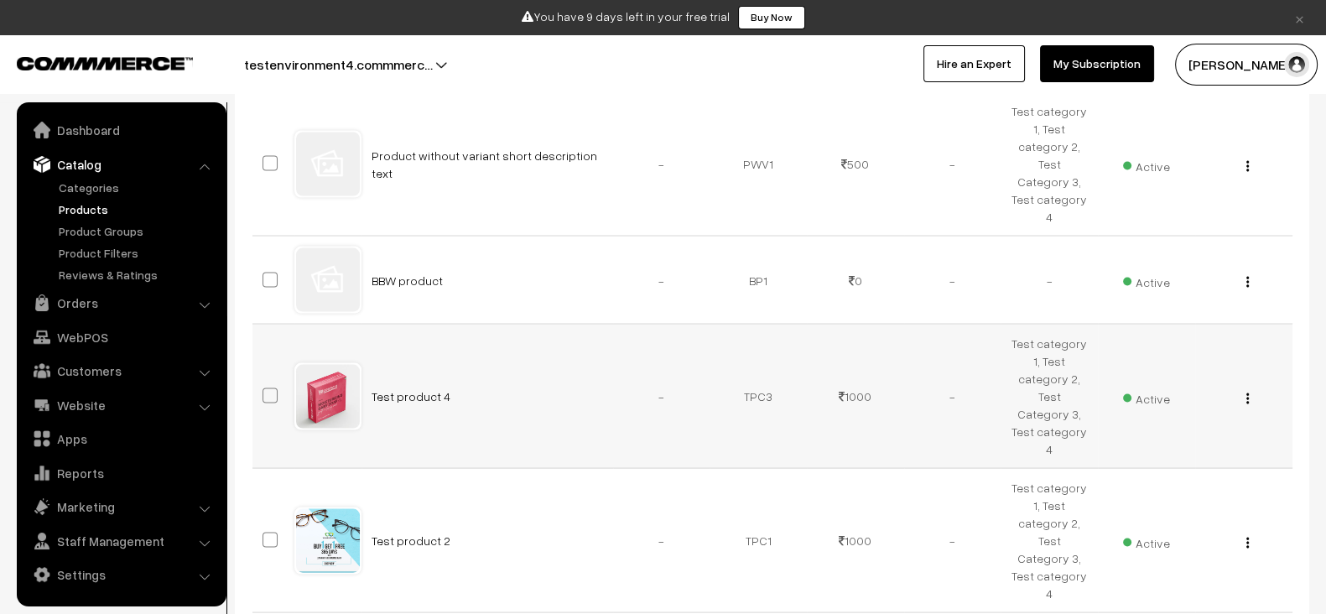
click at [478, 325] on td "Test product 4" at bounding box center [488, 397] width 252 height 144
copy tr "Test product 4"
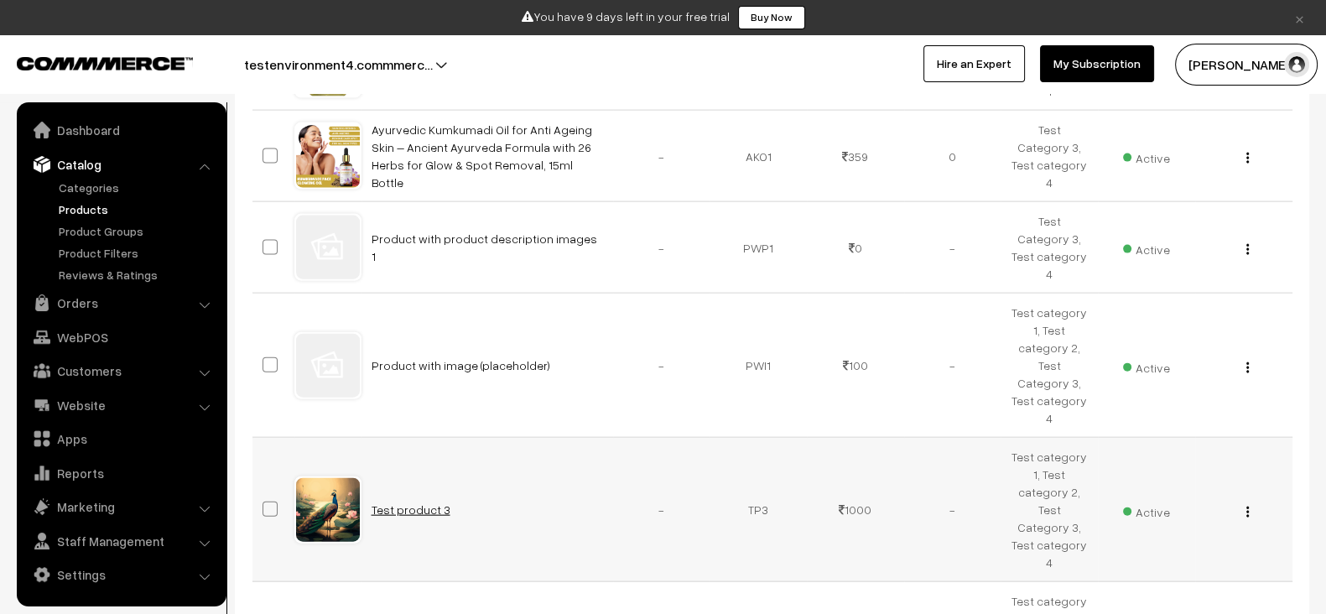
click at [395, 503] on link "Test product 3" at bounding box center [411, 510] width 79 height 14
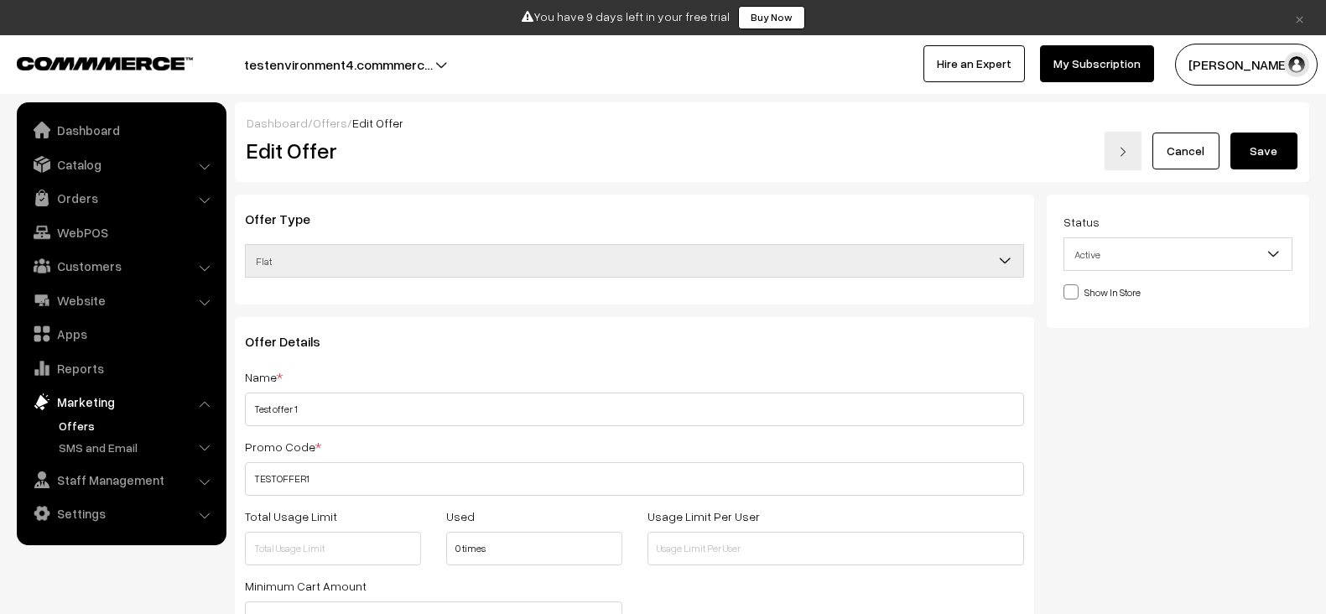
scroll to position [794, 0]
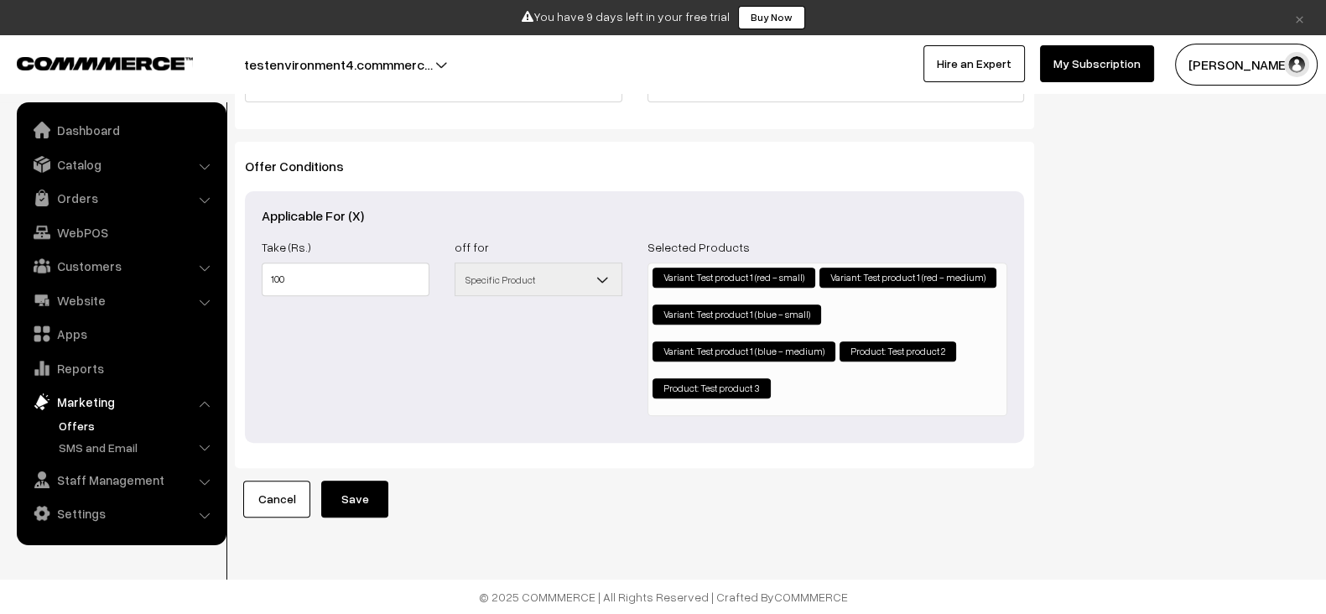
click at [386, 481] on button "Save" at bounding box center [354, 499] width 67 height 37
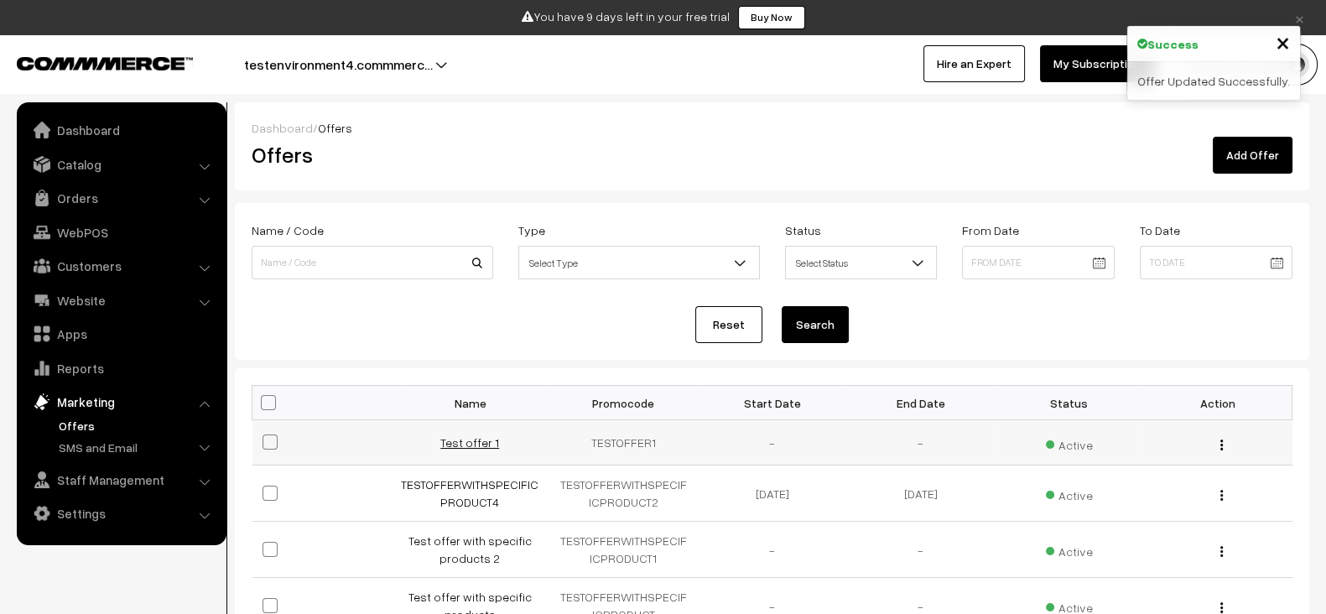
click at [471, 436] on link "Test offer 1" at bounding box center [469, 442] width 59 height 14
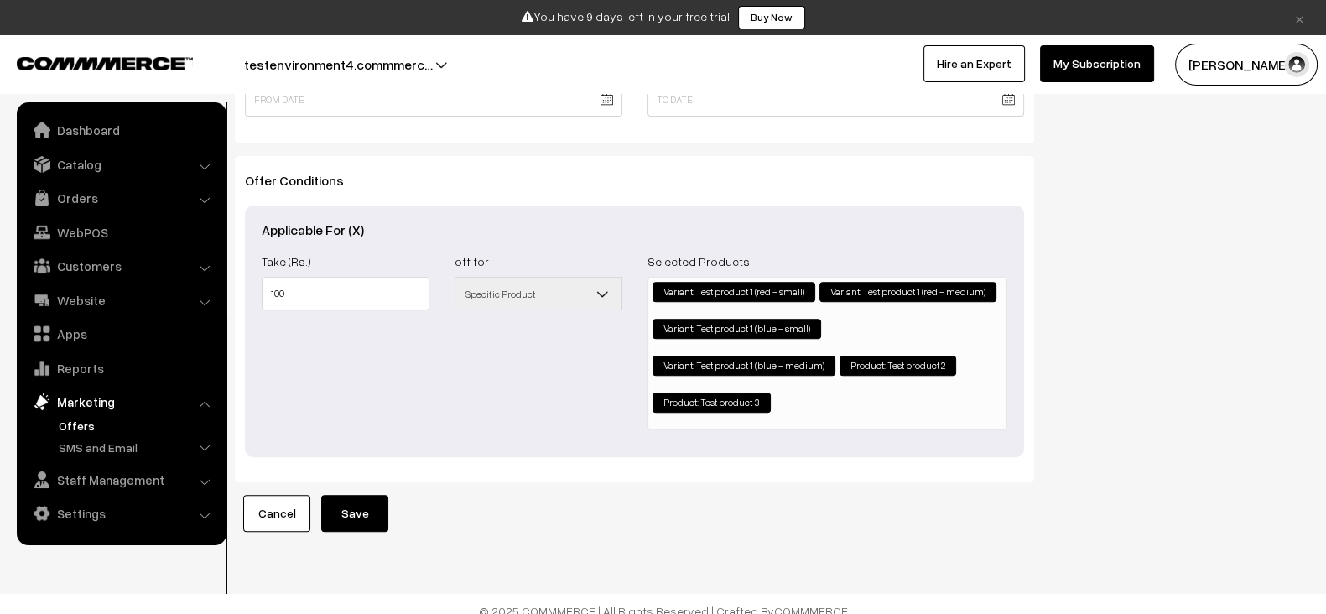
scroll to position [767, 0]
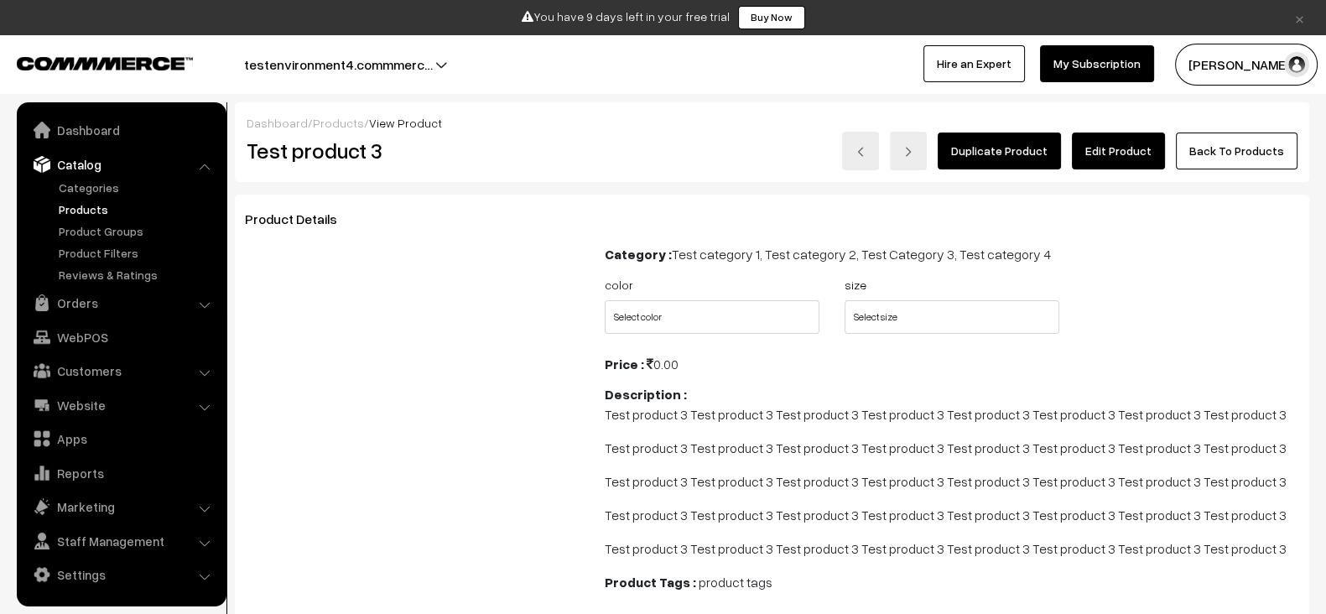
click at [1117, 154] on link "Edit Product" at bounding box center [1118, 151] width 93 height 37
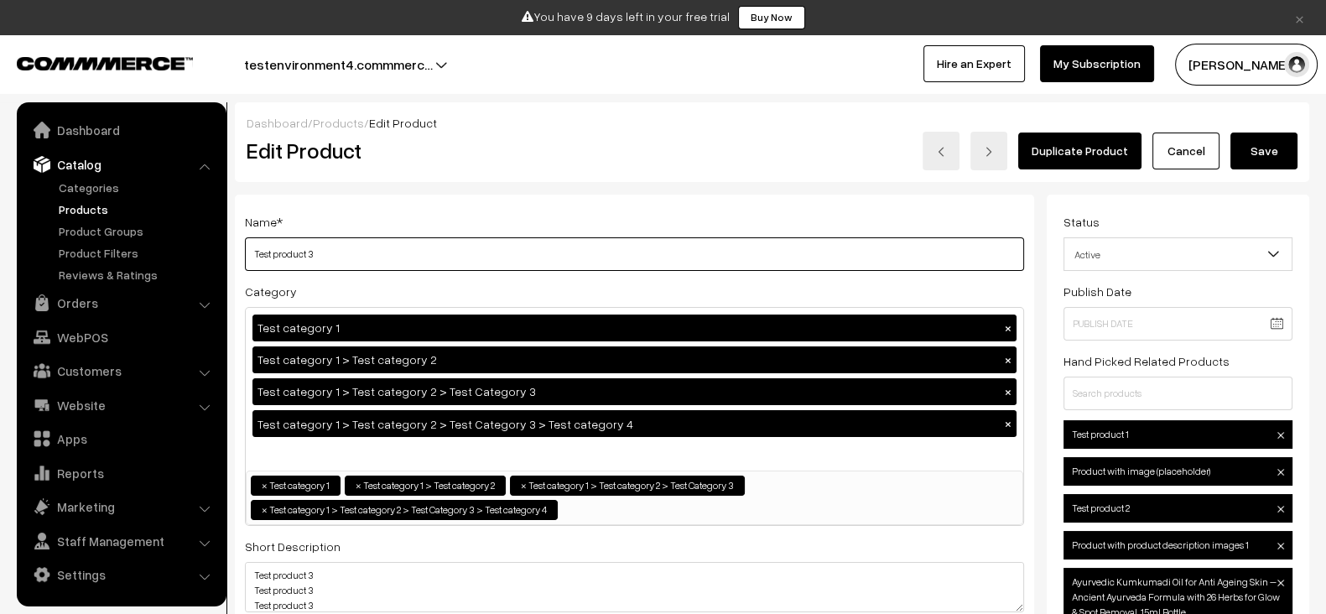
click at [512, 249] on input "Test product 3" at bounding box center [634, 254] width 779 height 34
type input "Test product 33"
click at [1275, 151] on button "Save" at bounding box center [1264, 151] width 67 height 37
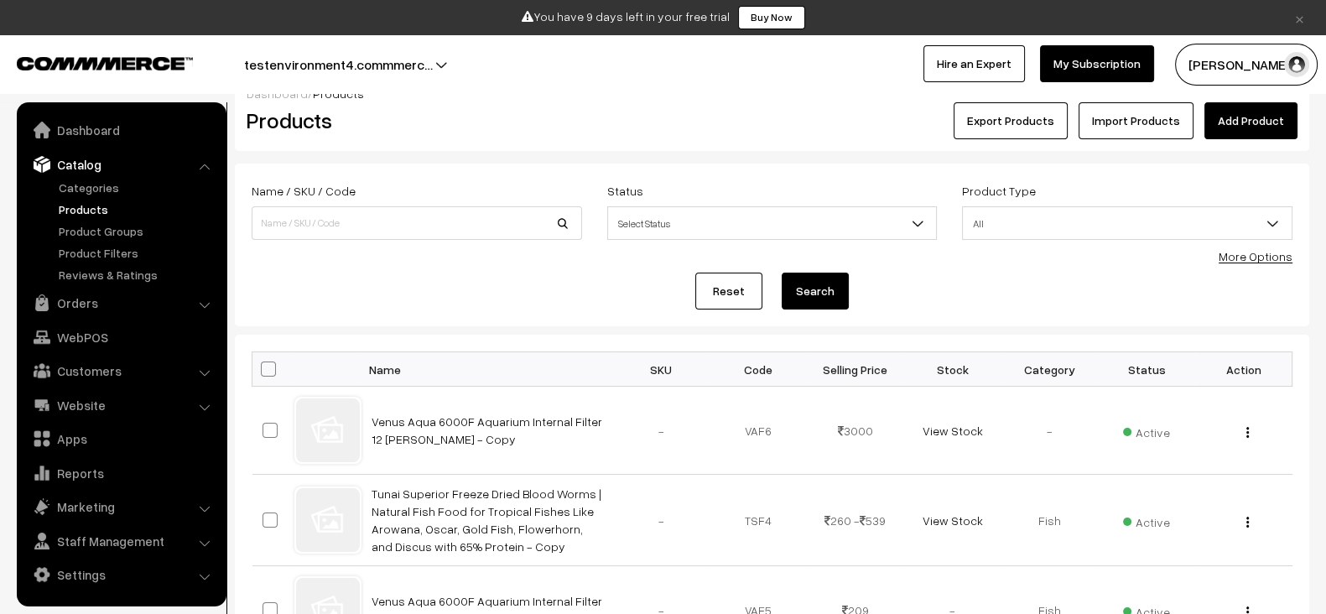
scroll to position [31, 0]
click at [524, 195] on div "Name / SKU / Code" at bounding box center [417, 209] width 331 height 60
click at [507, 211] on input at bounding box center [417, 222] width 331 height 34
paste input "Test product 4"
type input "Test product 4"
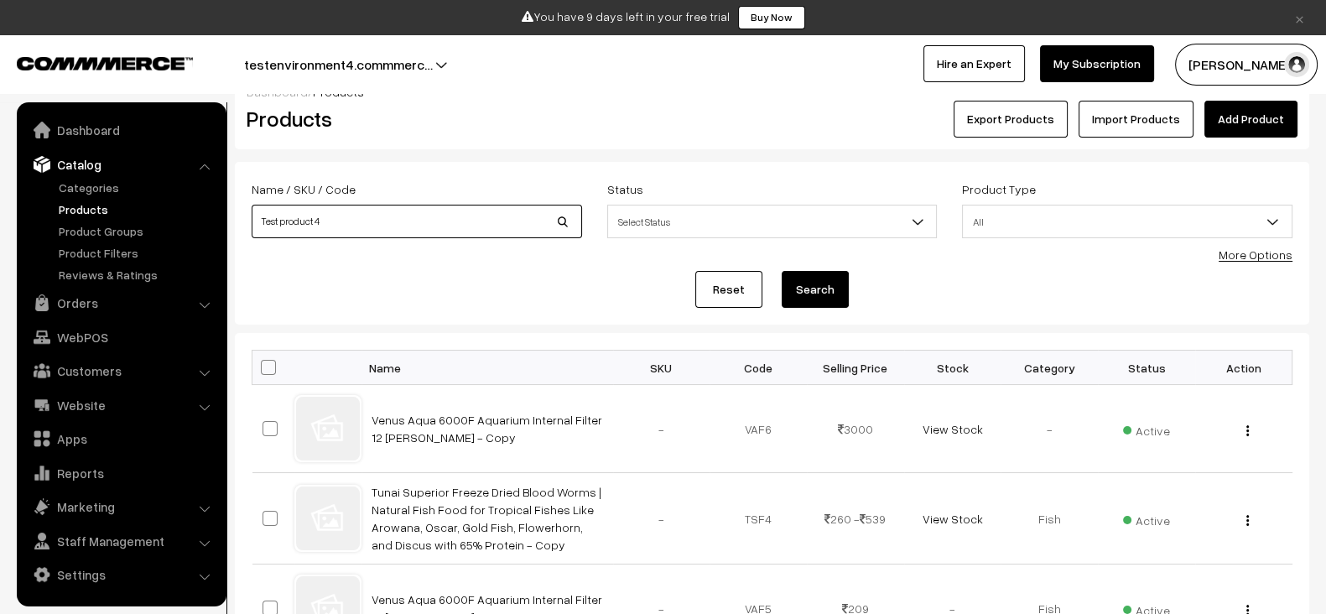
click at [782, 271] on button "Search" at bounding box center [815, 289] width 67 height 37
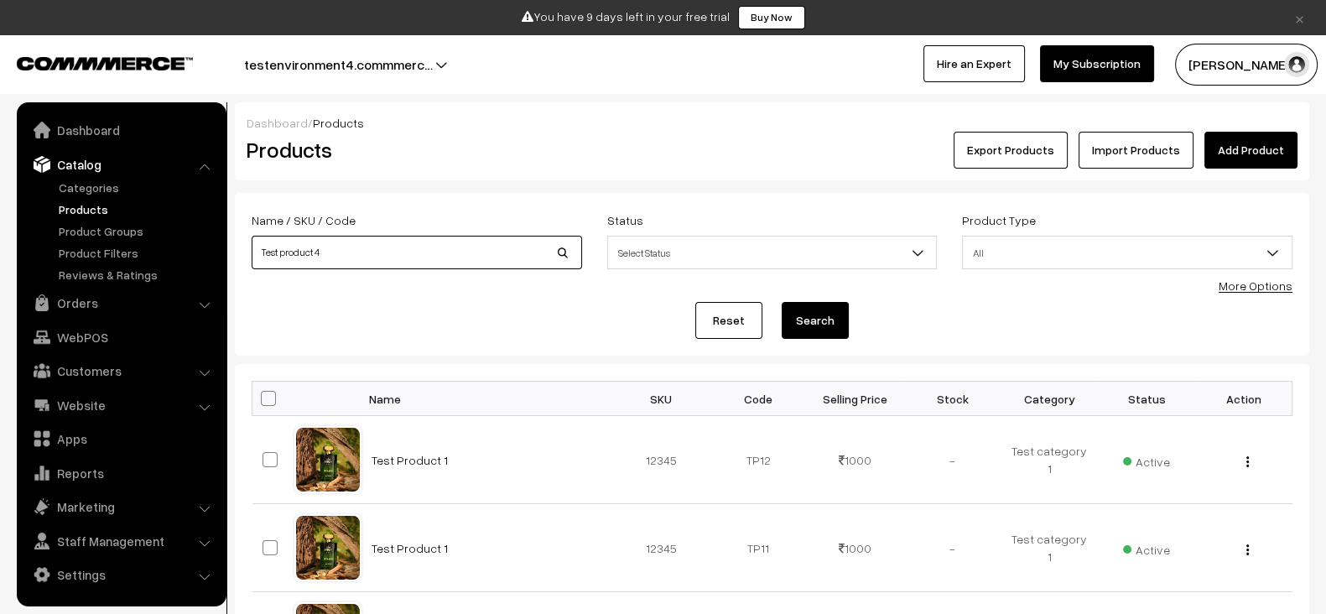
click at [492, 240] on input "Test product 4" at bounding box center [417, 253] width 331 height 34
type input "Test product 3"
click at [782, 302] on button "Search" at bounding box center [815, 320] width 67 height 37
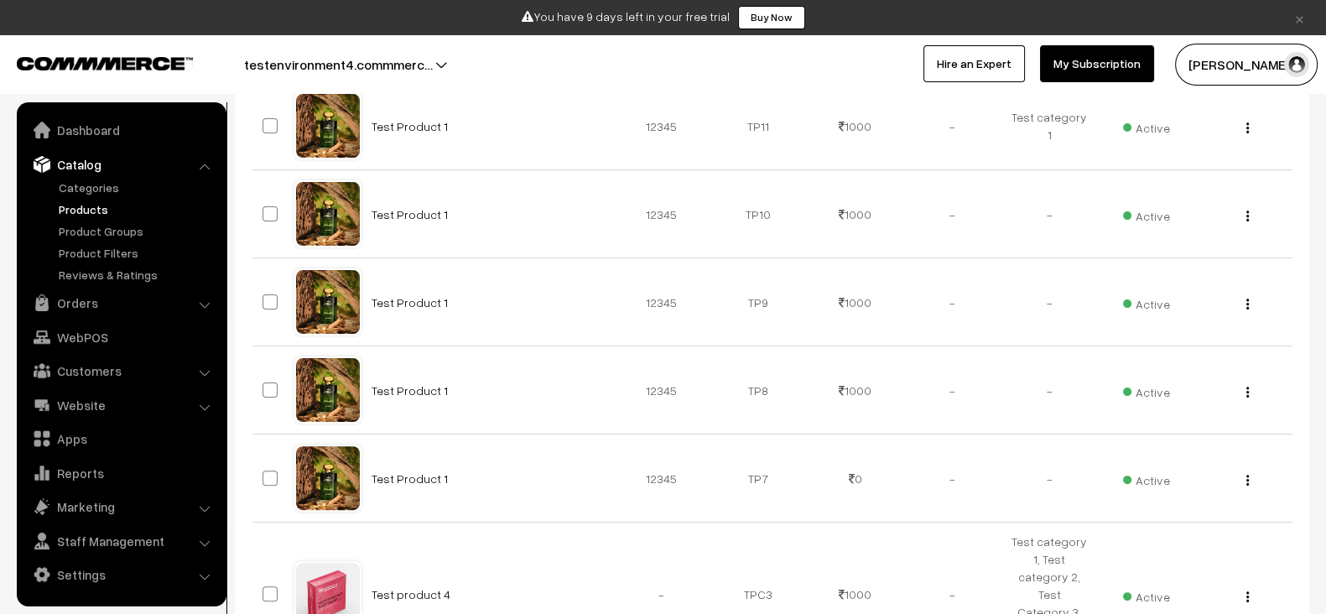
scroll to position [564, 0]
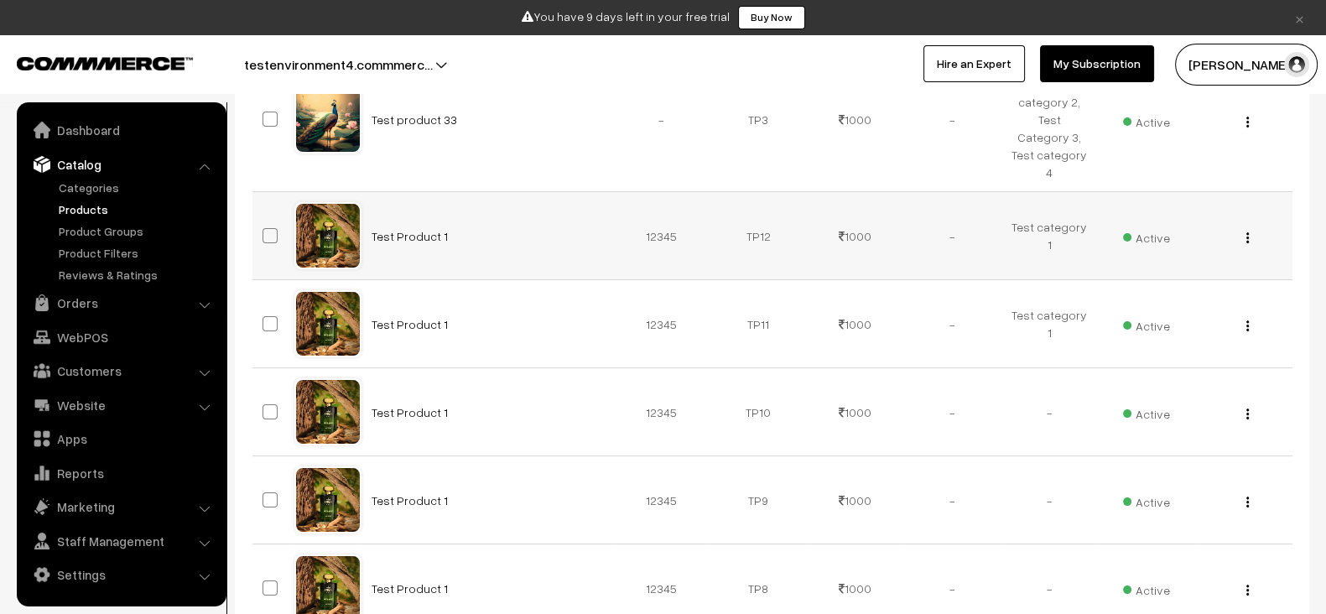
click at [275, 228] on span at bounding box center [270, 235] width 15 height 15
click at [265, 220] on input "checkbox" at bounding box center [259, 225] width 11 height 11
checkbox input "true"
click at [264, 316] on span at bounding box center [270, 323] width 15 height 15
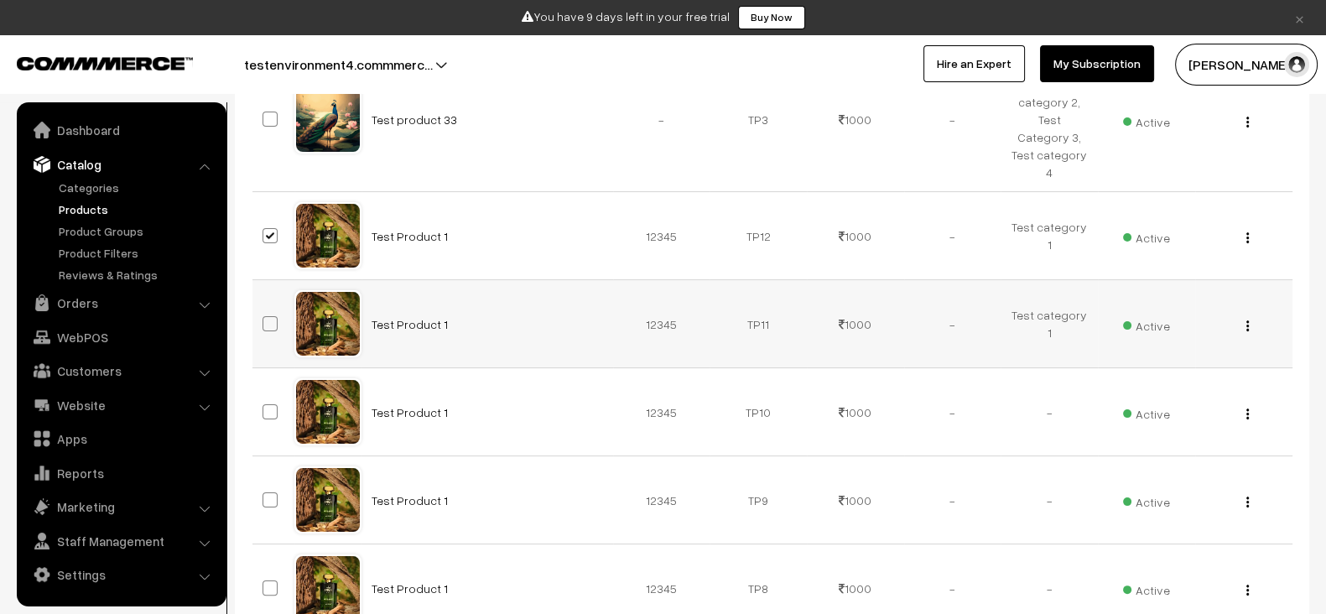
click at [264, 308] on input "checkbox" at bounding box center [259, 313] width 11 height 11
checkbox input "true"
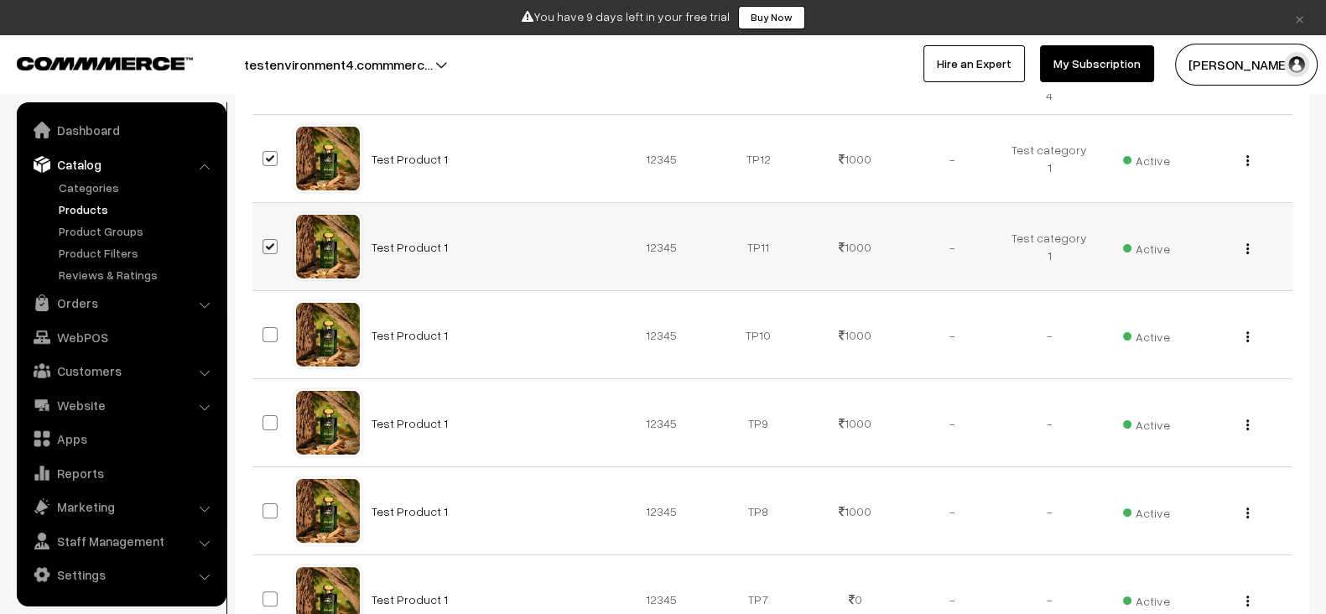
scroll to position [492, 0]
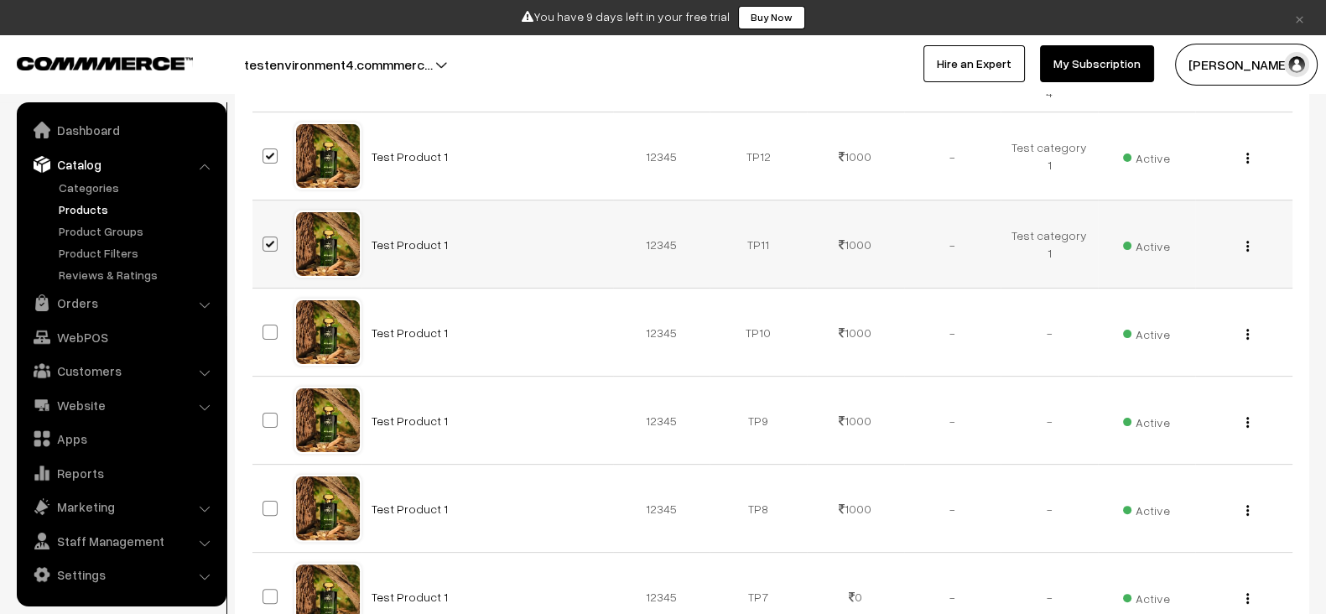
click at [264, 300] on td at bounding box center [274, 333] width 42 height 88
click at [267, 325] on span at bounding box center [270, 332] width 15 height 15
click at [265, 316] on input "checkbox" at bounding box center [259, 321] width 11 height 11
checkbox input "true"
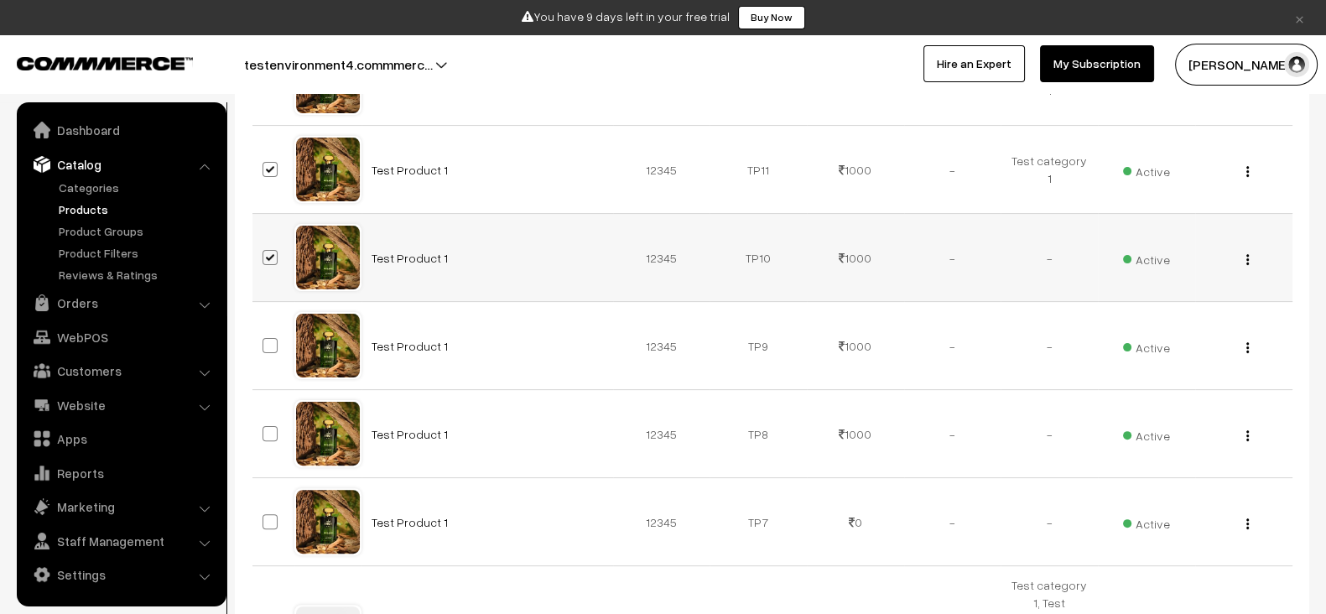
scroll to position [567, 0]
drag, startPoint x: 267, startPoint y: 312, endPoint x: 268, endPoint y: 331, distance: 19.4
click at [268, 331] on td at bounding box center [274, 345] width 42 height 88
click at [268, 337] on span at bounding box center [270, 344] width 15 height 15
click at [265, 331] on input "checkbox" at bounding box center [259, 334] width 11 height 11
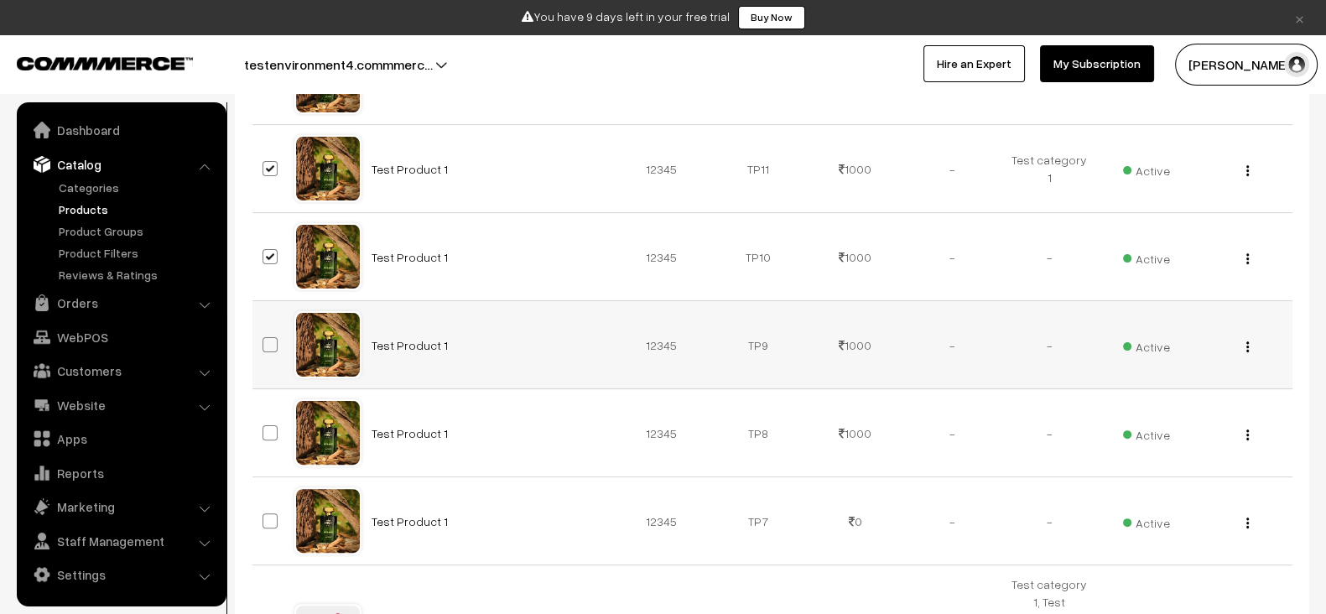
checkbox input "true"
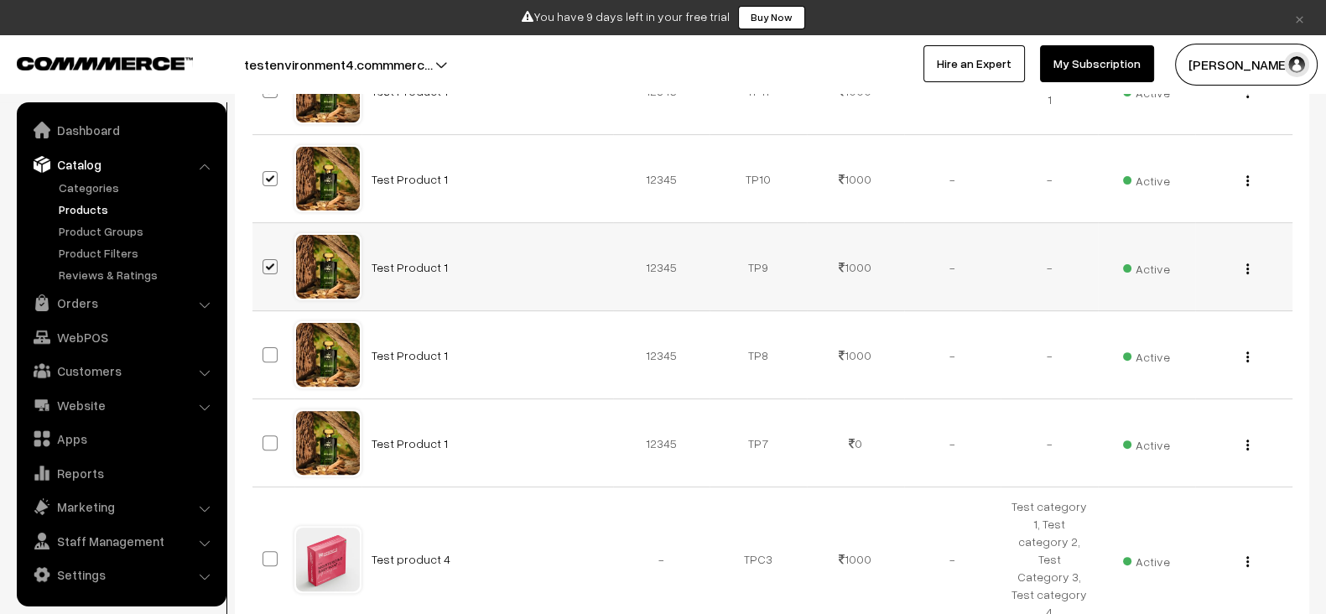
click at [268, 347] on span at bounding box center [270, 354] width 15 height 15
click at [265, 339] on input "checkbox" at bounding box center [259, 344] width 11 height 11
checkbox input "true"
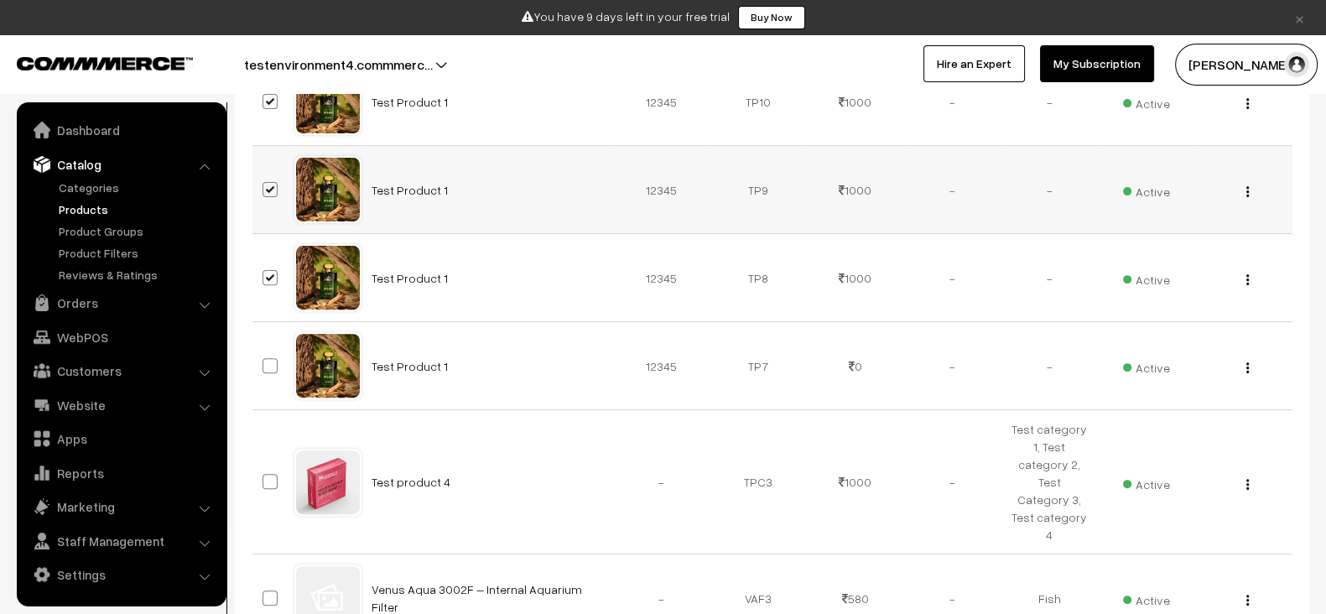
scroll to position [725, 0]
click at [268, 331] on td at bounding box center [274, 364] width 42 height 88
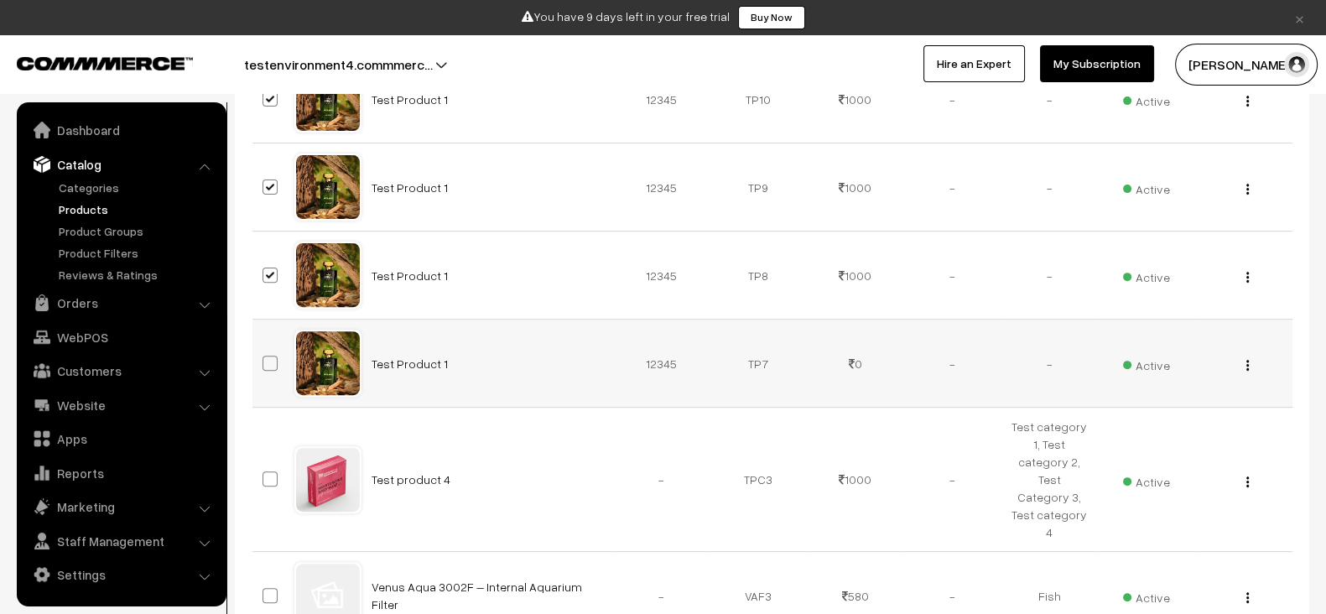
click at [268, 356] on span at bounding box center [270, 363] width 15 height 15
click at [265, 347] on input "checkbox" at bounding box center [259, 352] width 11 height 11
checkbox input "true"
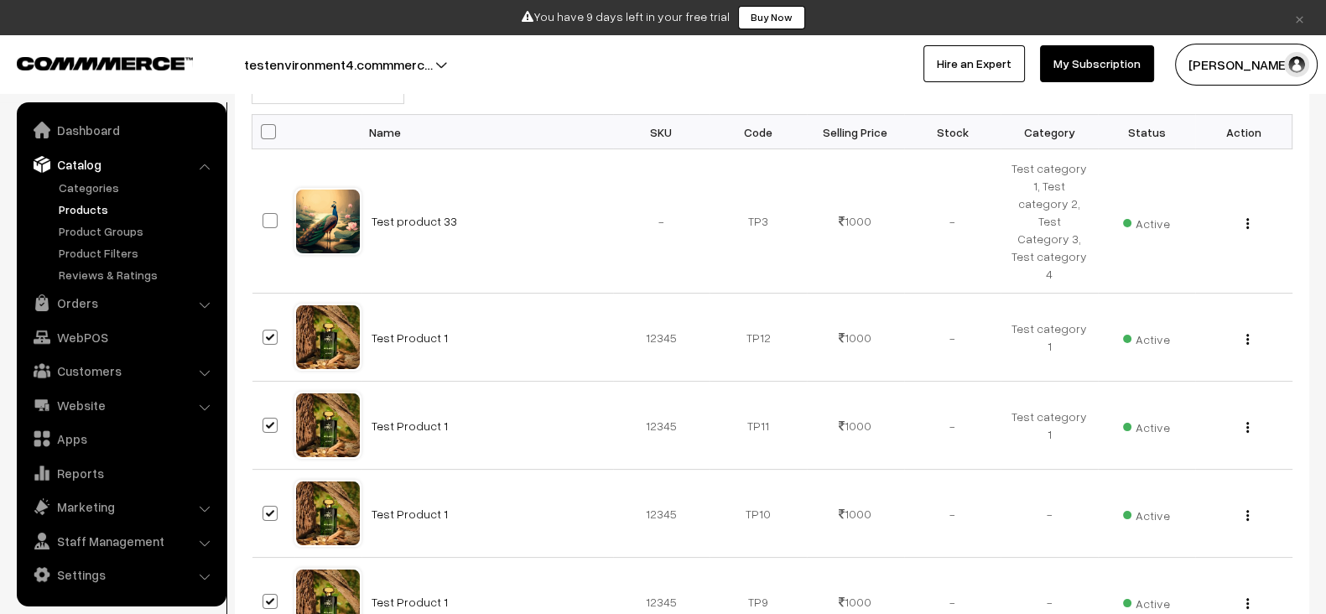
scroll to position [0, 0]
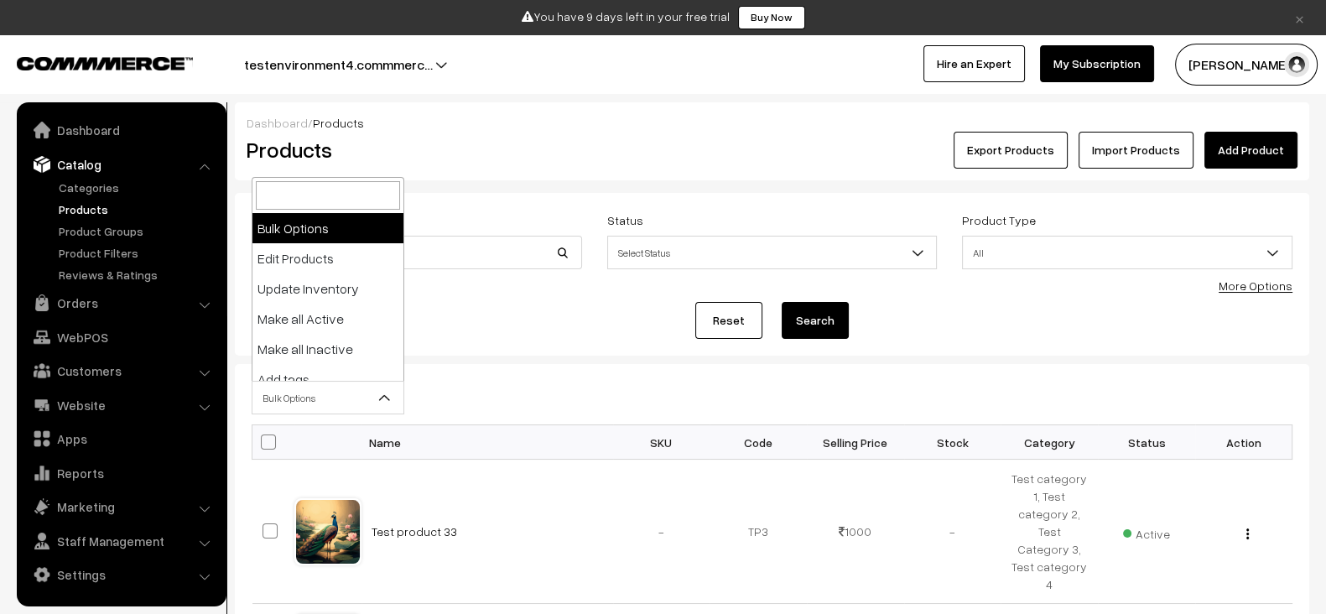
click at [302, 395] on span "Bulk Options" at bounding box center [328, 397] width 151 height 29
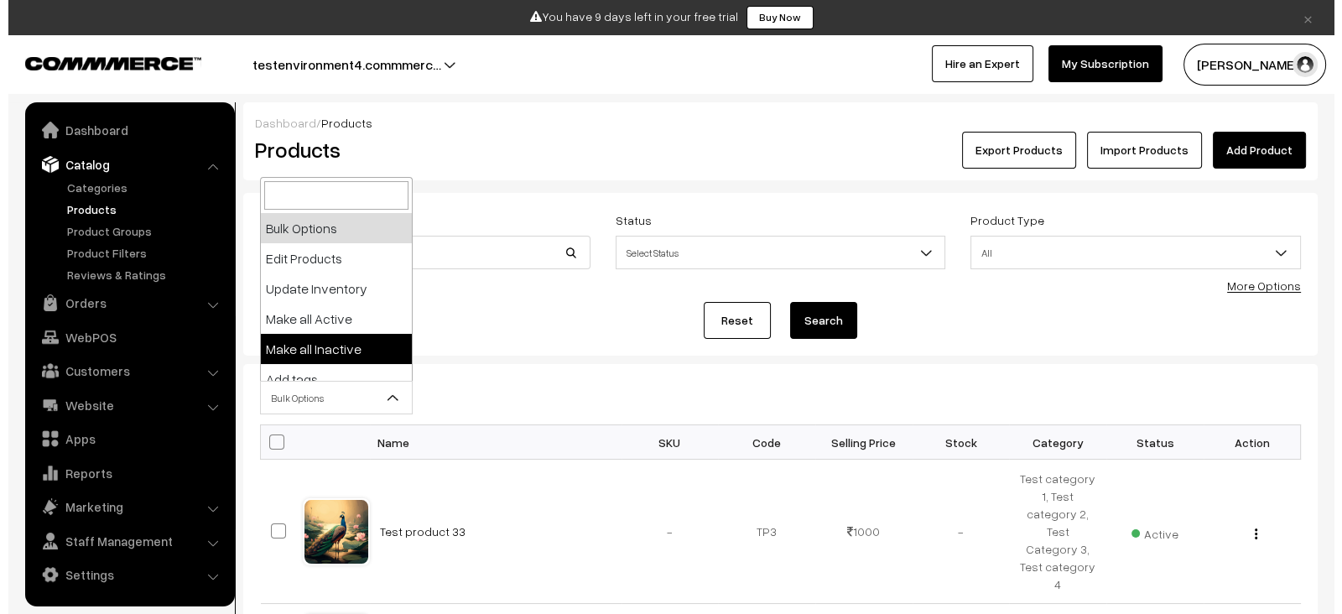
scroll to position [104, 0]
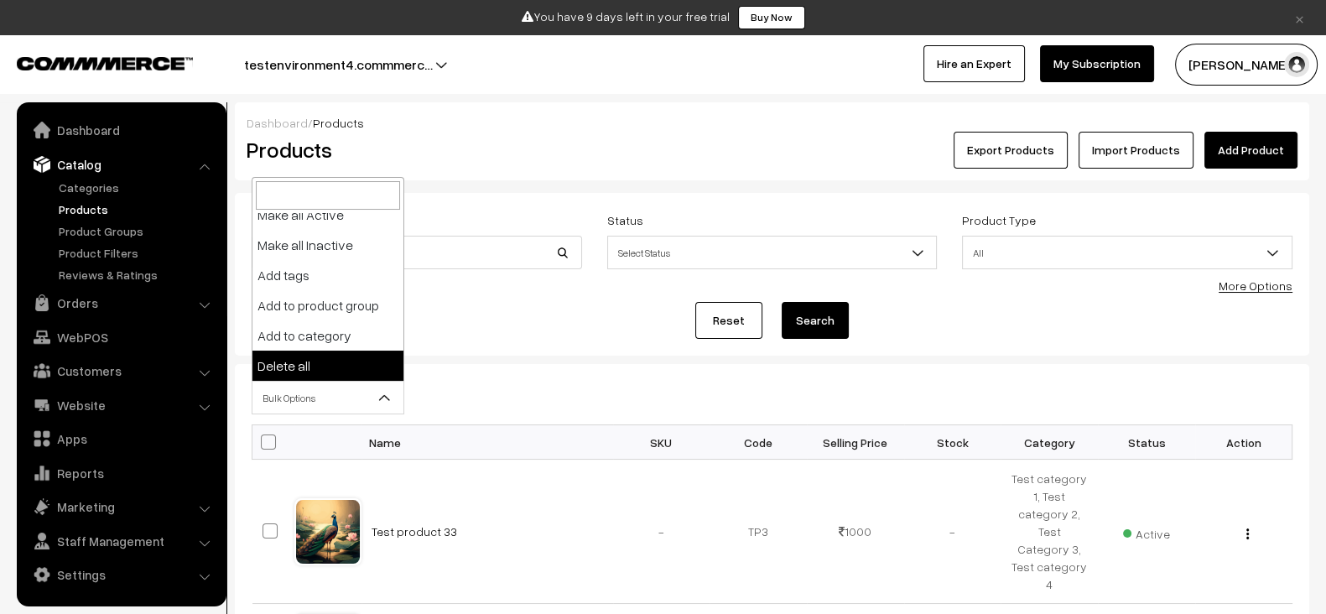
select select "delete"
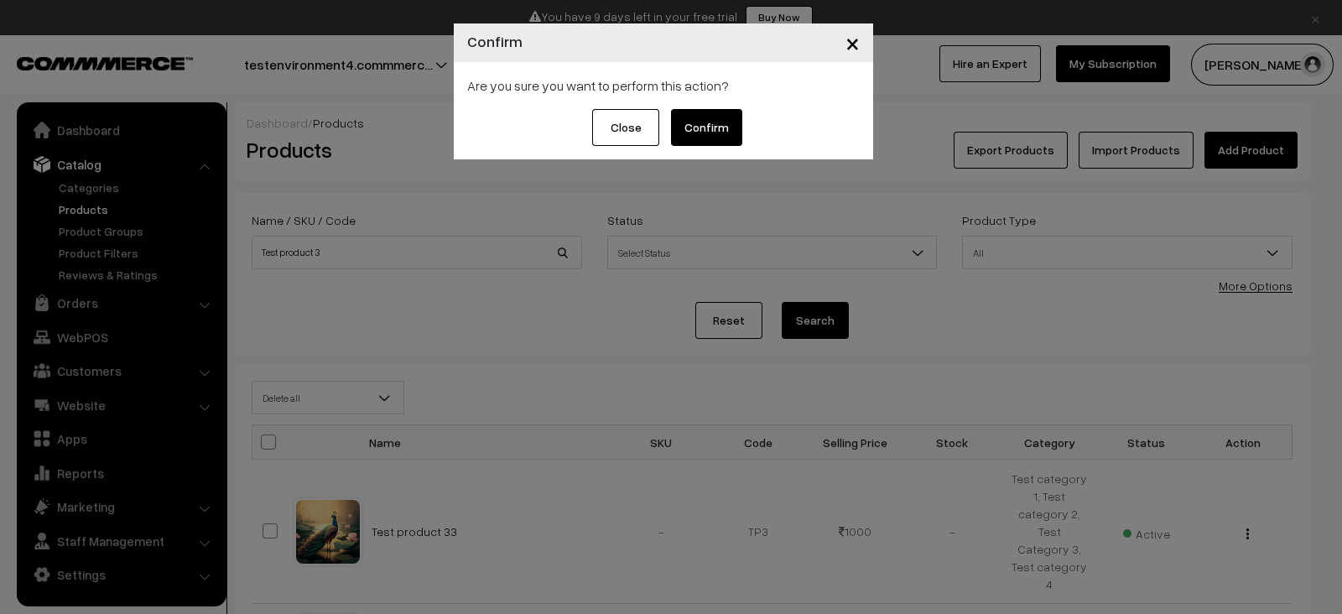
click at [716, 130] on button "Confirm" at bounding box center [706, 127] width 71 height 37
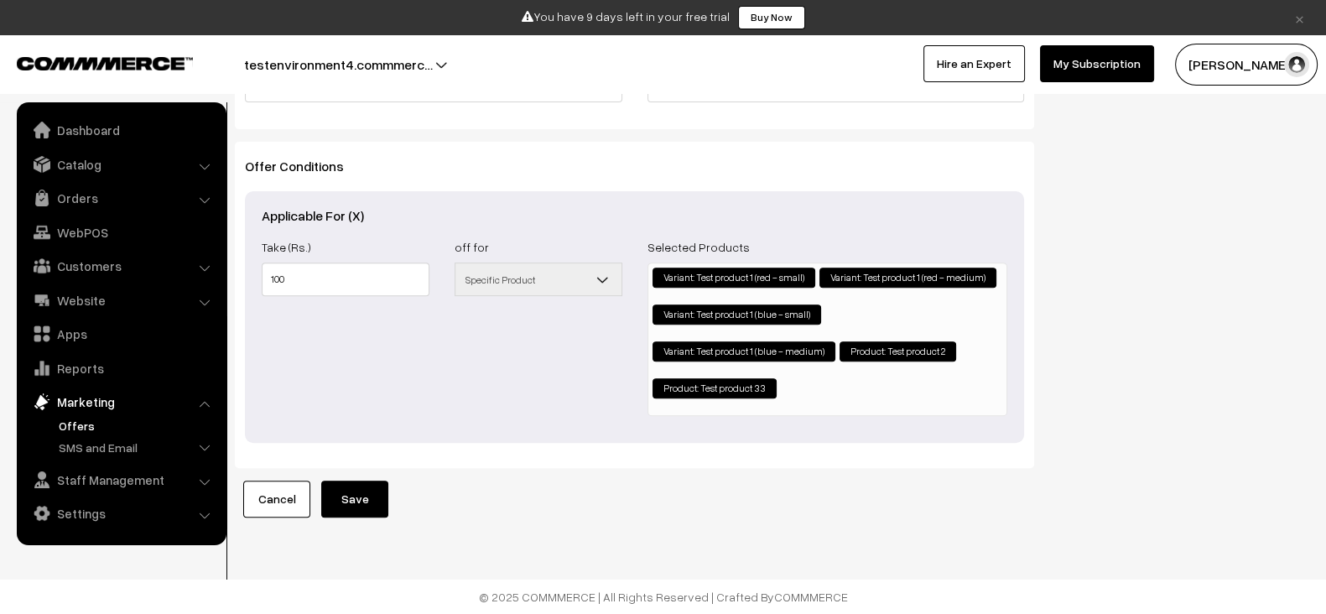
scroll to position [785, 0]
click at [705, 342] on li "× Variant: Test product 1 (blue - medium)" at bounding box center [744, 351] width 183 height 20
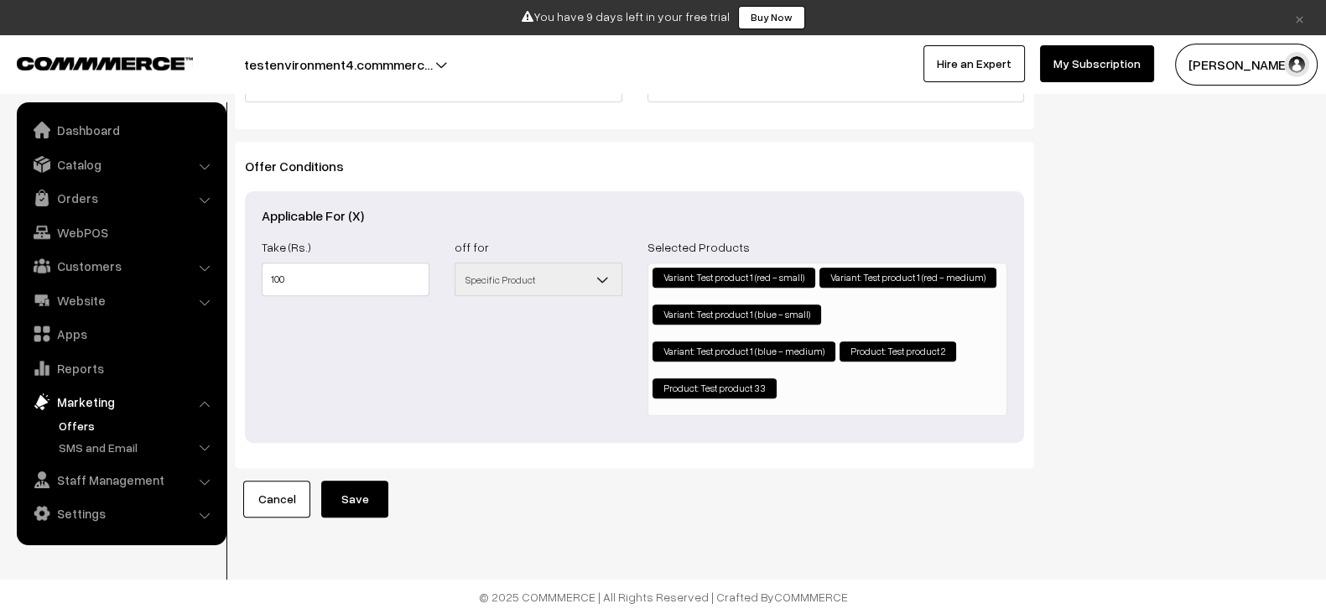
click at [377, 481] on button "Save" at bounding box center [354, 499] width 67 height 37
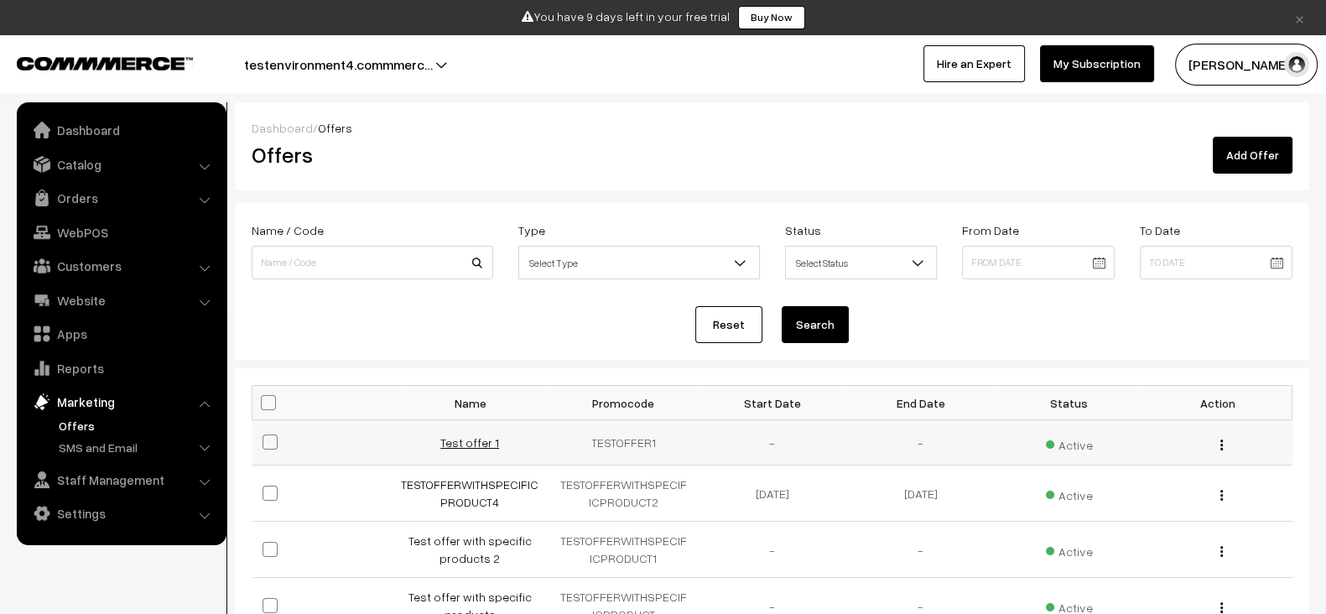
click at [469, 438] on link "Test offer 1" at bounding box center [469, 442] width 59 height 14
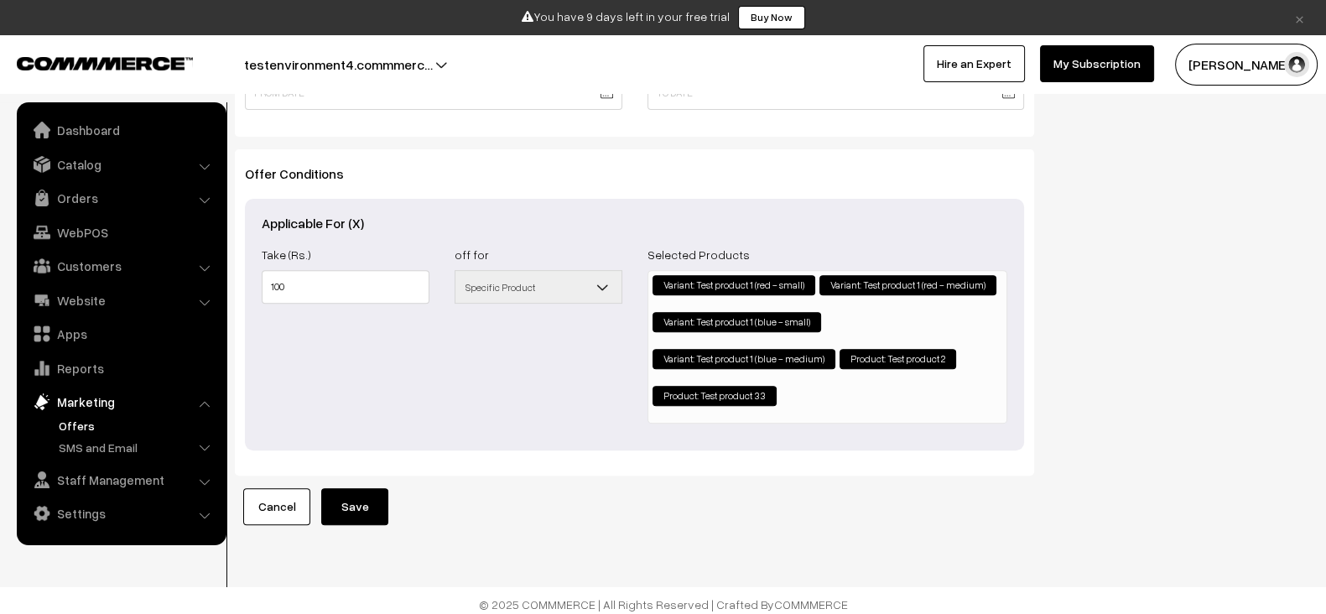
scroll to position [774, 0]
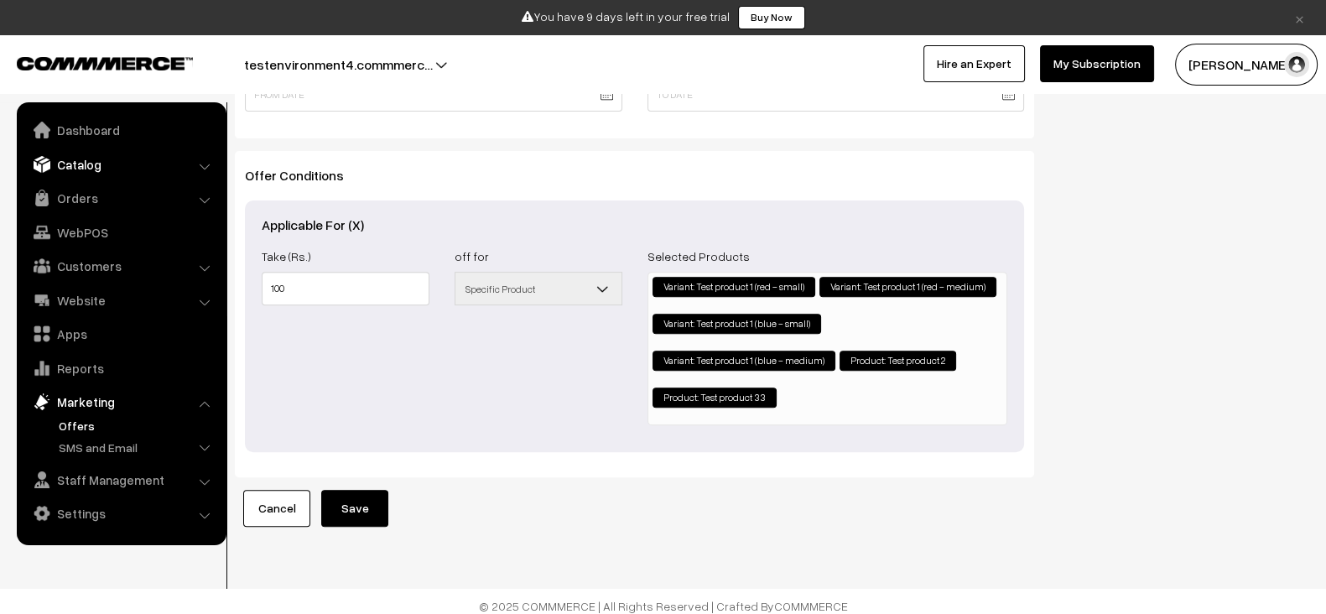
click at [149, 168] on link "Catalog" at bounding box center [121, 164] width 200 height 30
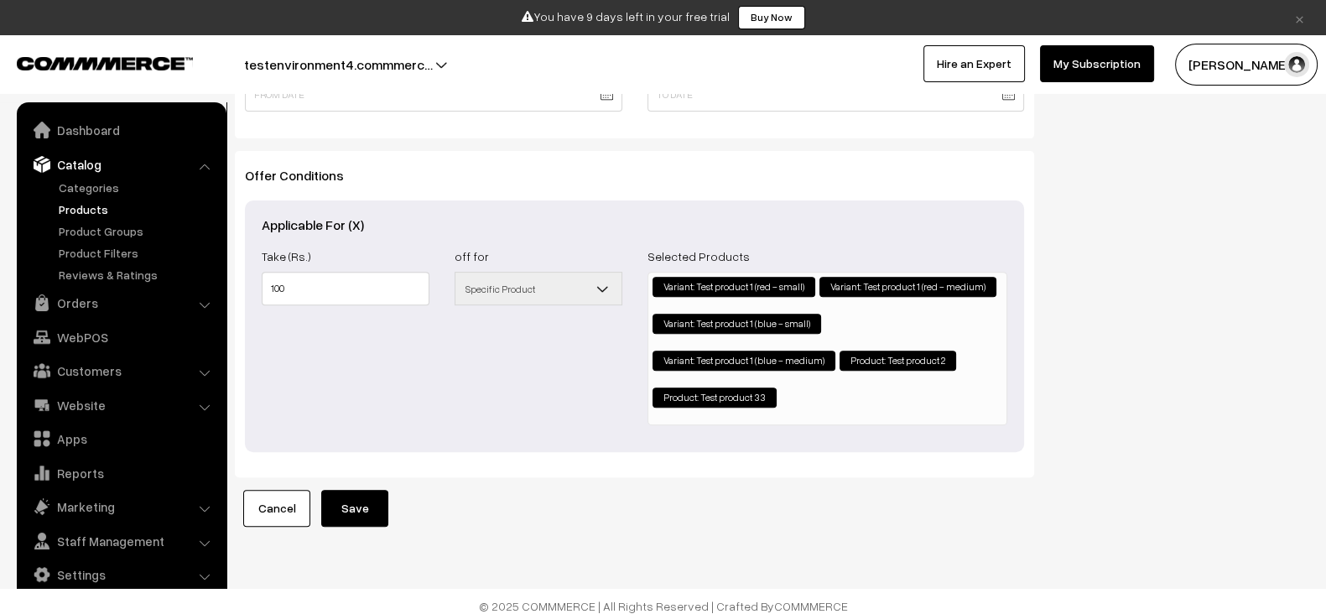
click at [76, 204] on link "Products" at bounding box center [138, 210] width 166 height 18
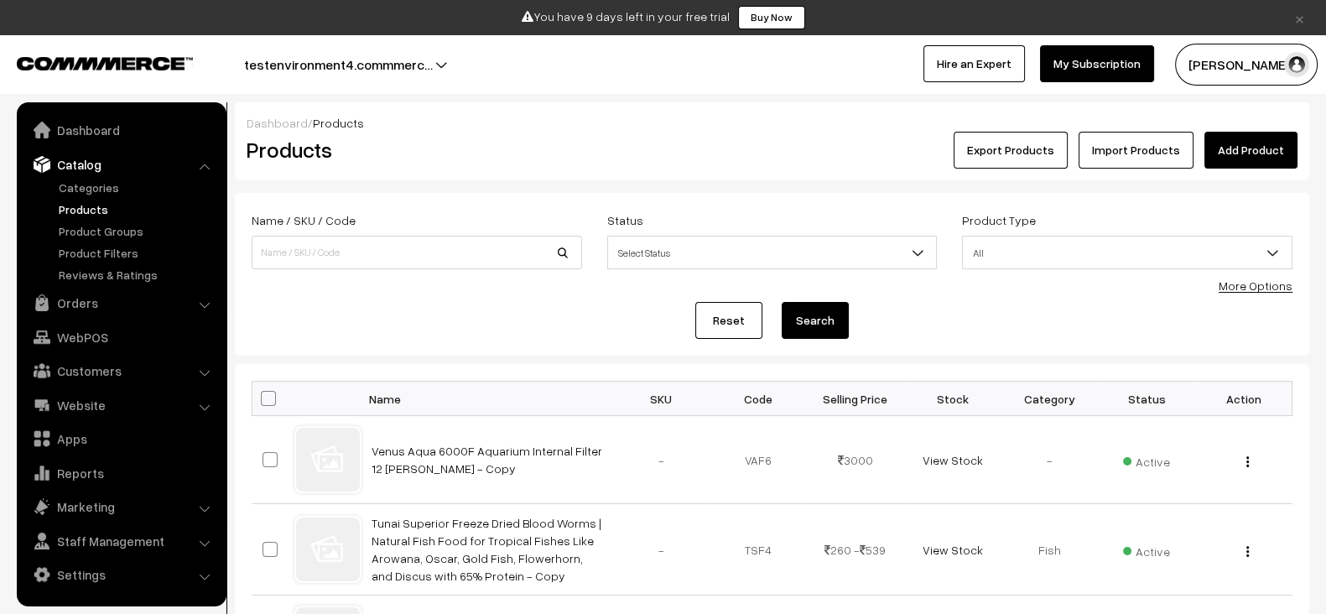
click at [1257, 146] on link "Add Product" at bounding box center [1251, 150] width 93 height 37
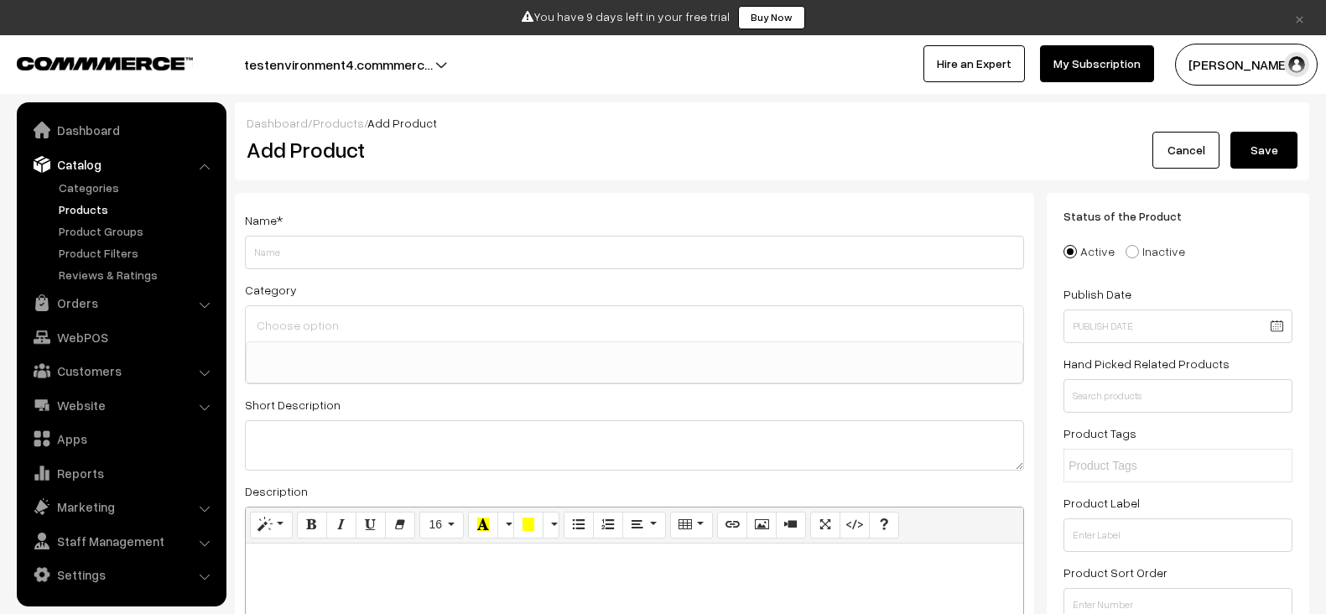
select select
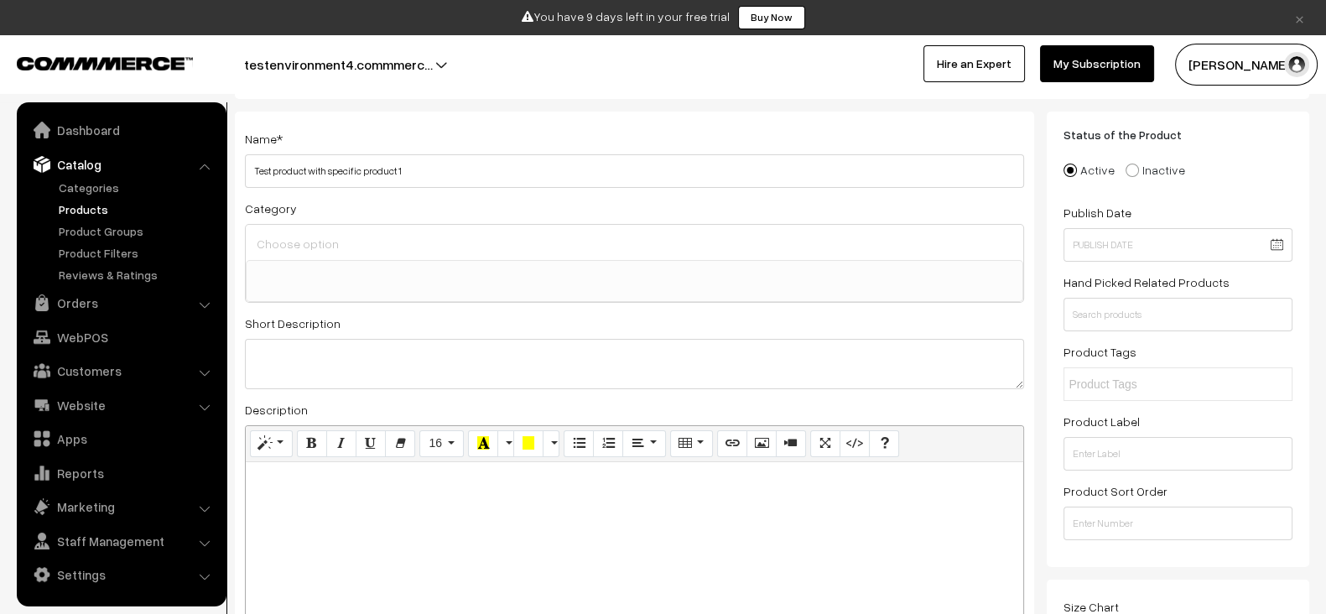
type input "Test product with specific product 1"
click at [546, 274] on ul at bounding box center [635, 271] width 776 height 21
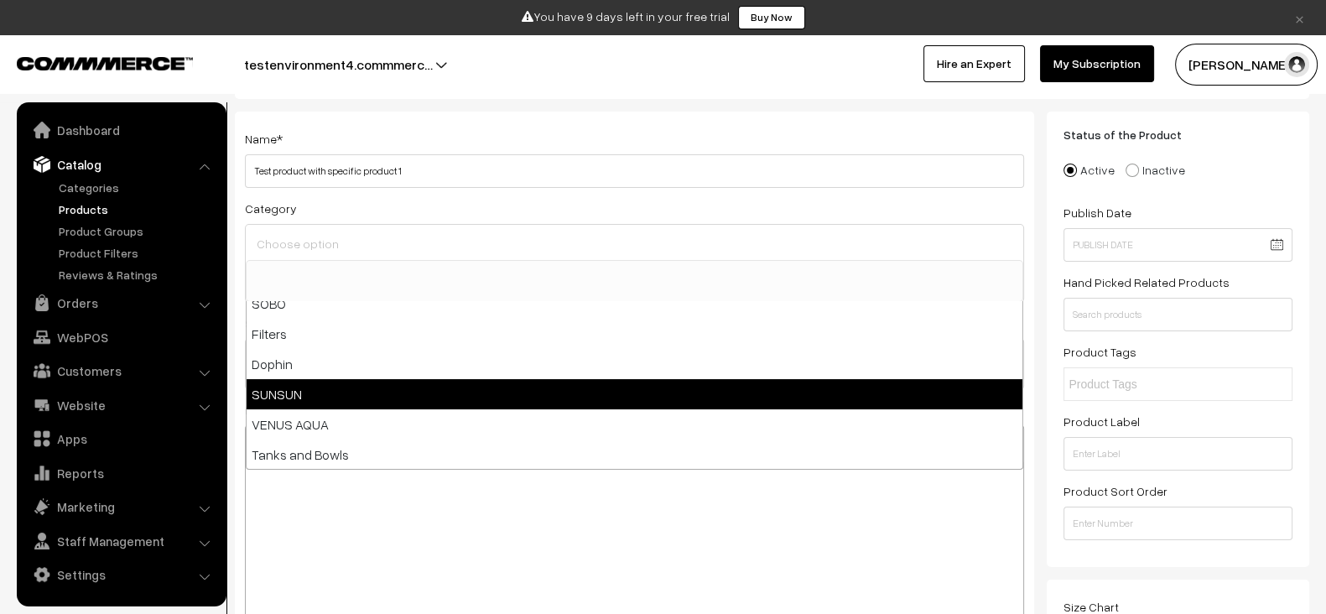
scroll to position [495, 0]
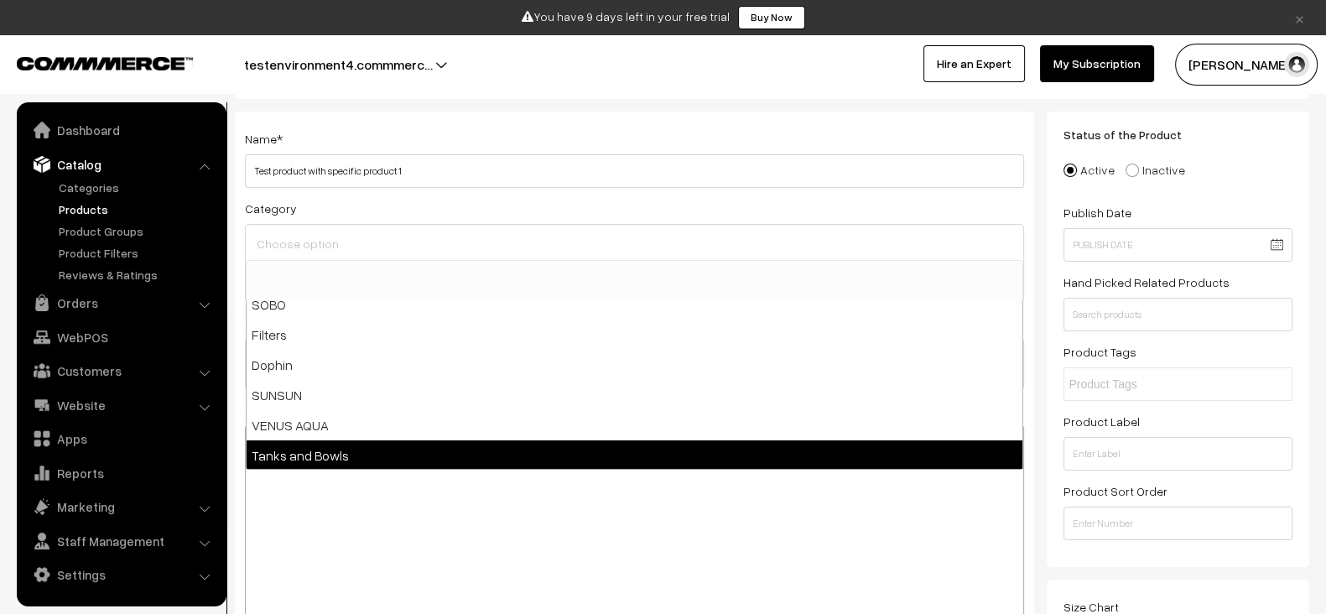
select select "22"
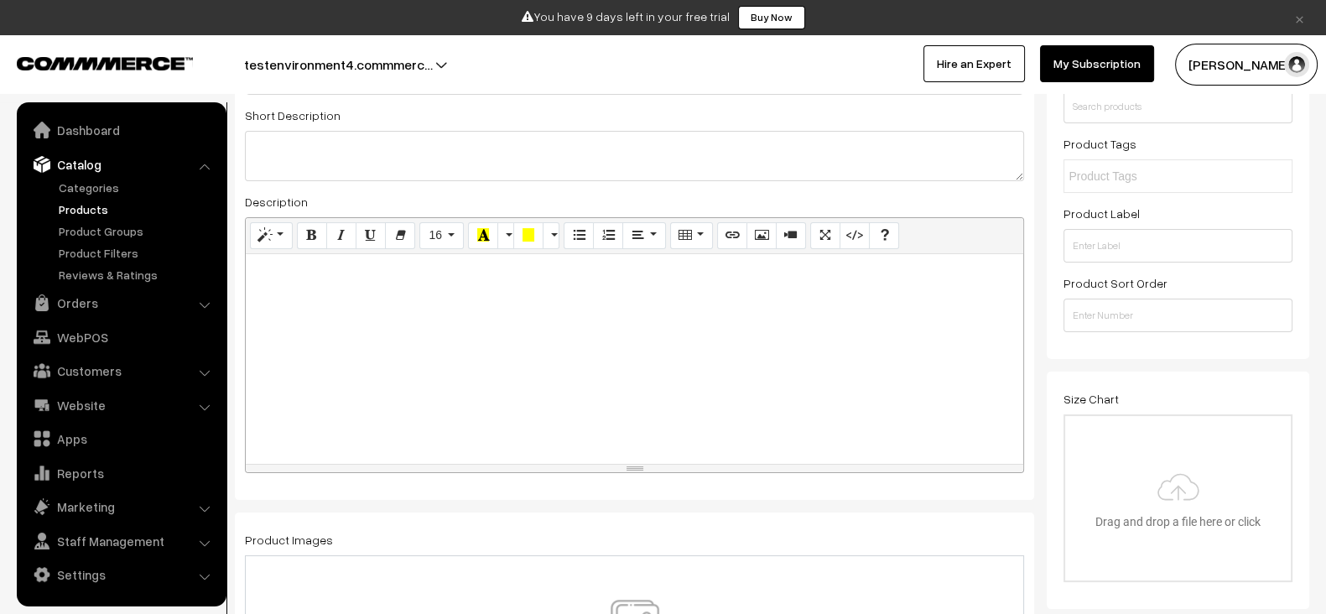
scroll to position [291, 0]
click at [511, 338] on div at bounding box center [635, 358] width 778 height 210
paste div
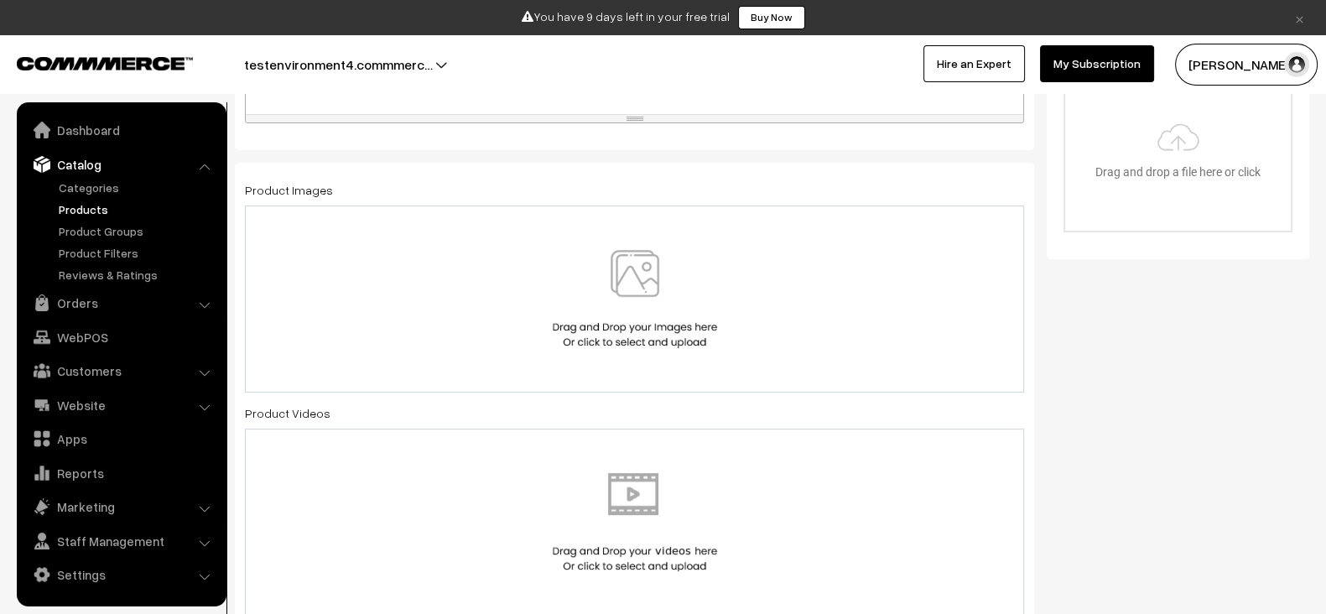
scroll to position [641, 0]
click at [511, 338] on div at bounding box center [635, 297] width 744 height 98
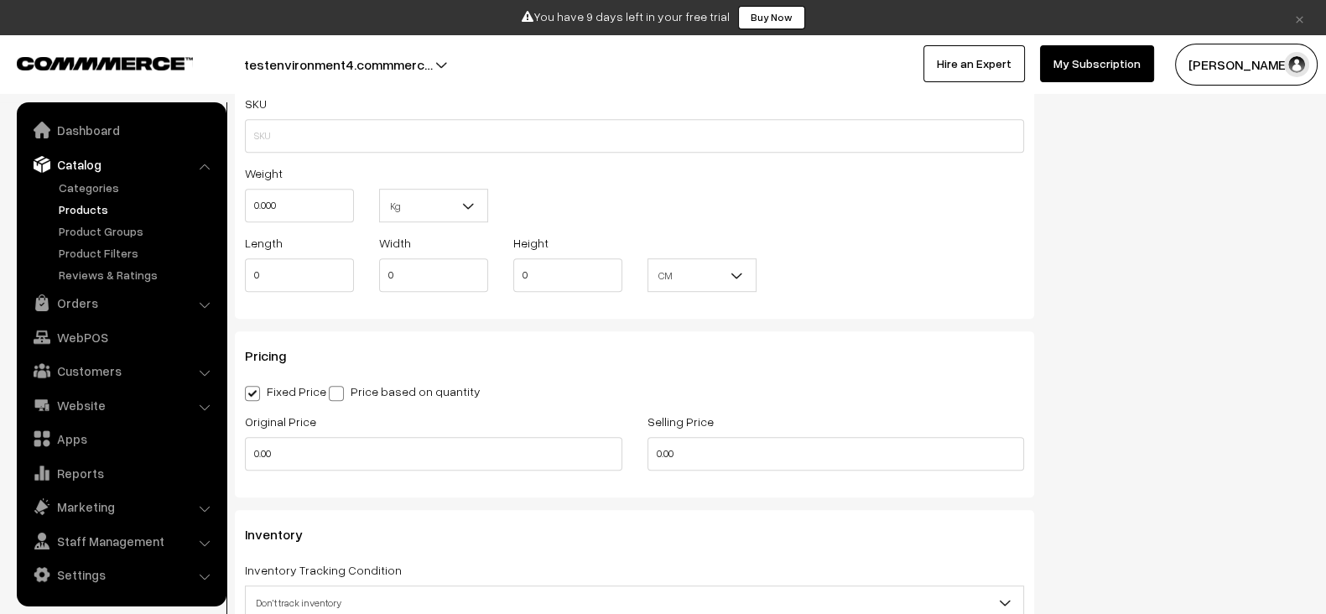
scroll to position [1245, 0]
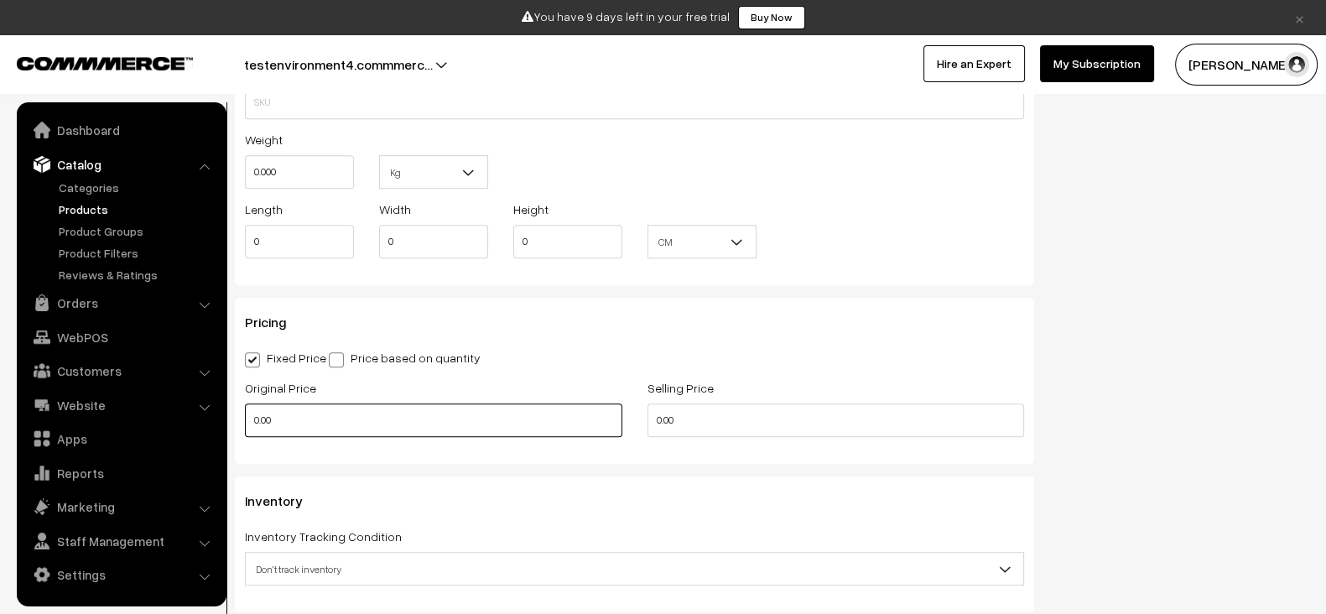
click at [389, 413] on input "0.00" at bounding box center [434, 421] width 378 height 34
click at [389, 413] on input "1" at bounding box center [434, 421] width 378 height 34
type input "100"
type input "1"
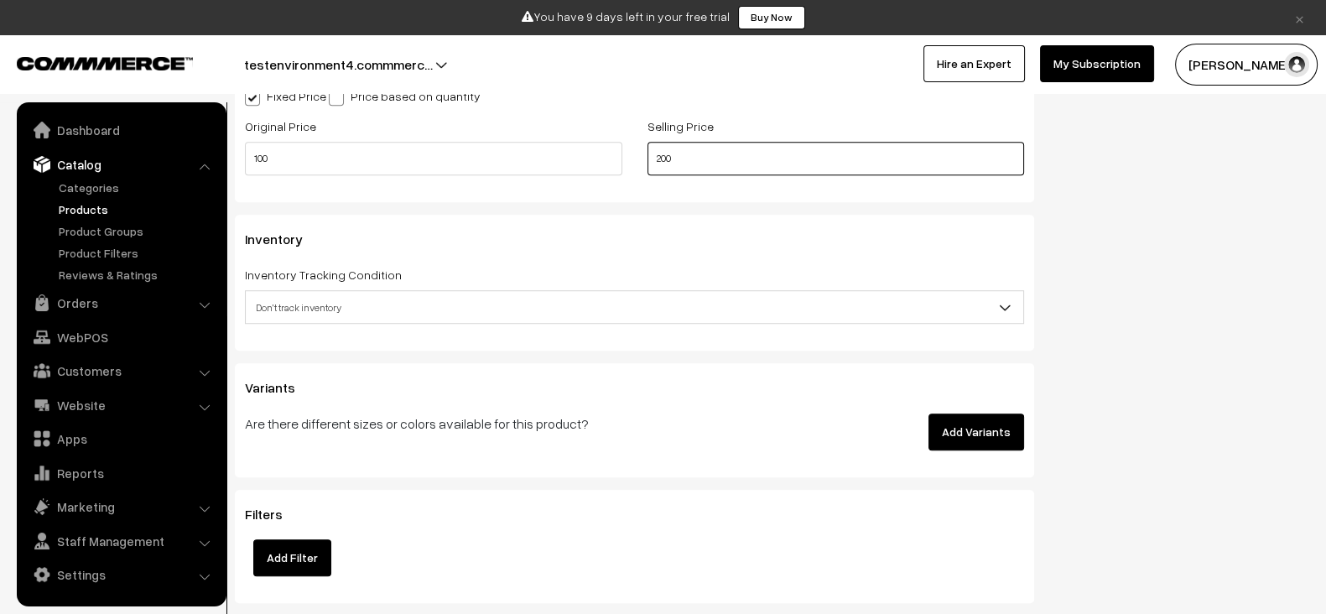
scroll to position [1509, 0]
type input "200"
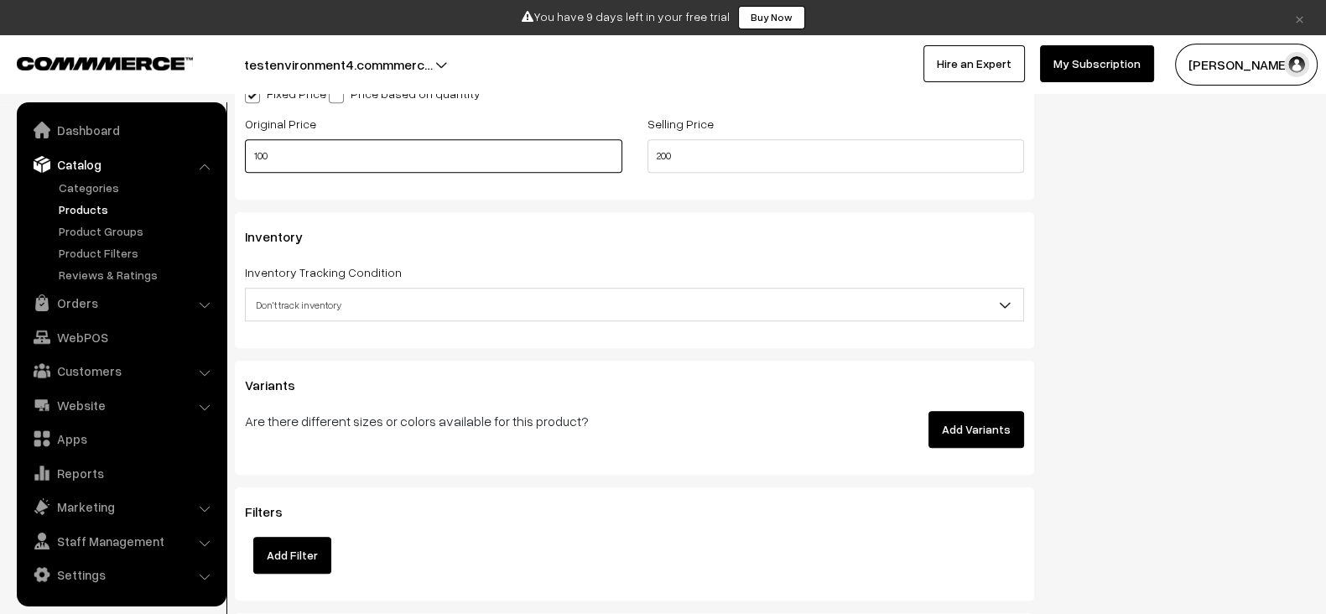
click at [461, 152] on input "100" at bounding box center [434, 156] width 378 height 34
click at [461, 152] on input "3" at bounding box center [434, 156] width 378 height 34
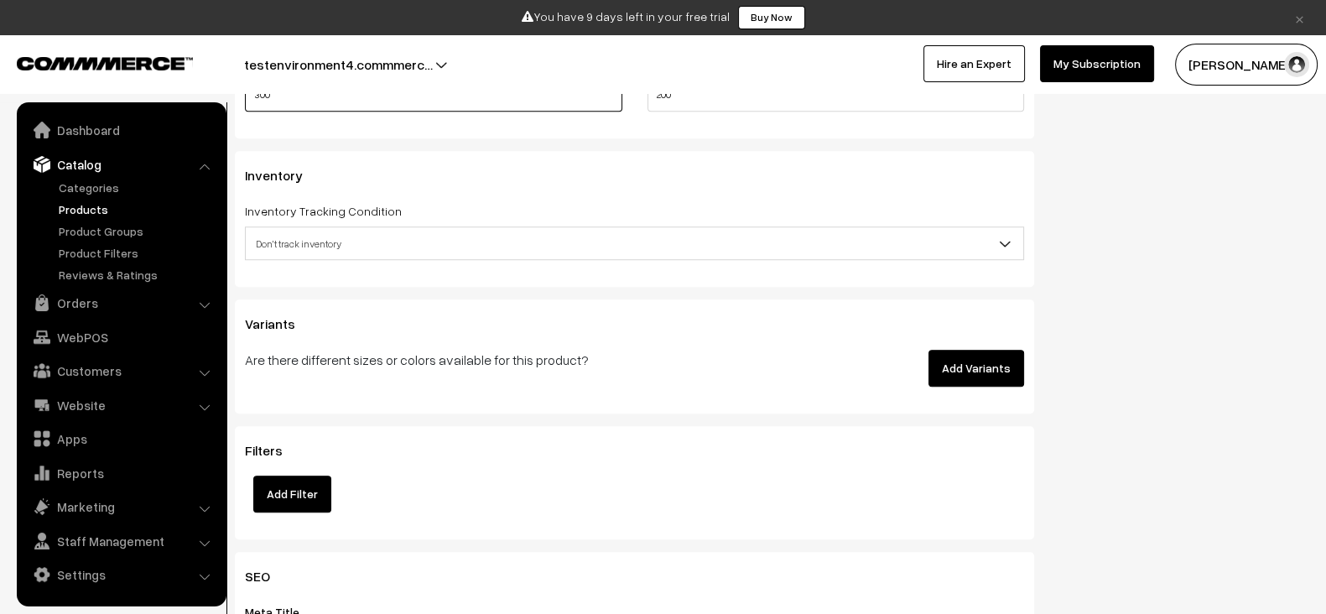
scroll to position [1576, 0]
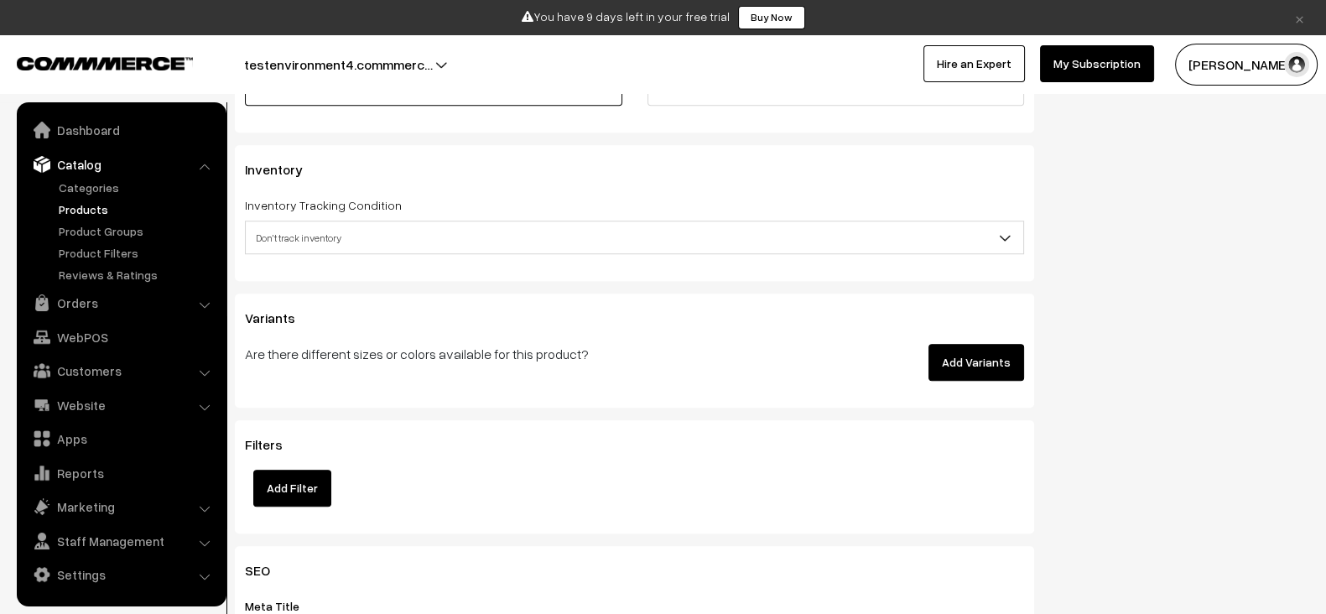
type input "300"
click at [962, 353] on button "Add Variants" at bounding box center [977, 362] width 96 height 37
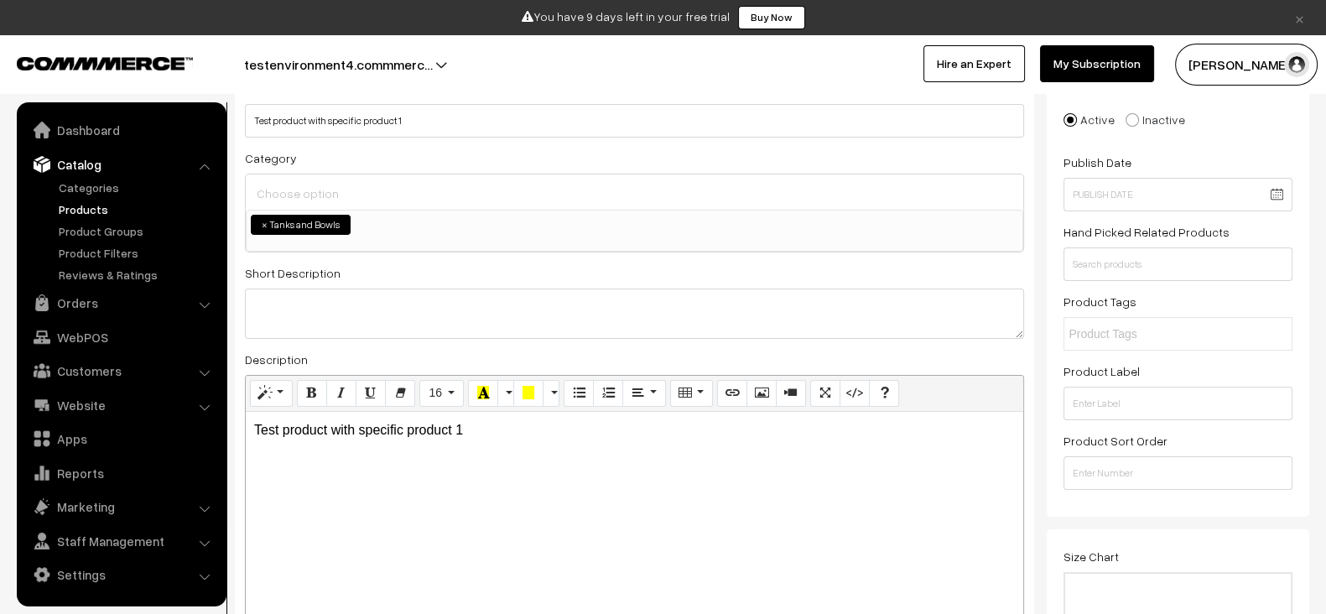
scroll to position [0, 0]
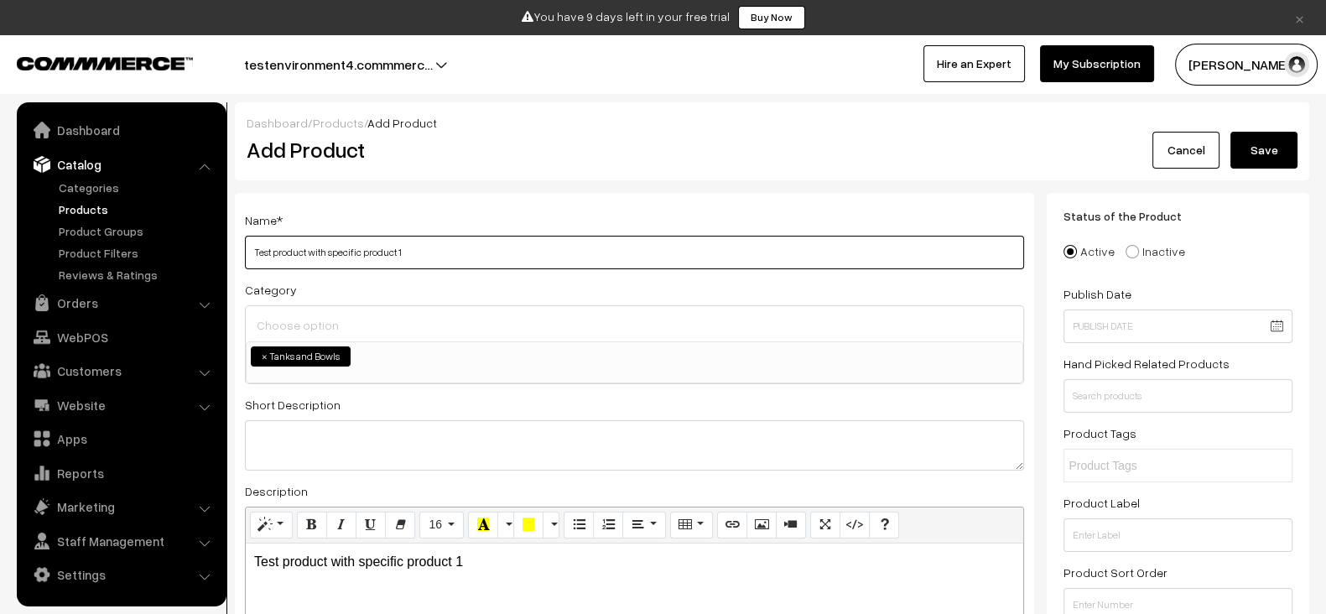
click at [434, 243] on input "Test product with specific product 1" at bounding box center [634, 253] width 779 height 34
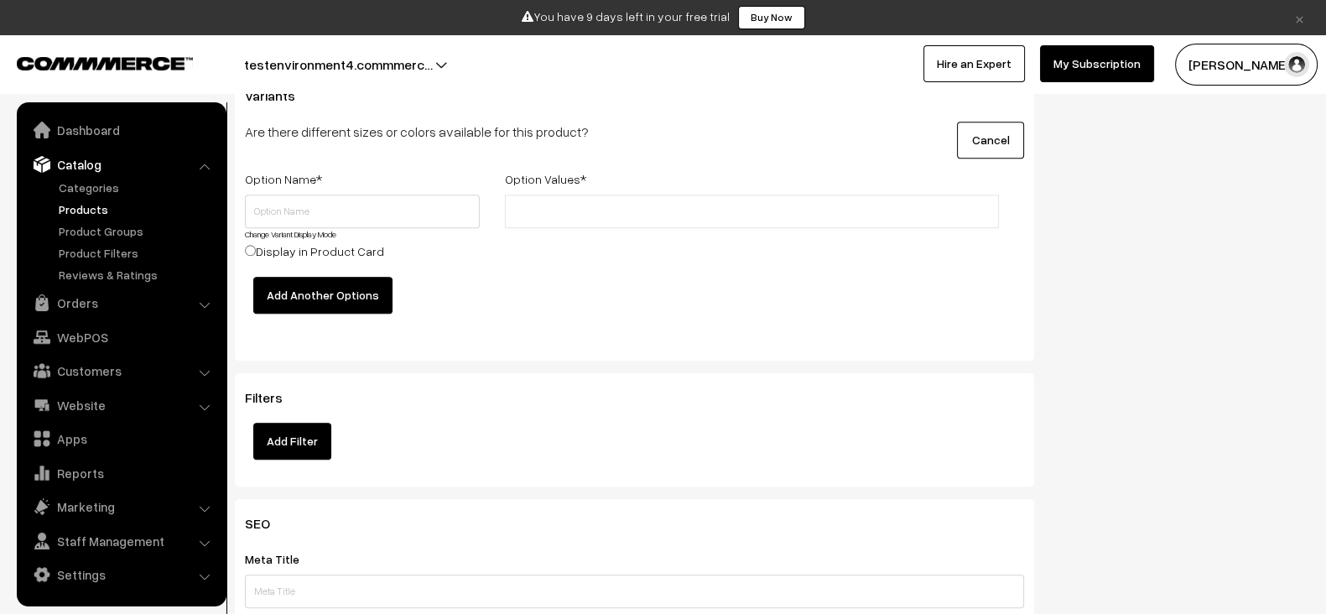
scroll to position [1801, 0]
type input "Test product with specific product 1 with variants"
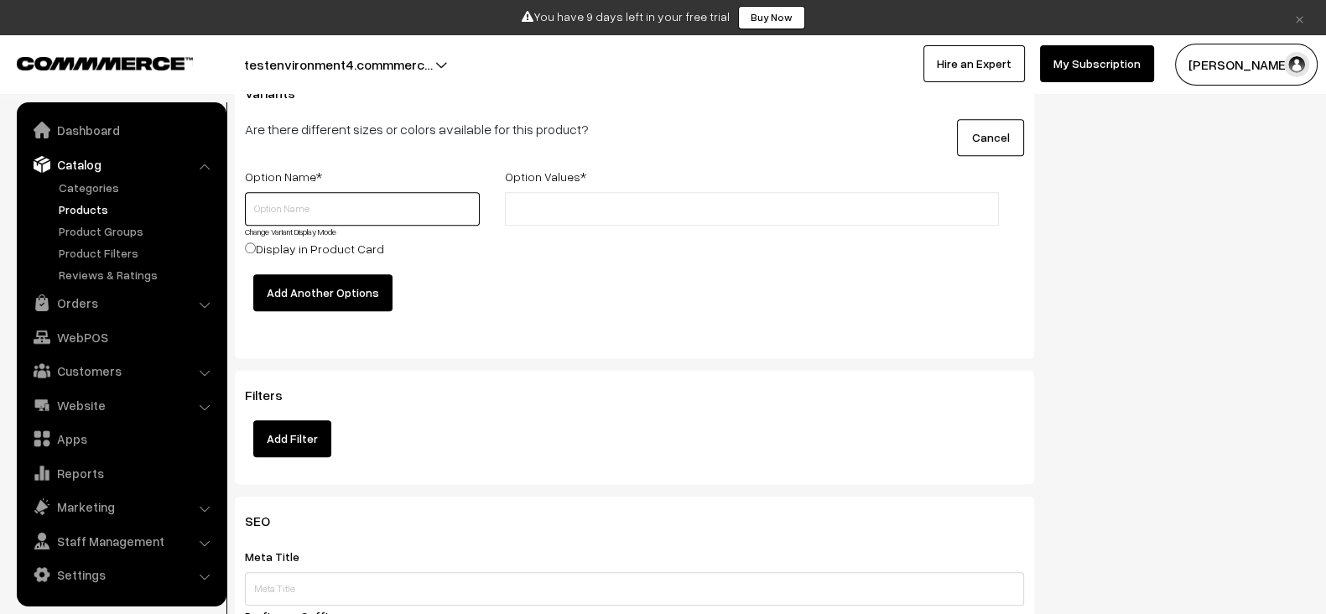
click at [383, 208] on input "text" at bounding box center [362, 209] width 235 height 34
type input "color"
click at [580, 211] on li at bounding box center [585, 208] width 150 height 27
type input "s"
type input "red"
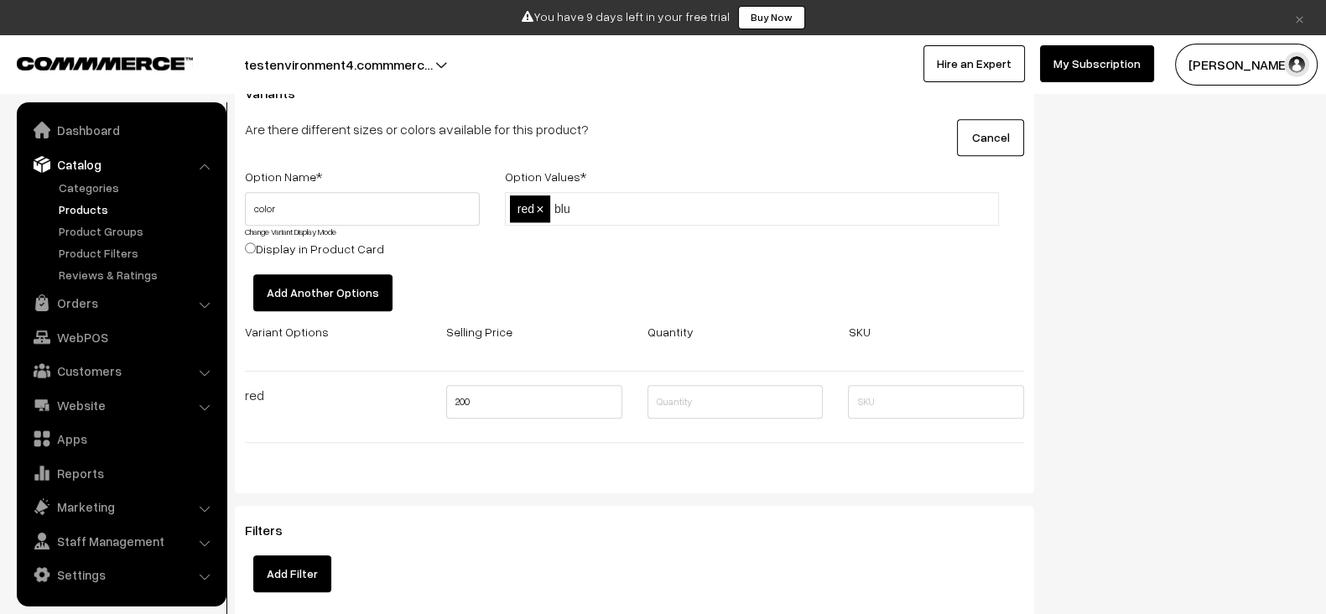
type input "blue"
click at [352, 279] on button "Add Another Options" at bounding box center [322, 292] width 139 height 37
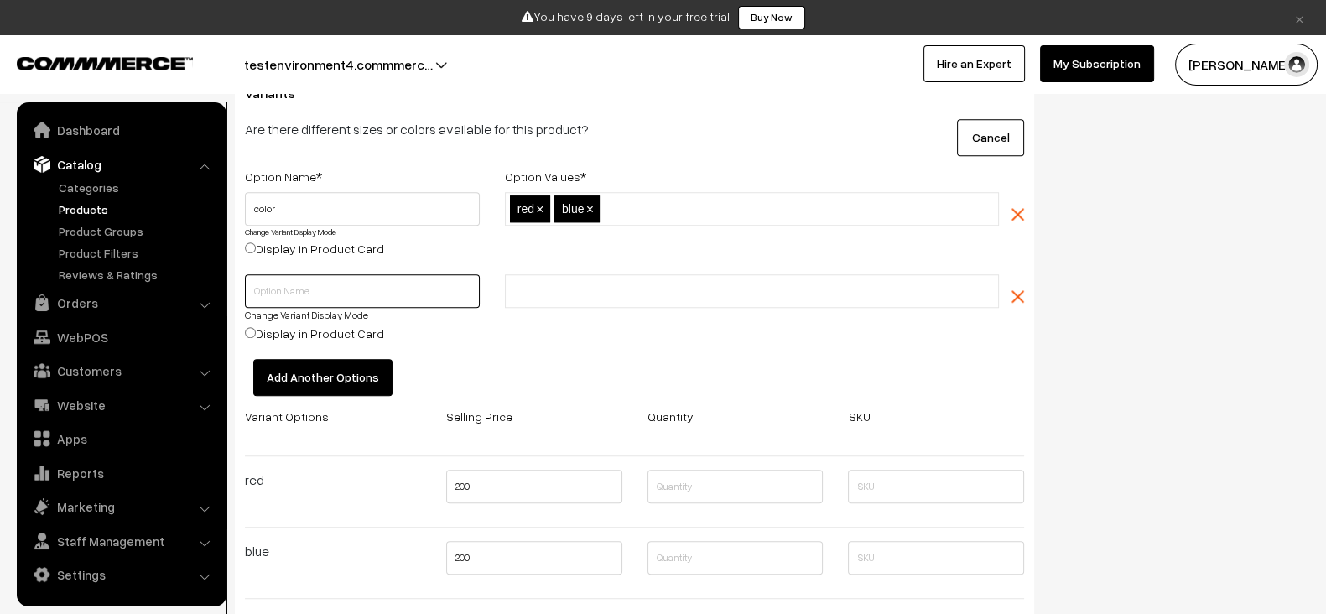
click at [341, 283] on input "text" at bounding box center [362, 291] width 235 height 34
type input "size"
click at [602, 295] on li at bounding box center [585, 291] width 150 height 27
type input "small"
type input "medium"
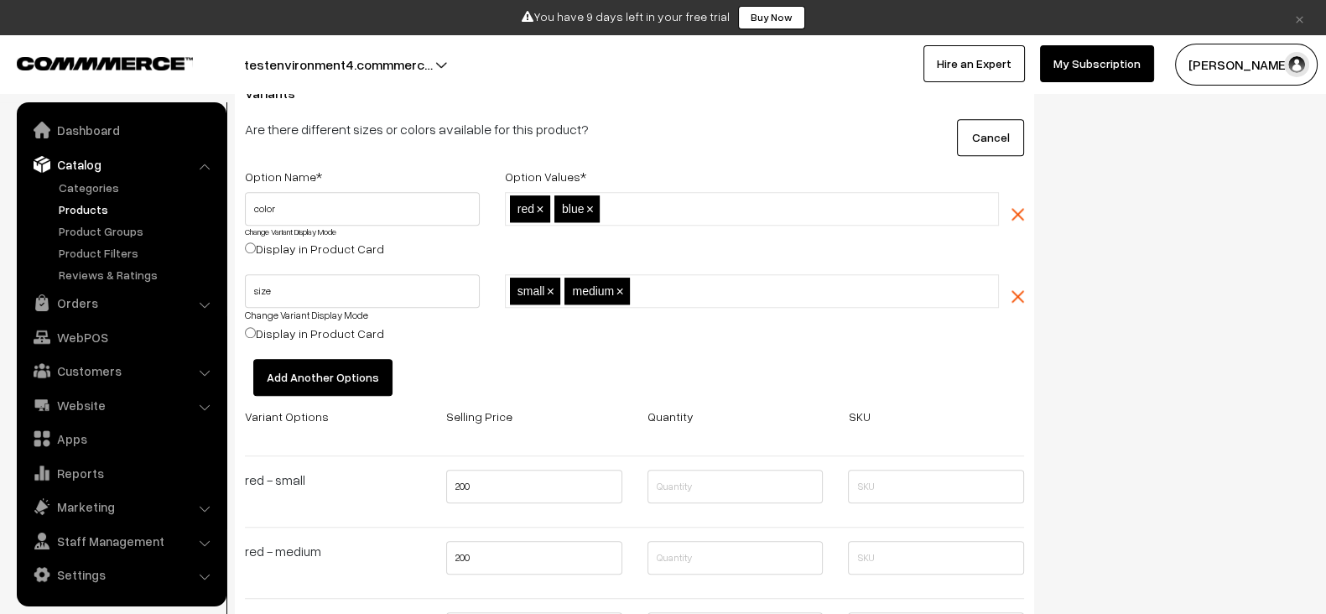
click at [951, 393] on div "Option Name * Option Values * color Change Variant Display Mode Display in Prod…" at bounding box center [634, 465] width 805 height 599
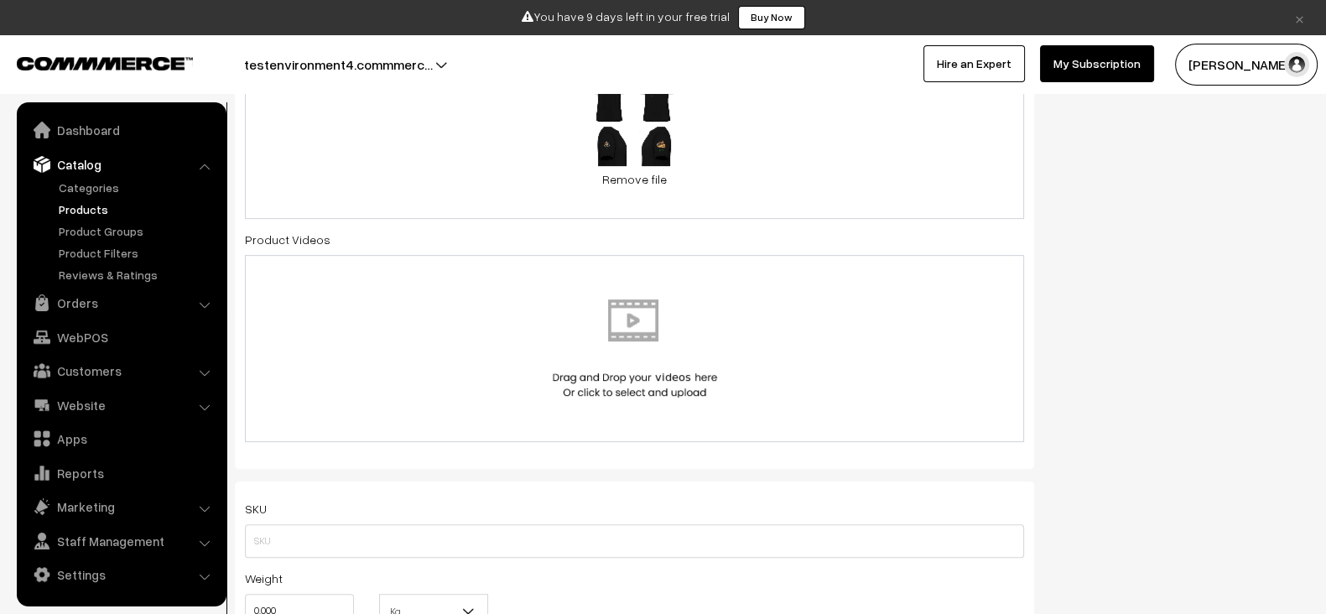
scroll to position [0, 0]
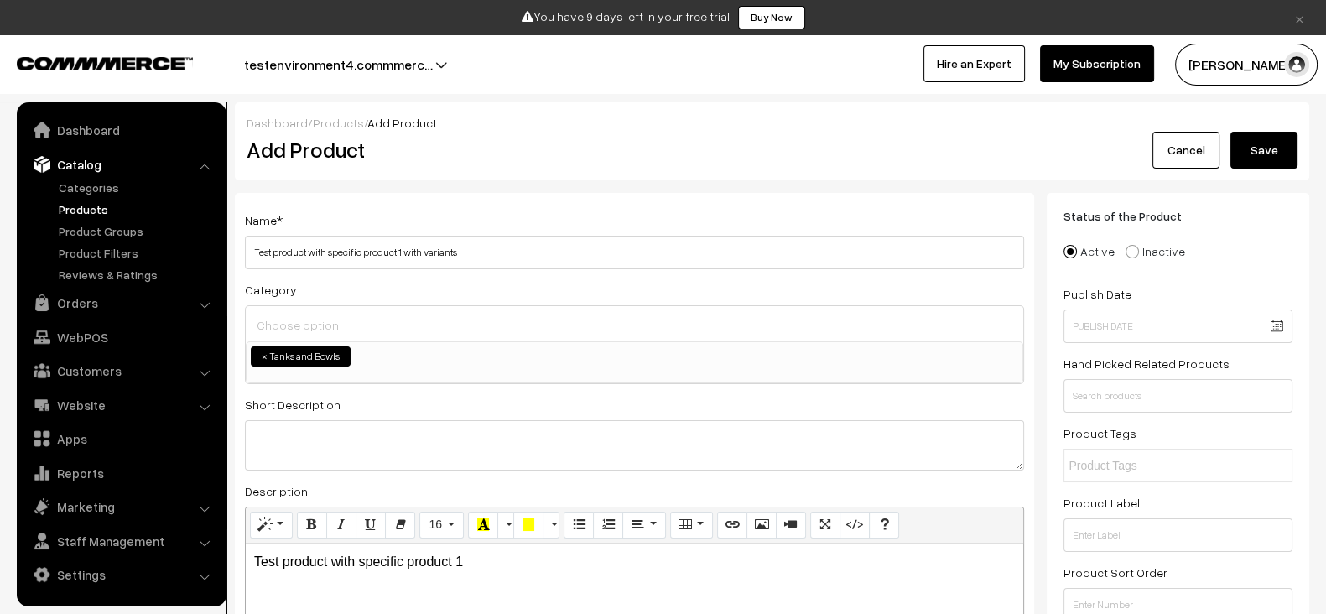
click at [1268, 152] on button "Save" at bounding box center [1264, 150] width 67 height 37
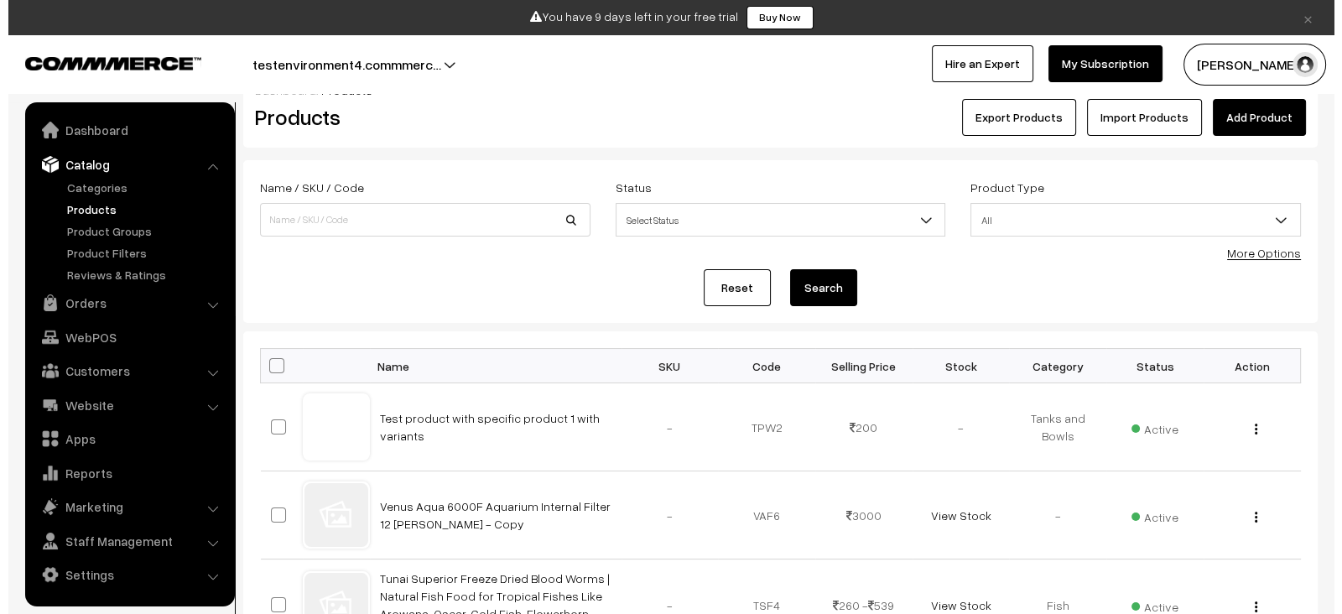
scroll to position [31, 0]
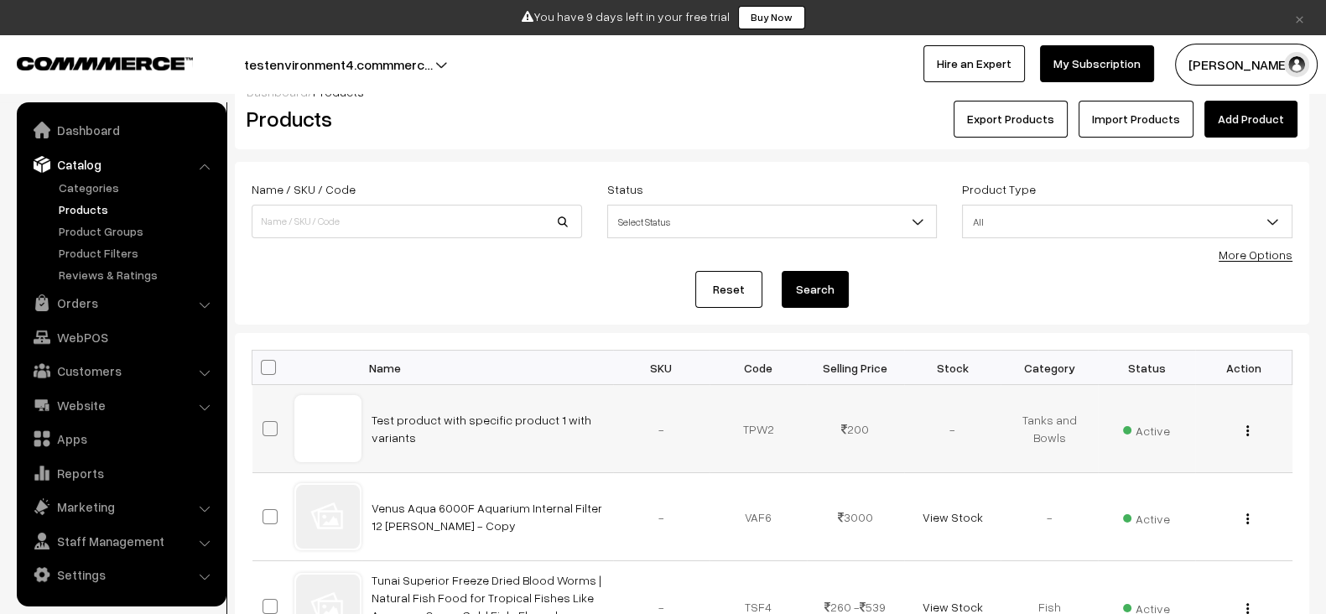
click at [1245, 434] on div "View Edit Delete" at bounding box center [1244, 429] width 77 height 18
click at [1250, 433] on div "View Edit Delete" at bounding box center [1244, 429] width 77 height 18
click at [1248, 433] on img "button" at bounding box center [1248, 430] width 3 height 11
click at [1168, 522] on link "Delete" at bounding box center [1173, 529] width 143 height 37
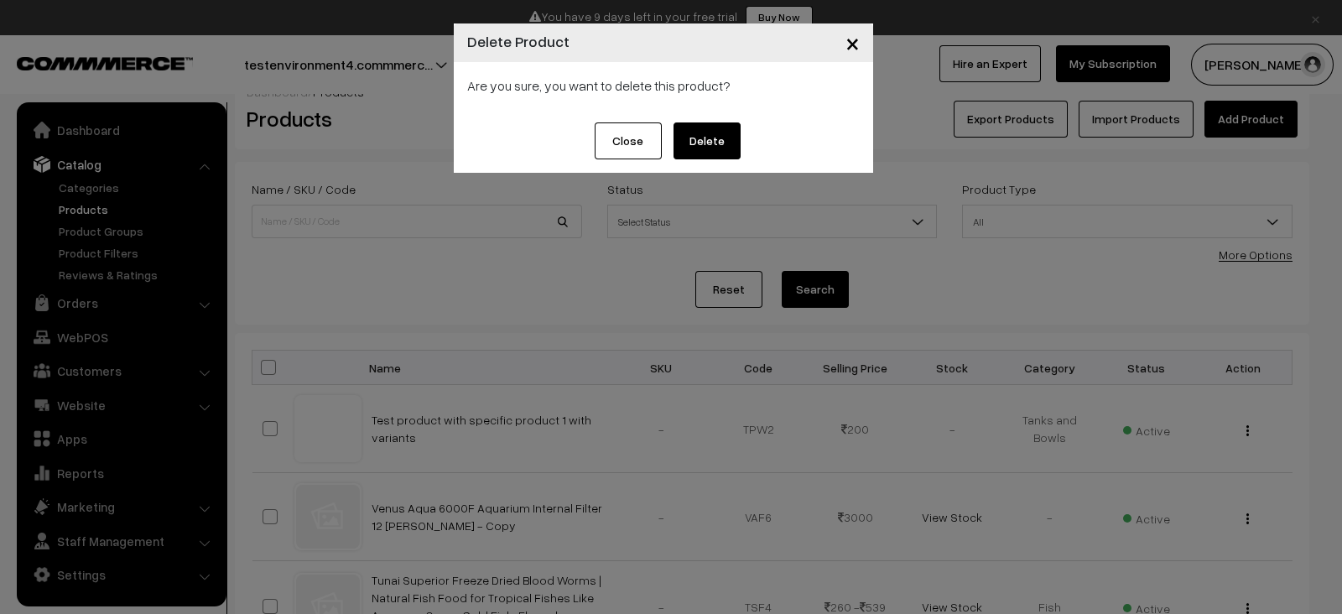
click at [722, 134] on button "Delete" at bounding box center [707, 140] width 67 height 37
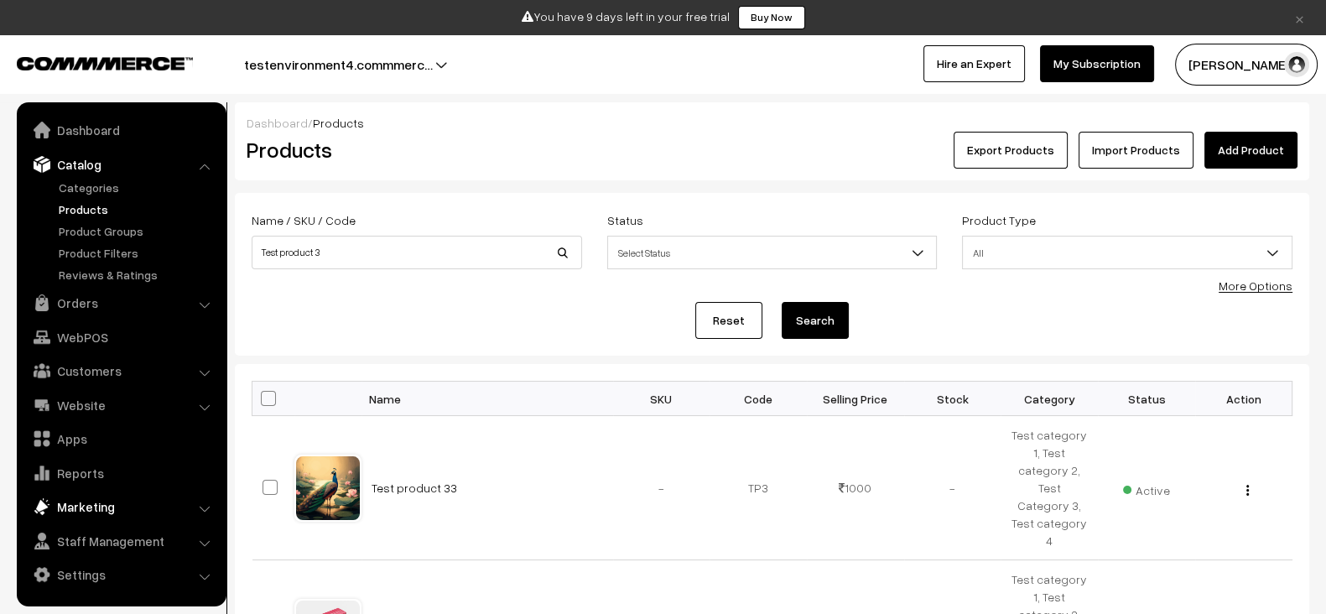
click at [99, 513] on link "Marketing" at bounding box center [121, 507] width 200 height 30
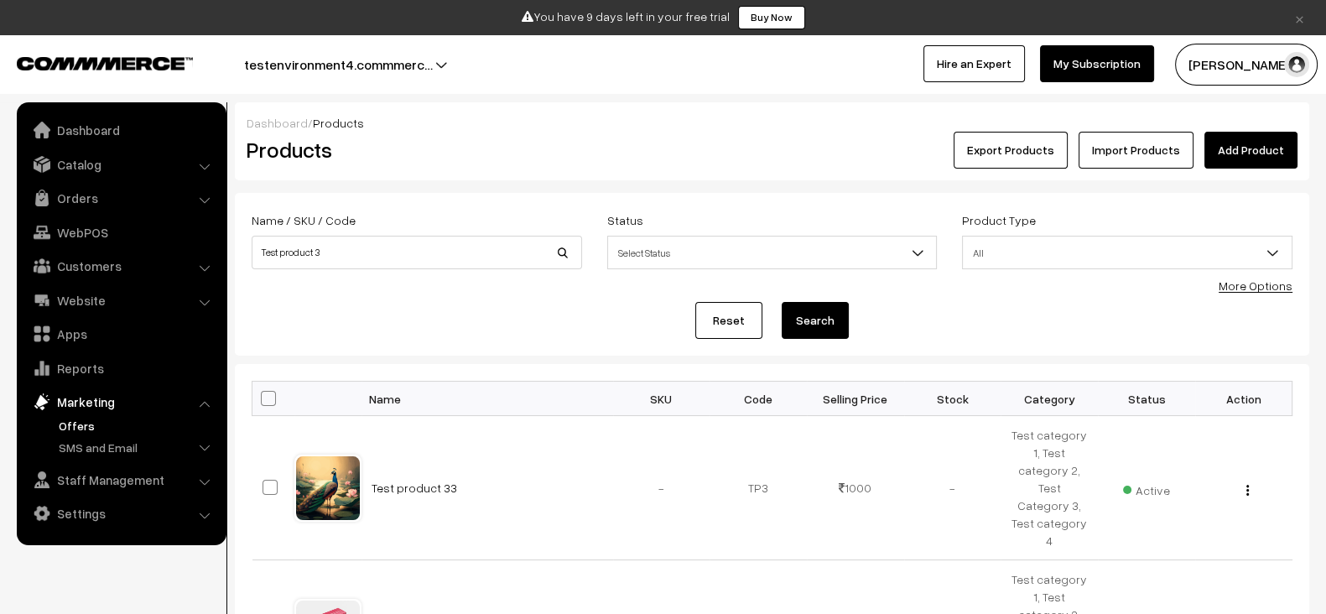
click at [67, 417] on link "Offers" at bounding box center [138, 426] width 166 height 18
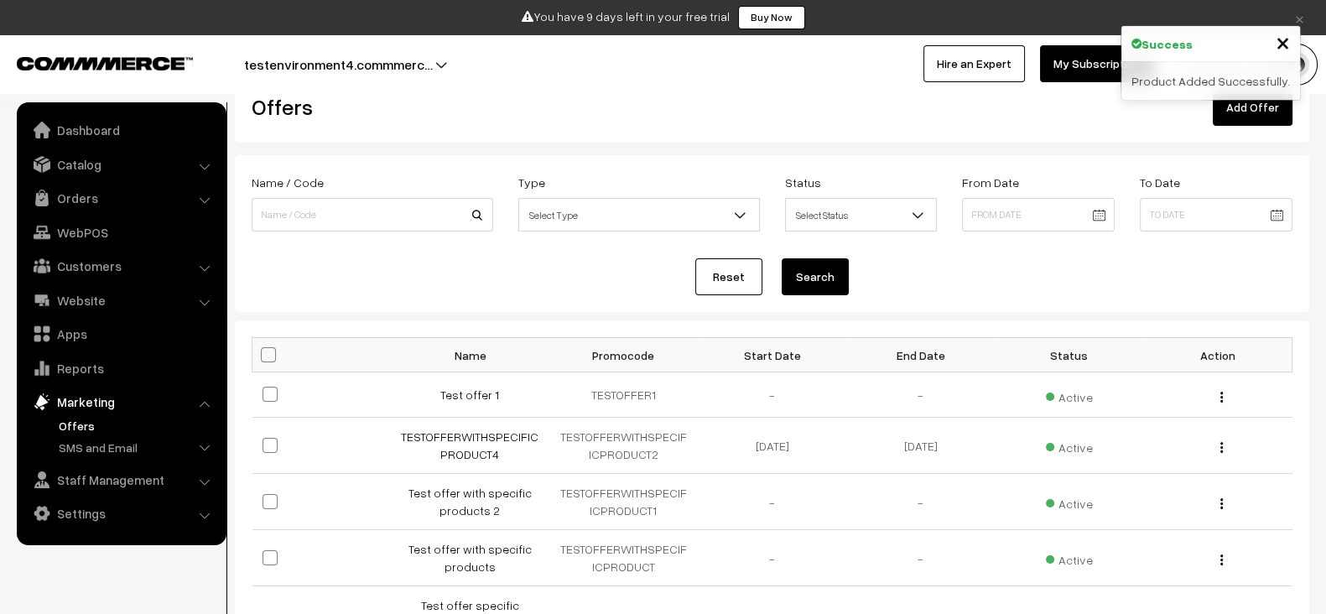
scroll to position [59, 0]
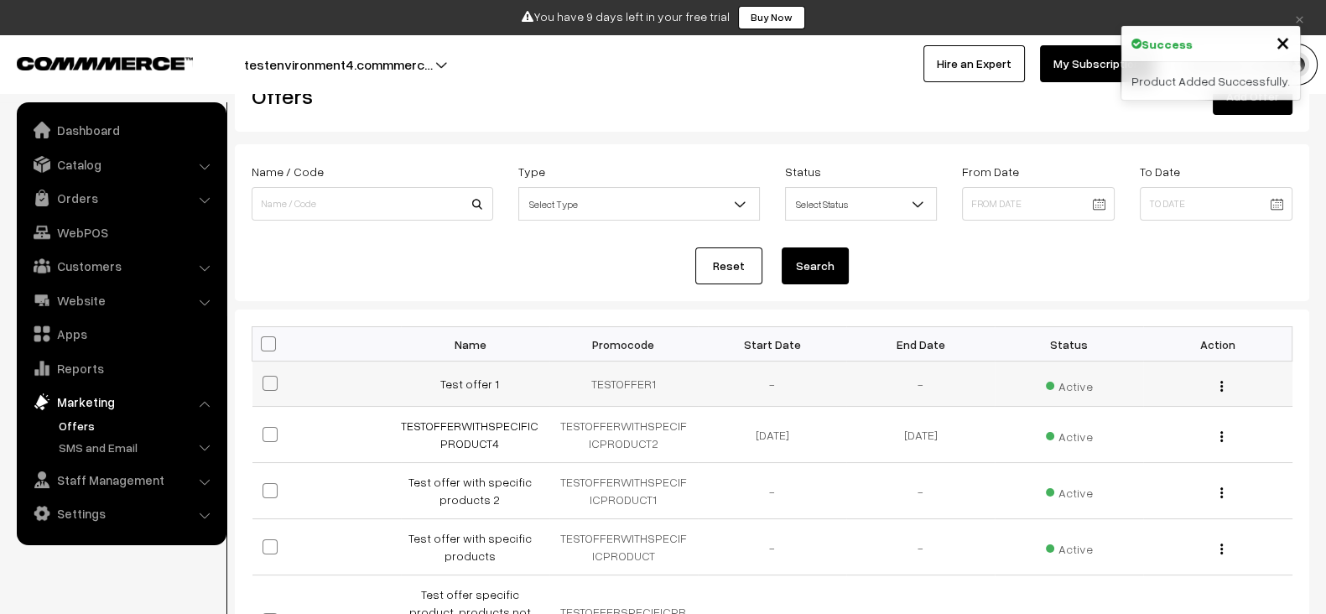
click at [486, 372] on td "Test offer 1" at bounding box center [475, 384] width 148 height 45
click at [457, 383] on link "Test offer 1" at bounding box center [469, 384] width 59 height 14
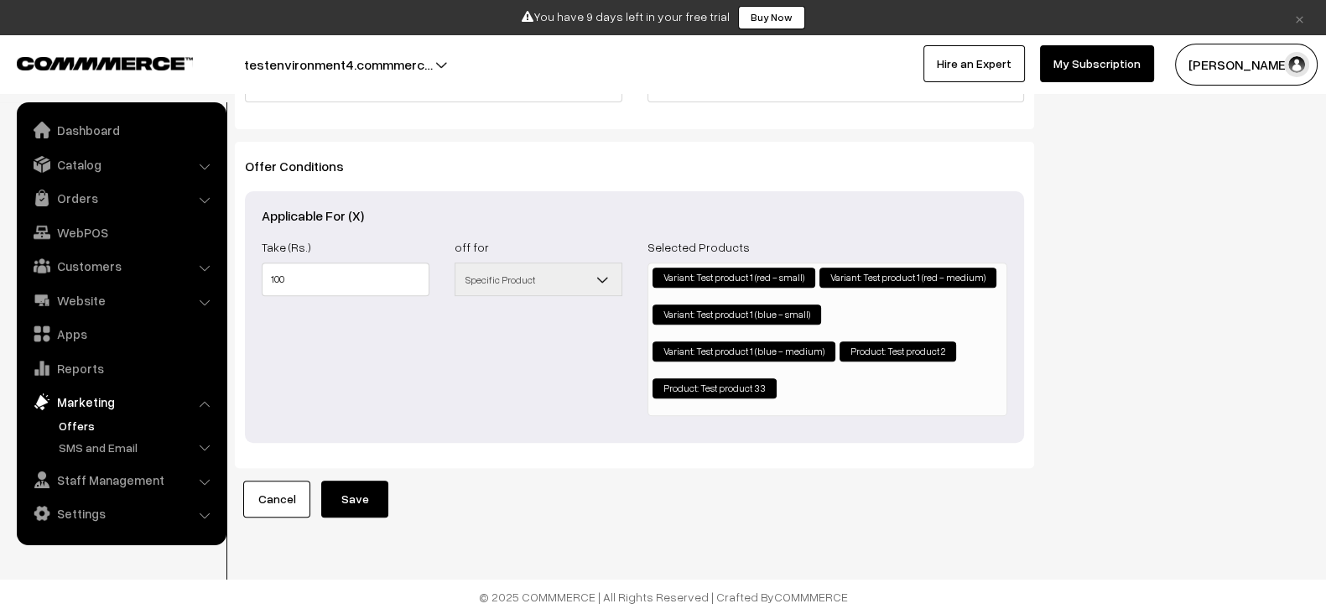
scroll to position [794, 0]
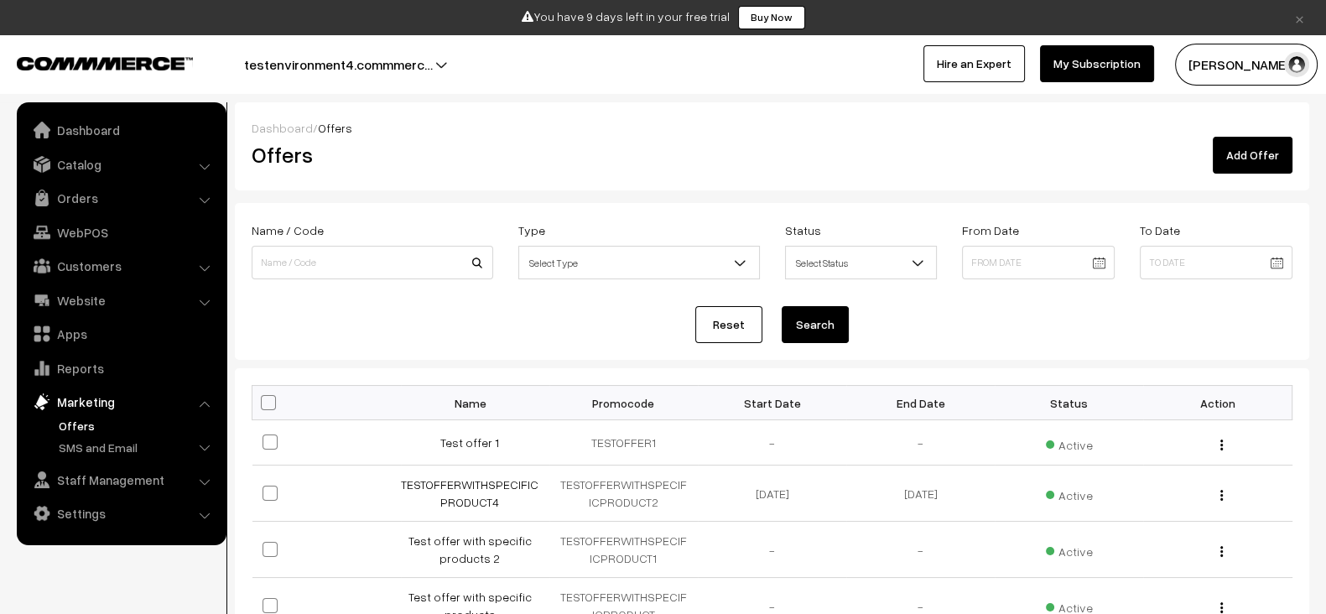
click at [1263, 161] on link "Add Offer" at bounding box center [1253, 155] width 80 height 37
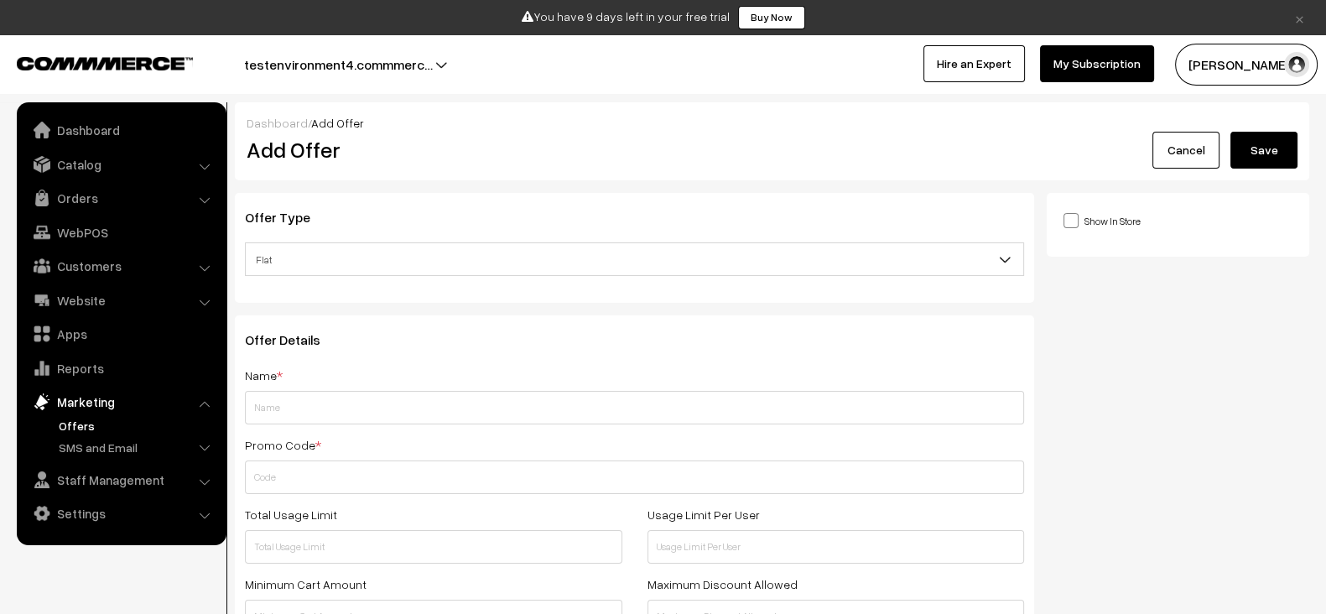
click at [509, 250] on span "Flat" at bounding box center [635, 259] width 778 height 29
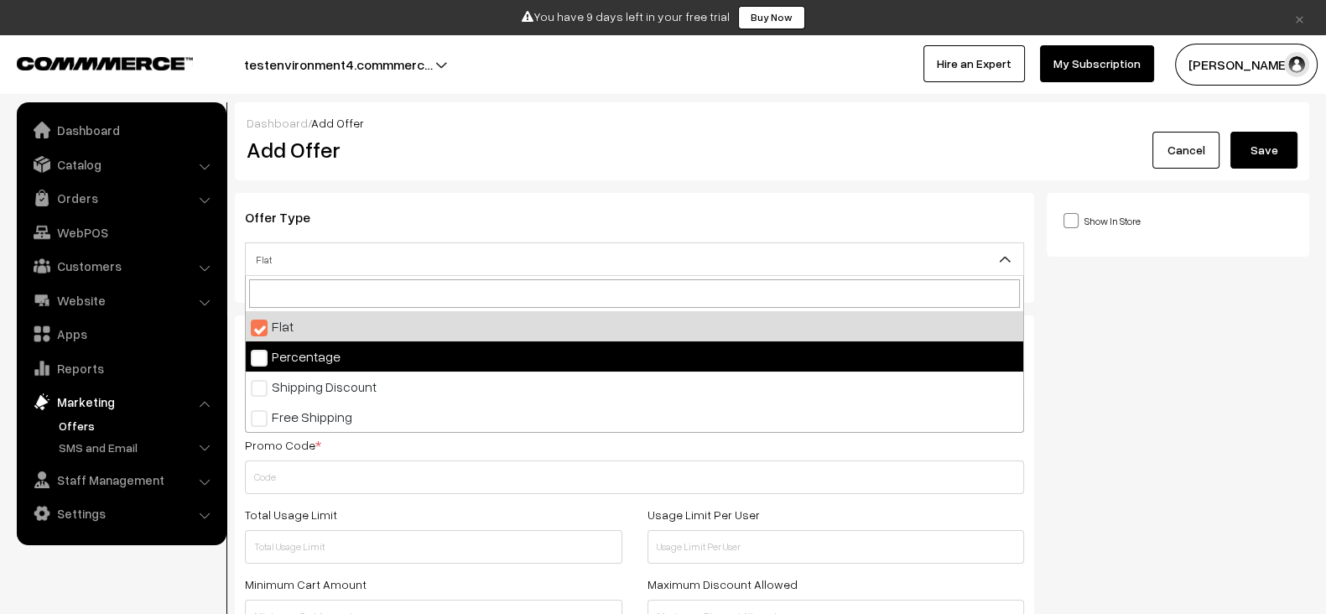
select select "2"
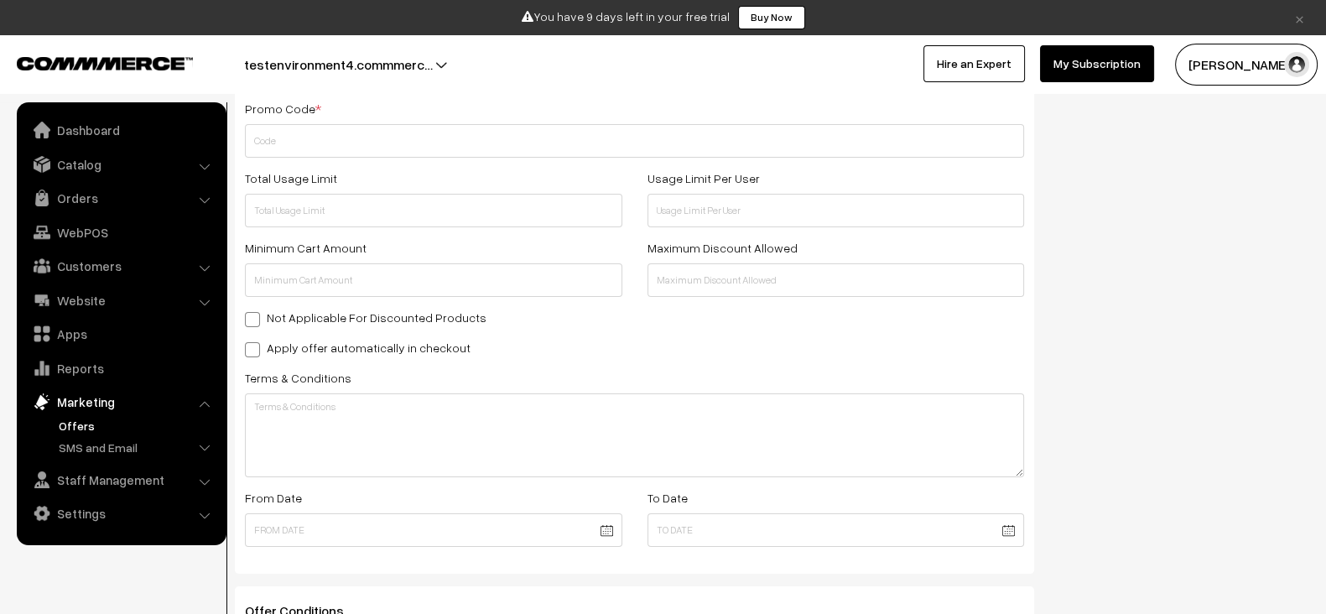
scroll to position [181, 0]
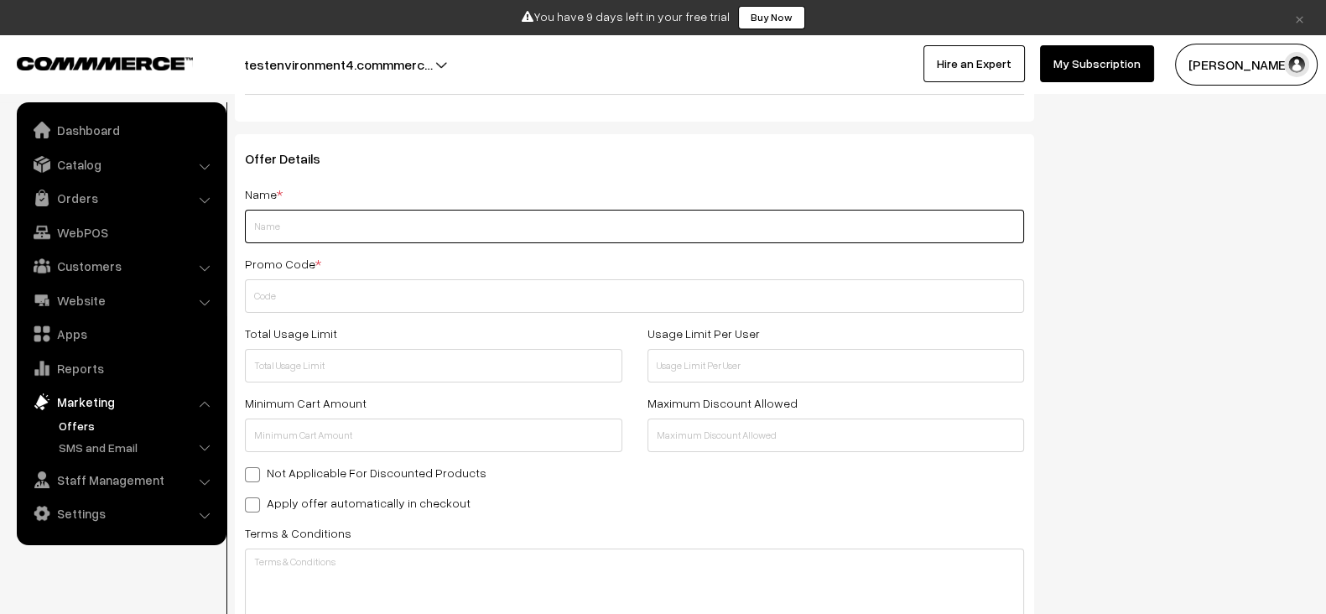
click at [466, 241] on input "text" at bounding box center [634, 227] width 779 height 34
paste input "Test product with specific product 1"
type input "Test product with specific product 1"
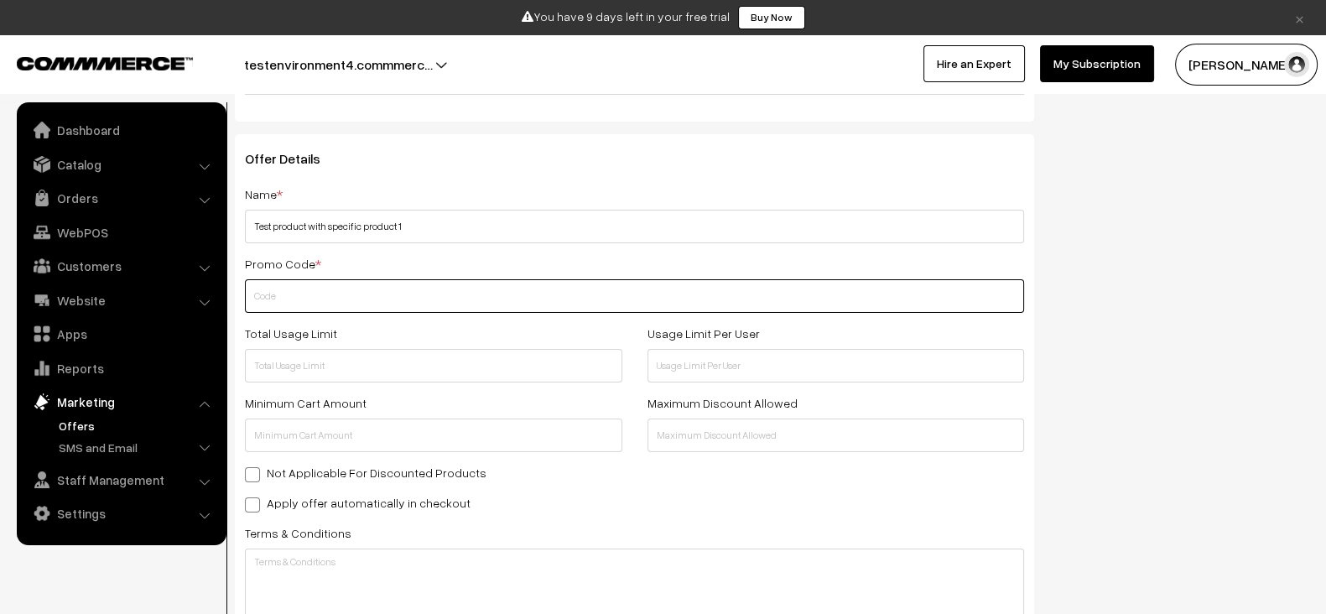
click at [524, 288] on input "text" at bounding box center [634, 296] width 779 height 34
paste input "TESTPRODUCTWITHSPECIFICPRODU"
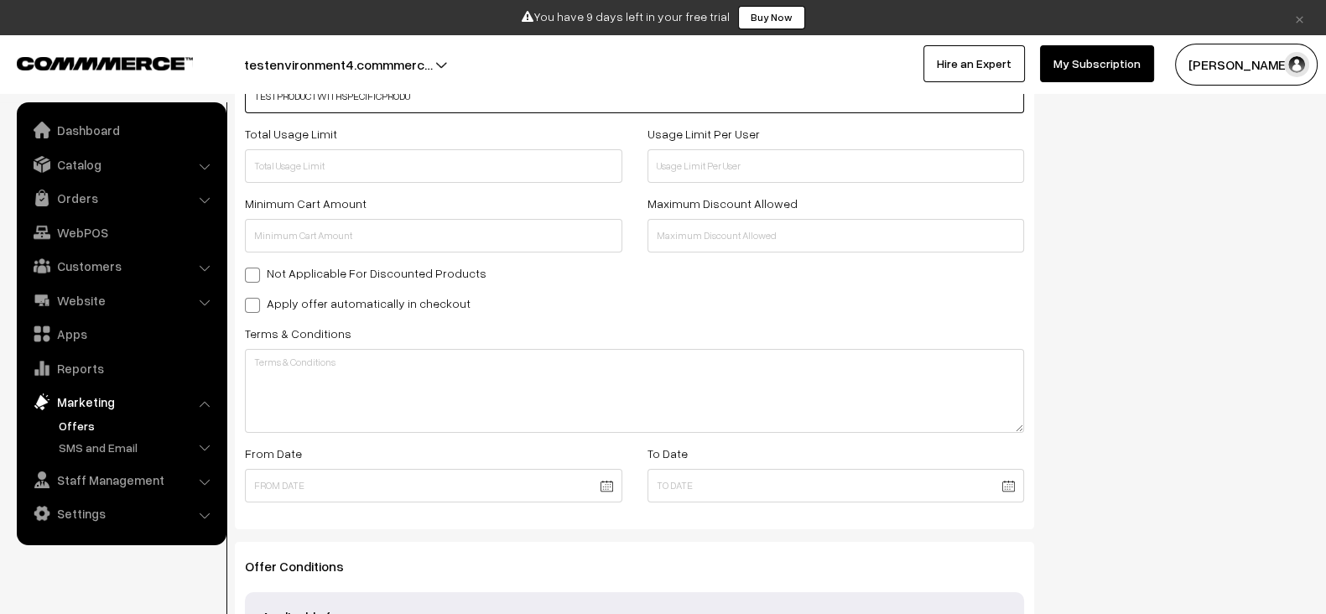
scroll to position [385, 0]
type input "TESTPRODUCTWITHSPECIFICPRODU"
click at [400, 292] on label "Apply offer automatically in checkout" at bounding box center [358, 299] width 226 height 18
click at [256, 293] on input "Apply offer automatically in checkout" at bounding box center [250, 298] width 11 height 11
click at [449, 296] on div "Apply offer automatically in checkout" at bounding box center [634, 299] width 779 height 20
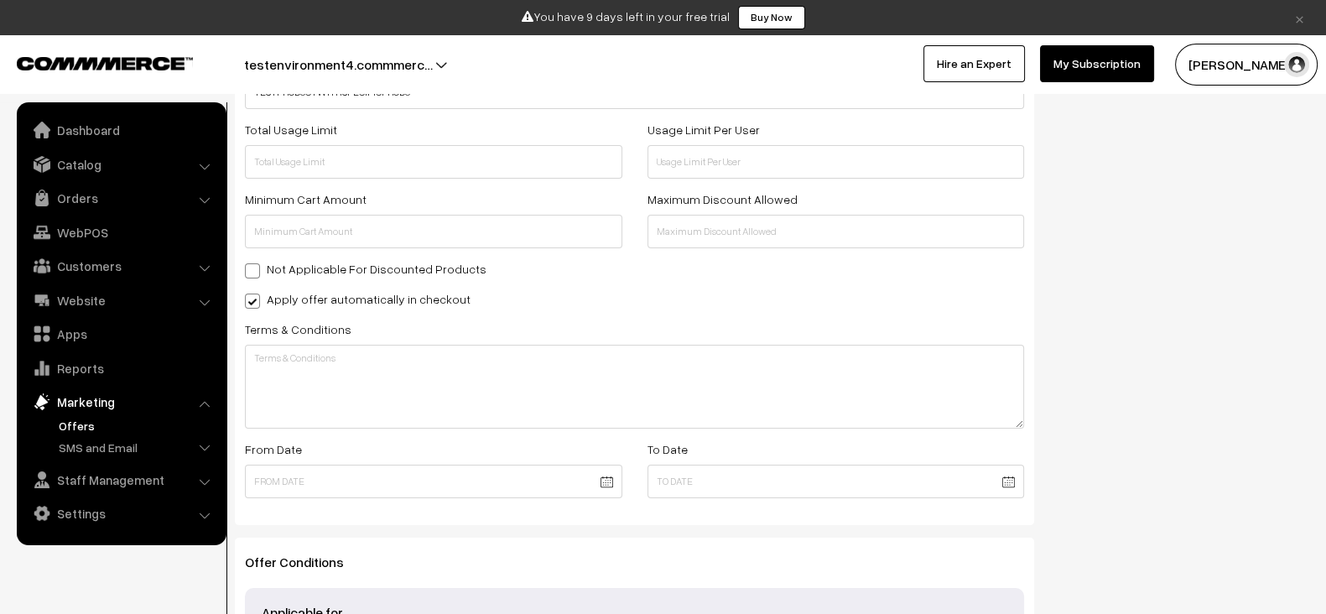
click at [409, 298] on label "Apply offer automatically in checkout" at bounding box center [358, 299] width 226 height 18
click at [256, 298] on input "Apply offer automatically in checkout" at bounding box center [250, 298] width 11 height 11
checkbox input "false"
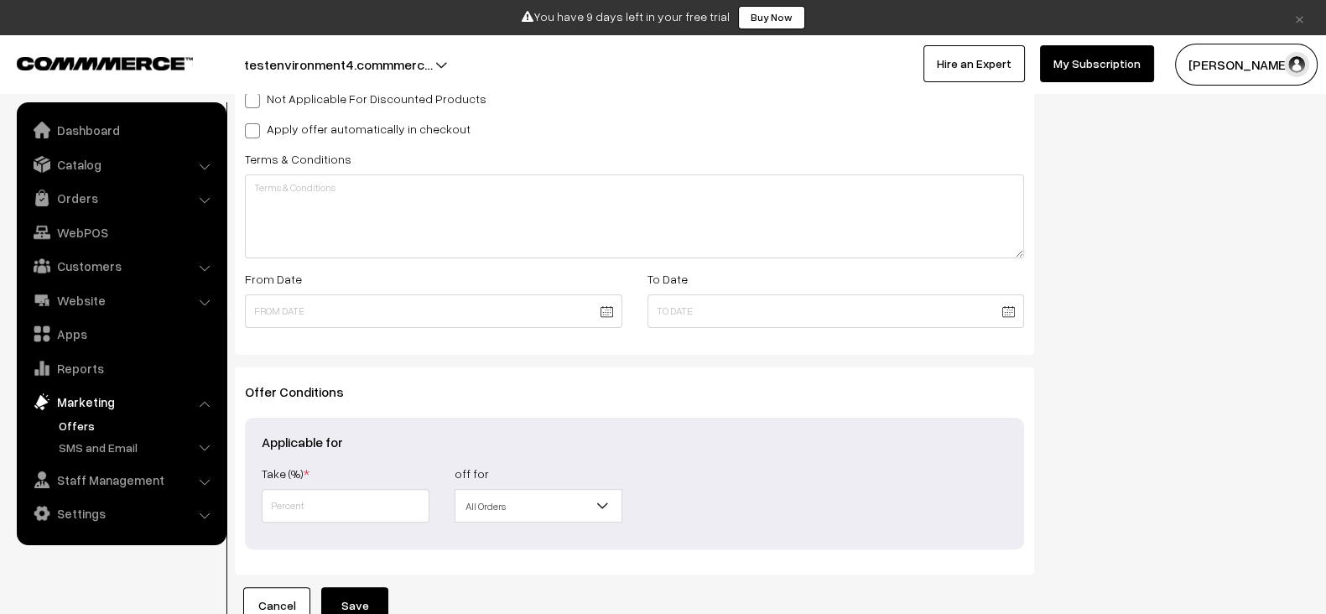
scroll to position [558, 0]
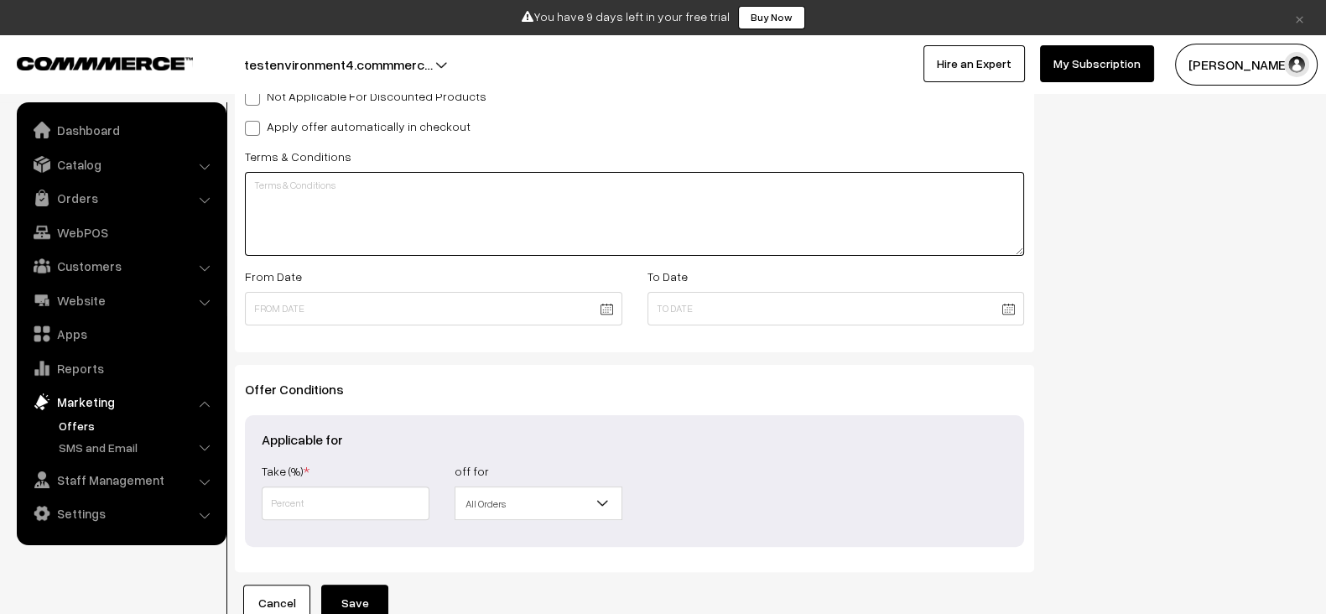
paste textarea "Test product with specific product 1"
click at [626, 200] on textarea "Test product with specific product 1" at bounding box center [634, 214] width 779 height 84
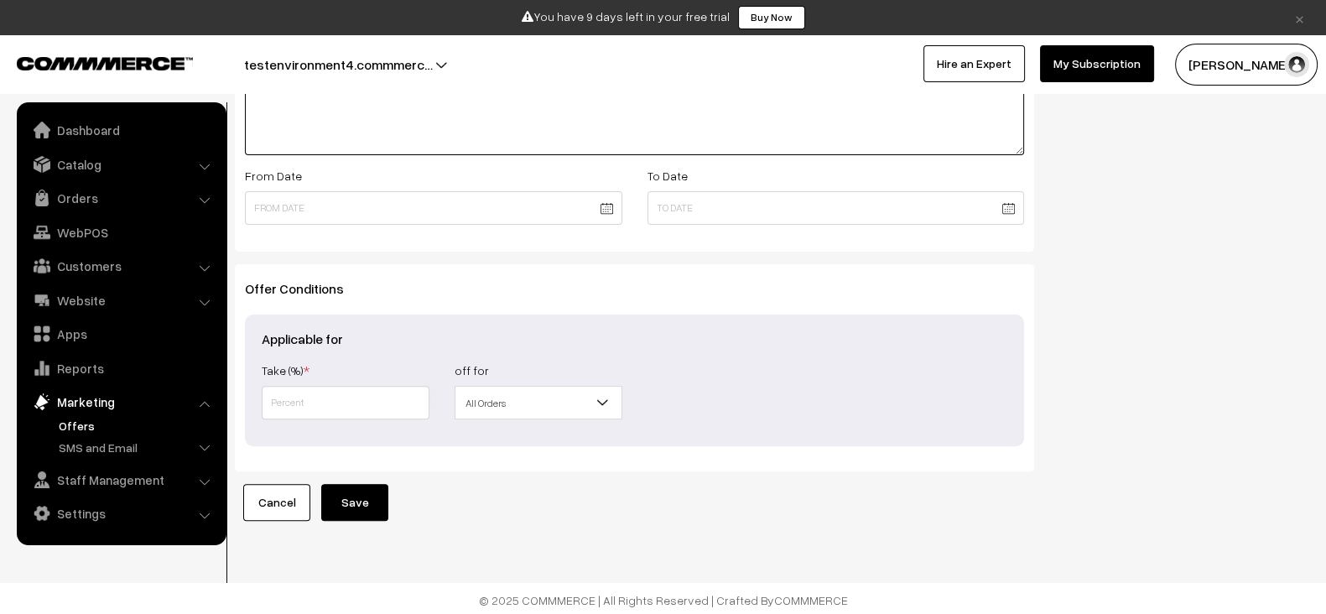
type textarea "Test product with specific product 1"
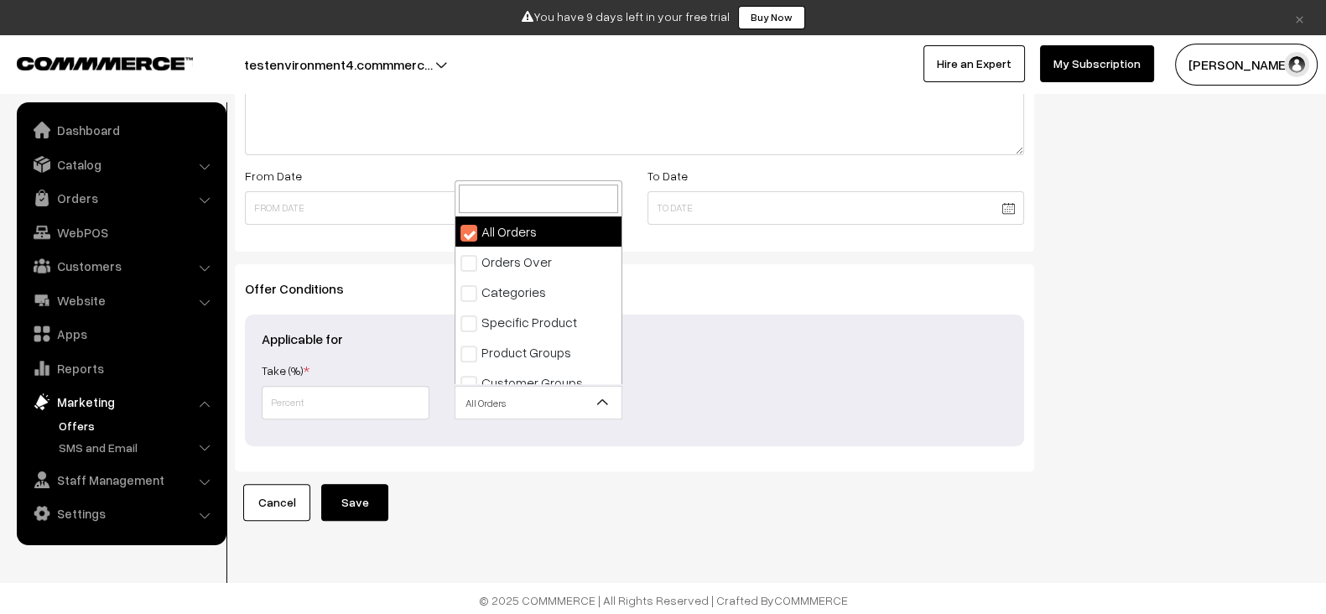
click at [547, 399] on span "All Orders" at bounding box center [539, 402] width 166 height 29
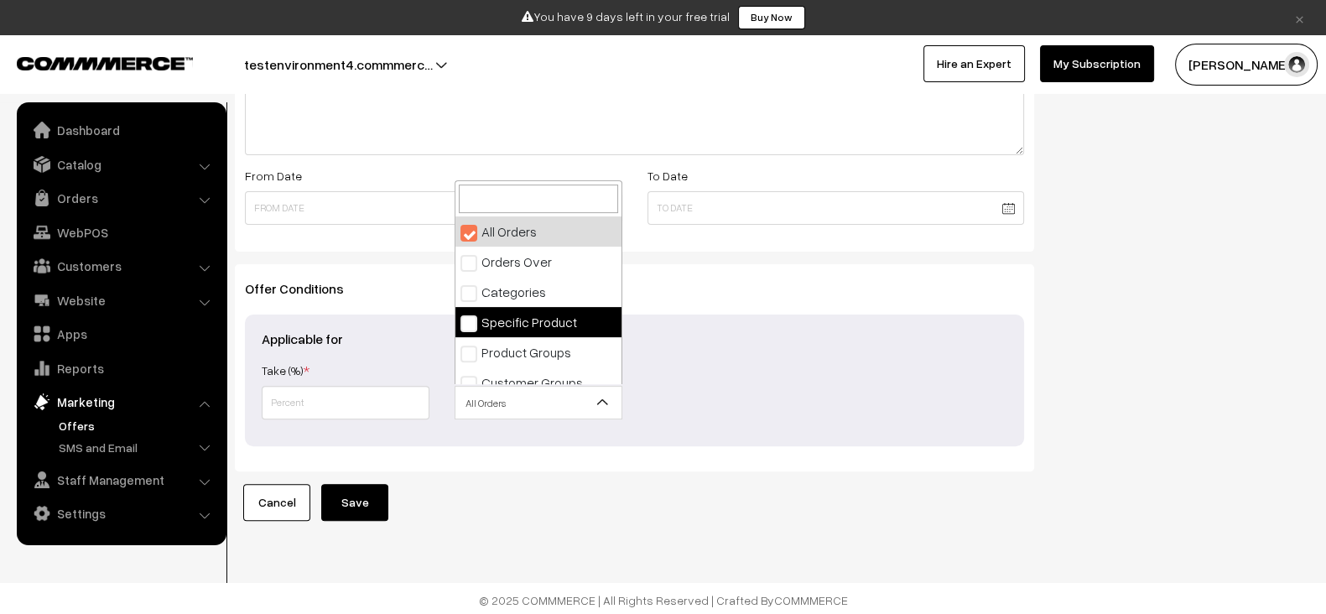
select select "4"
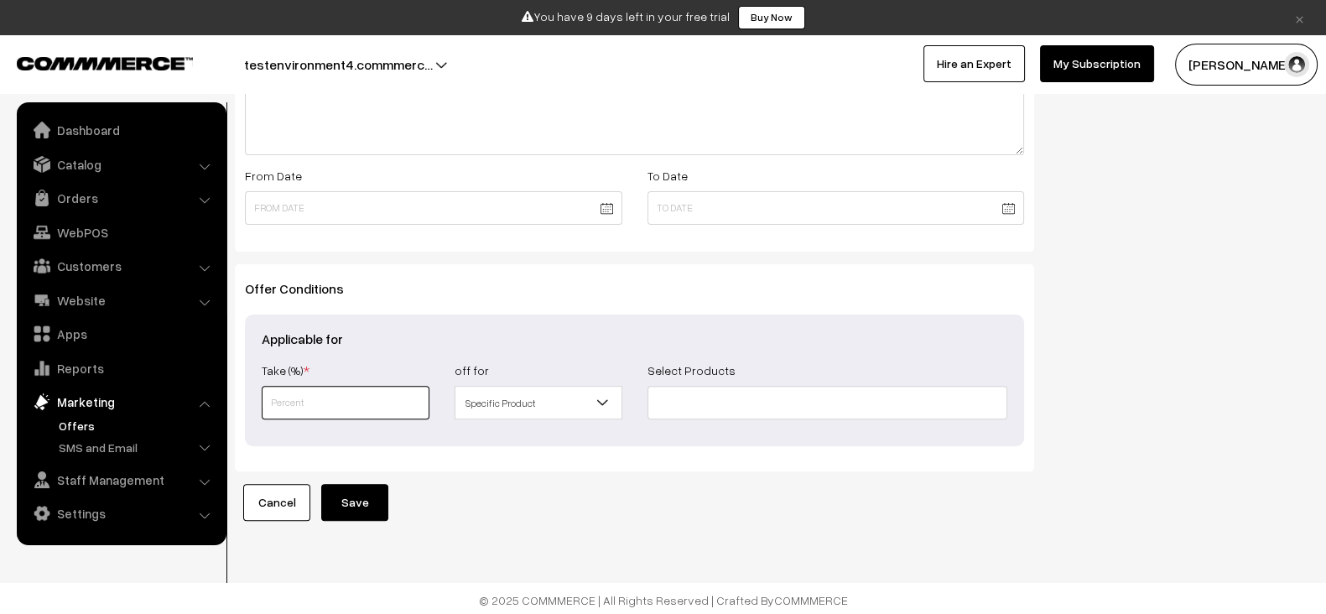
click at [340, 412] on input "text" at bounding box center [346, 403] width 168 height 34
type input "10"
click at [686, 392] on input at bounding box center [828, 403] width 361 height 34
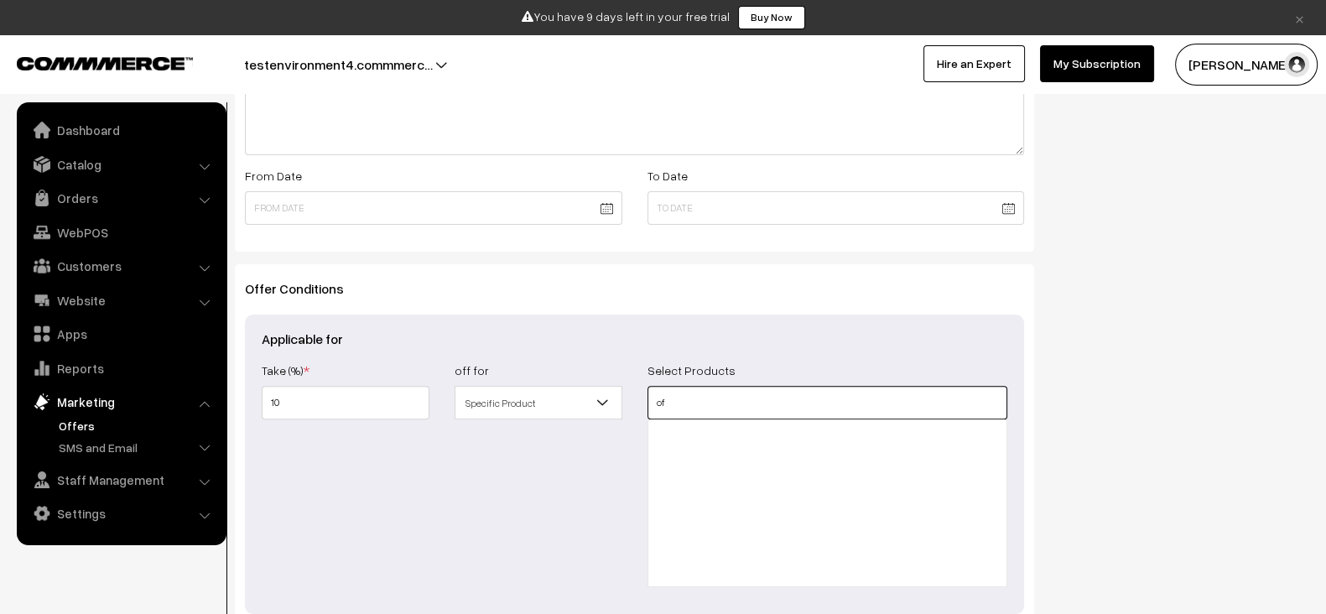
type input "o"
type input "specific"
click at [685, 429] on input "checkbox" at bounding box center [685, 432] width 11 height 11
checkbox input "true"
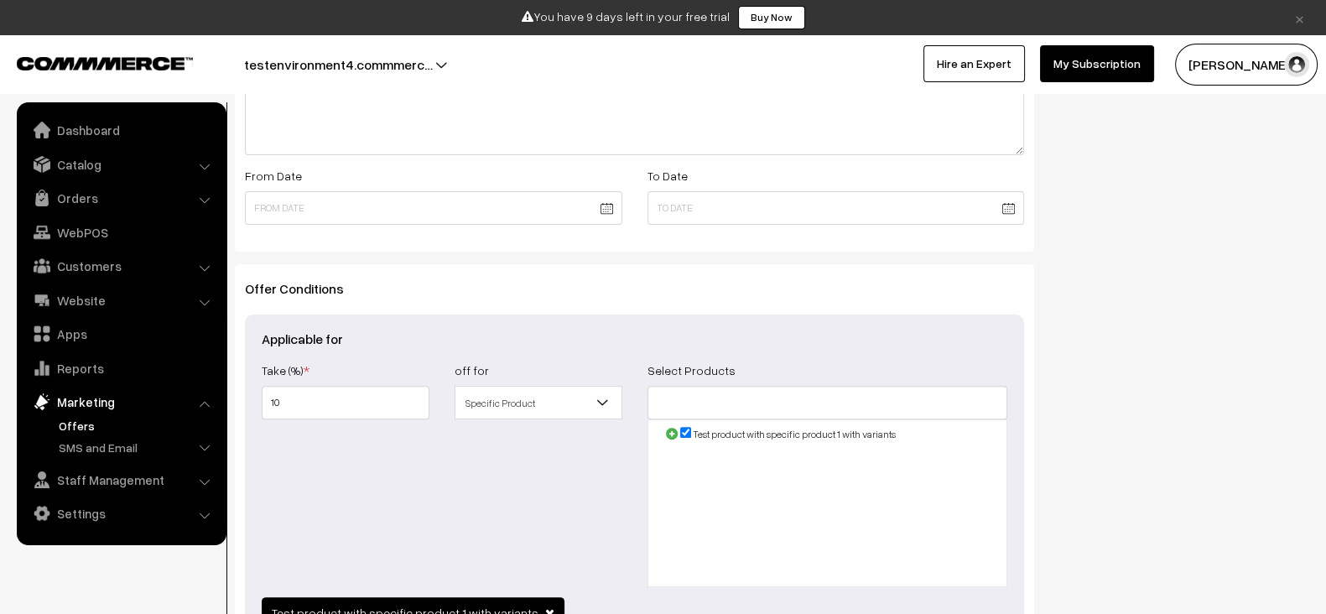
click at [675, 430] on span at bounding box center [671, 433] width 13 height 13
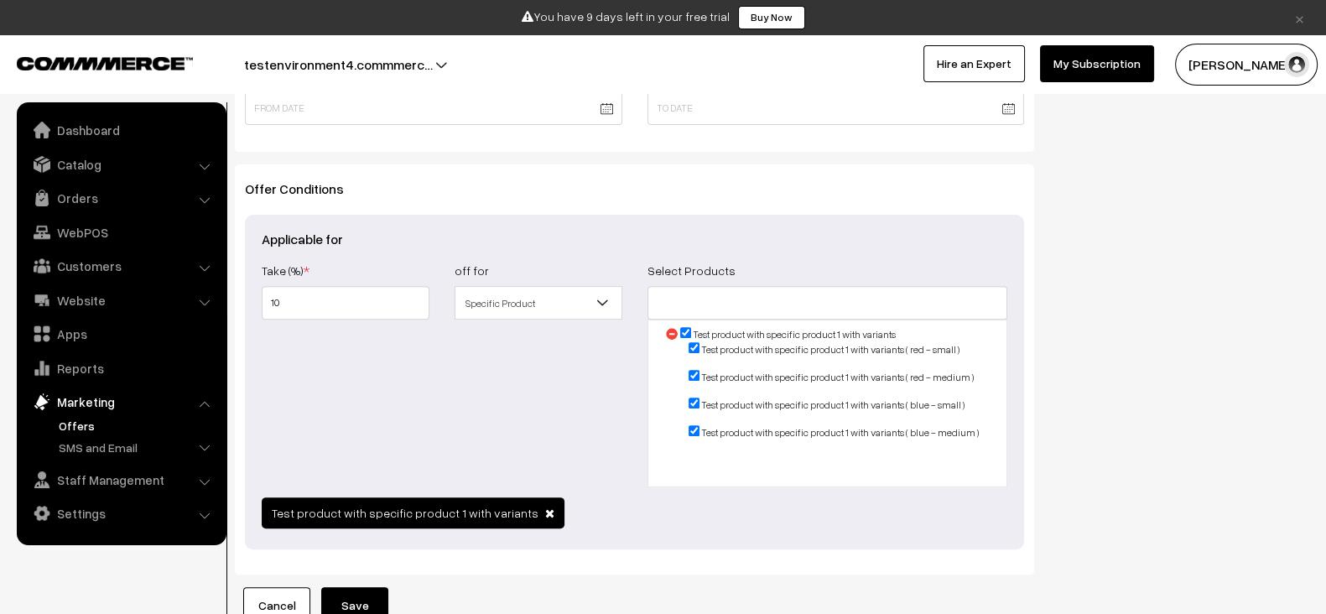
scroll to position [759, 0]
click at [627, 500] on div "Test product with specific product 1 with variants" at bounding box center [634, 514] width 771 height 35
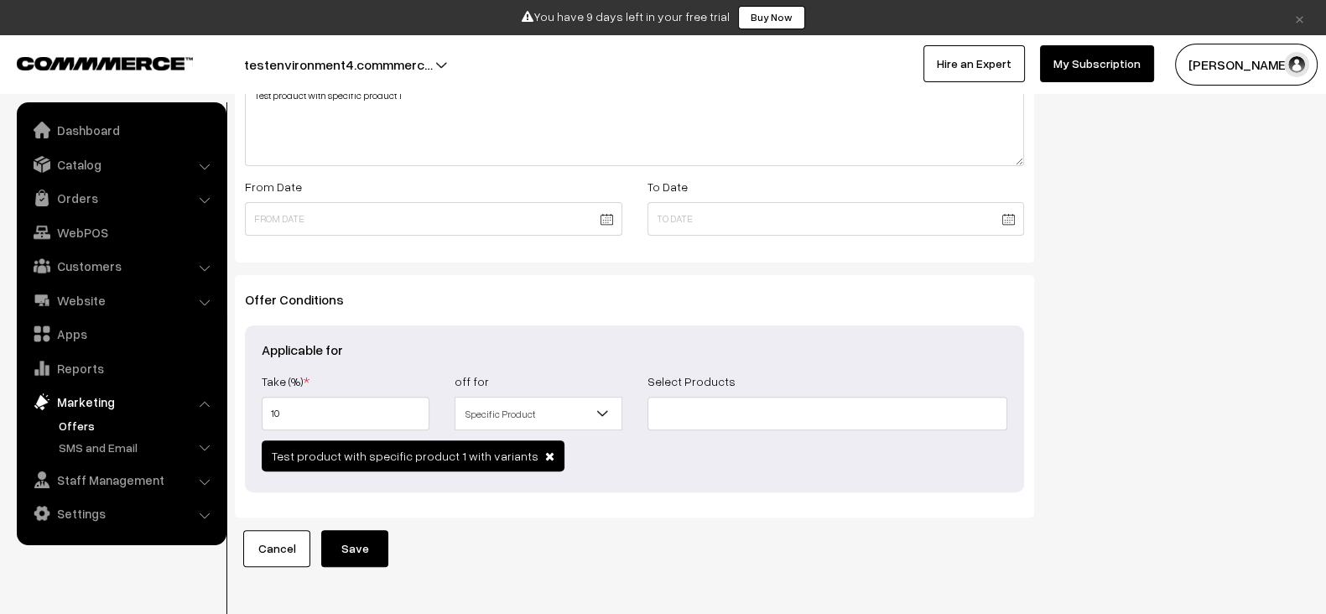
scroll to position [694, 0]
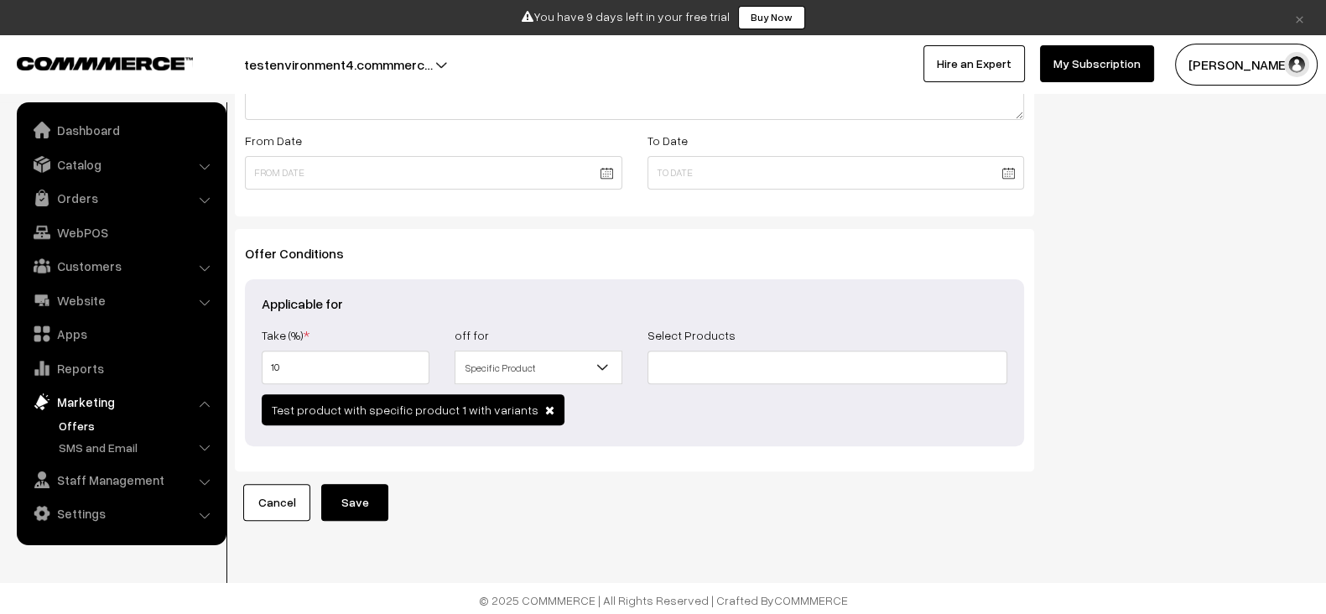
click at [370, 501] on button "Save" at bounding box center [354, 502] width 67 height 37
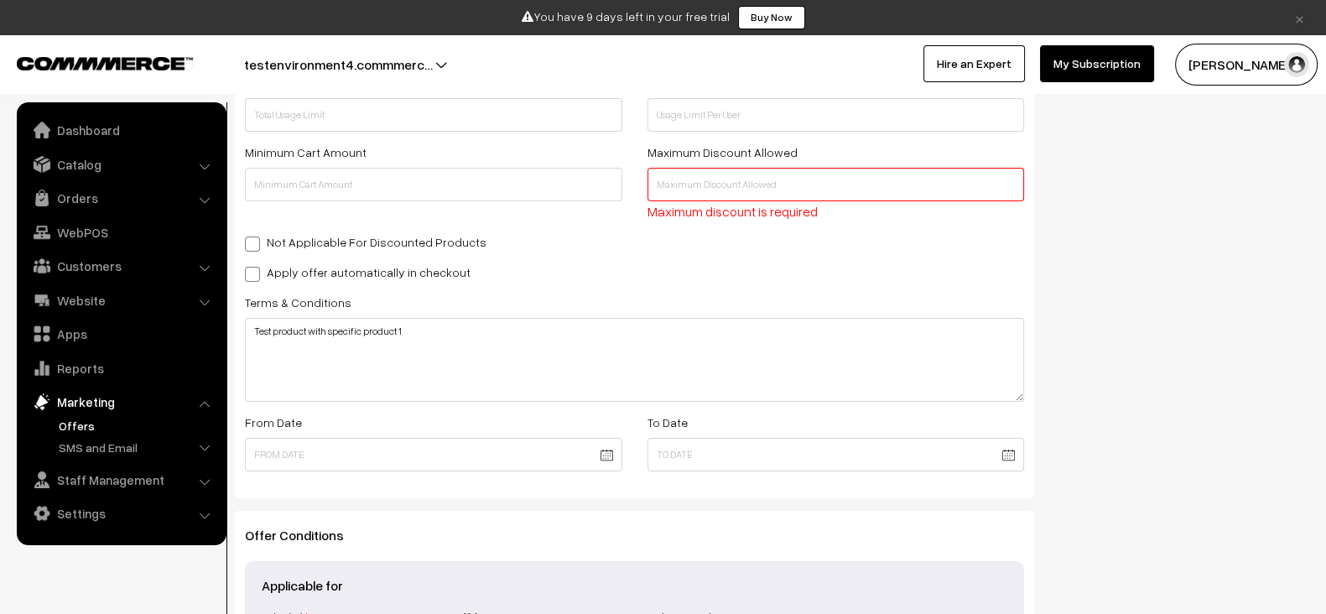
scroll to position [430, 0]
click at [717, 207] on span "Maximum discount is required" at bounding box center [733, 213] width 170 height 17
click at [717, 201] on div "Maximum Discount Allowed Maximum discount is required" at bounding box center [836, 183] width 403 height 80
click at [717, 198] on input "text" at bounding box center [837, 186] width 378 height 34
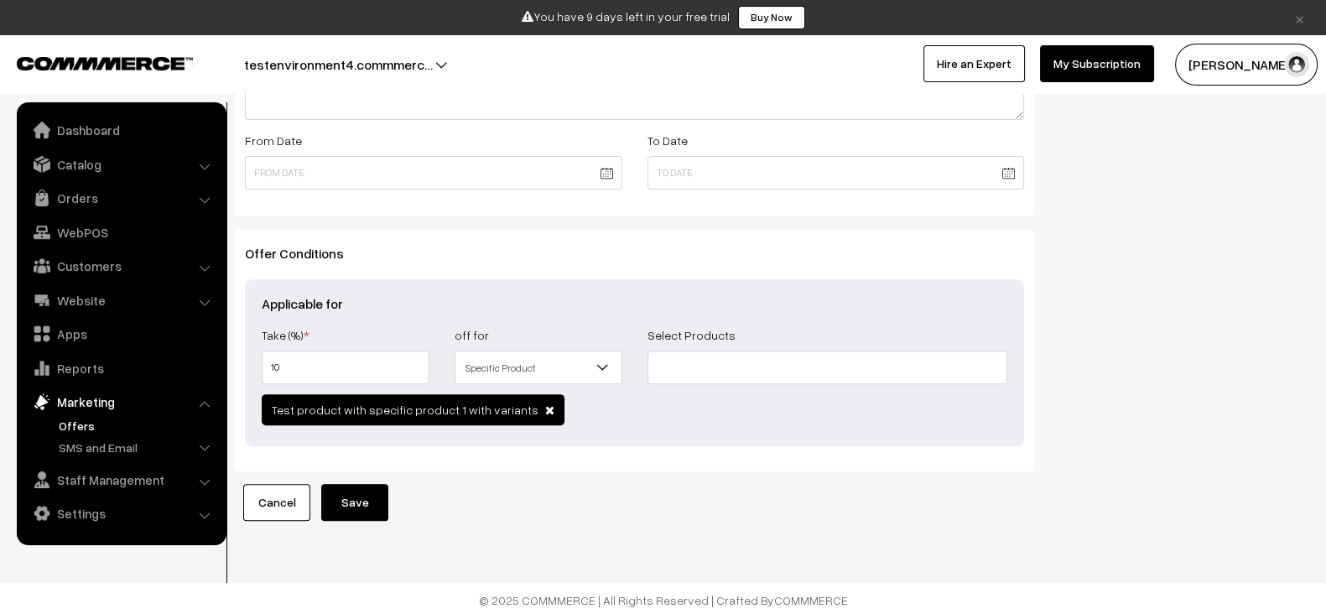
type input "1000"
click at [372, 491] on button "Save" at bounding box center [354, 502] width 67 height 37
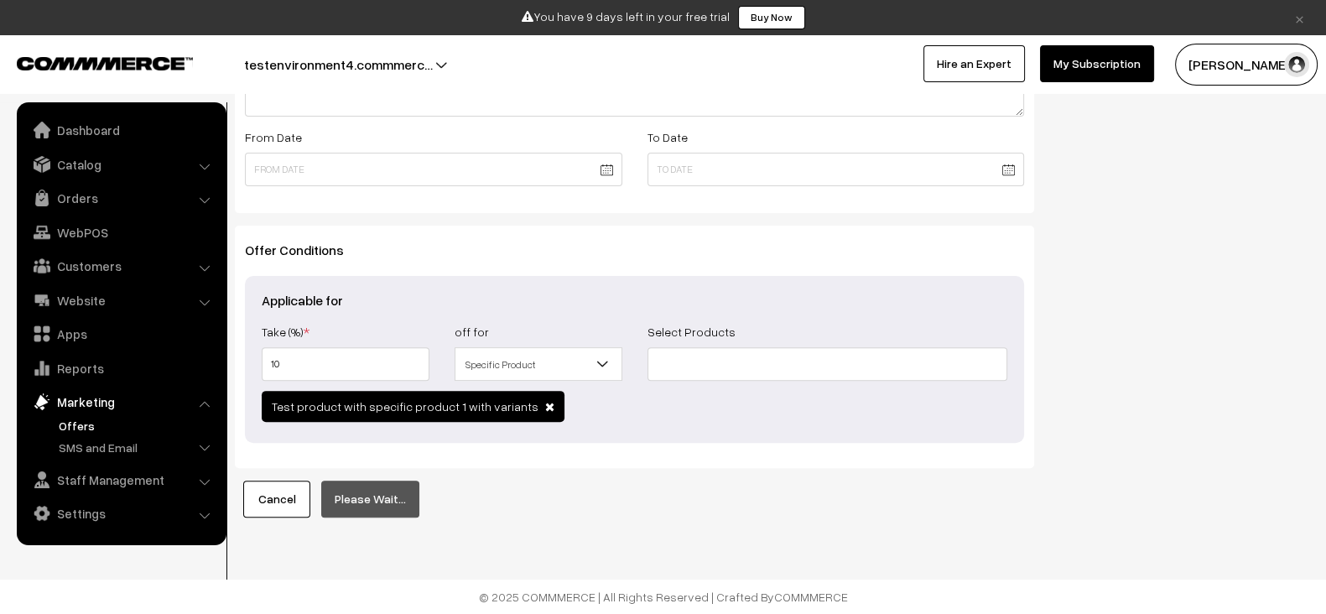
scroll to position [694, 0]
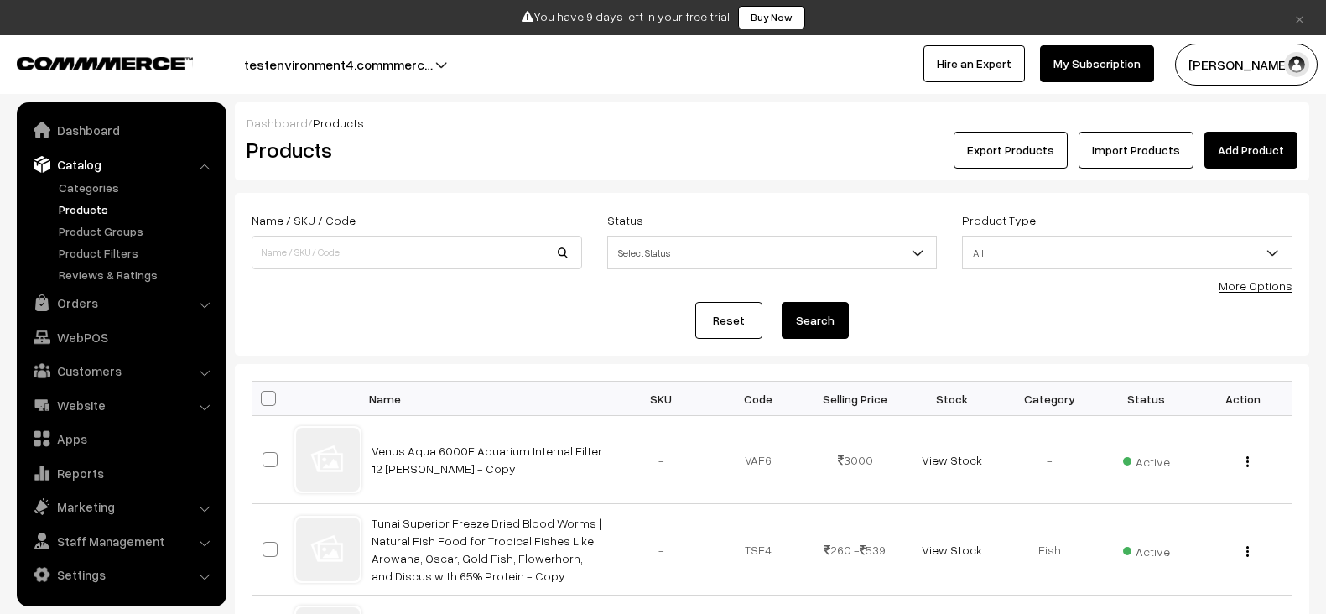
scroll to position [31, 0]
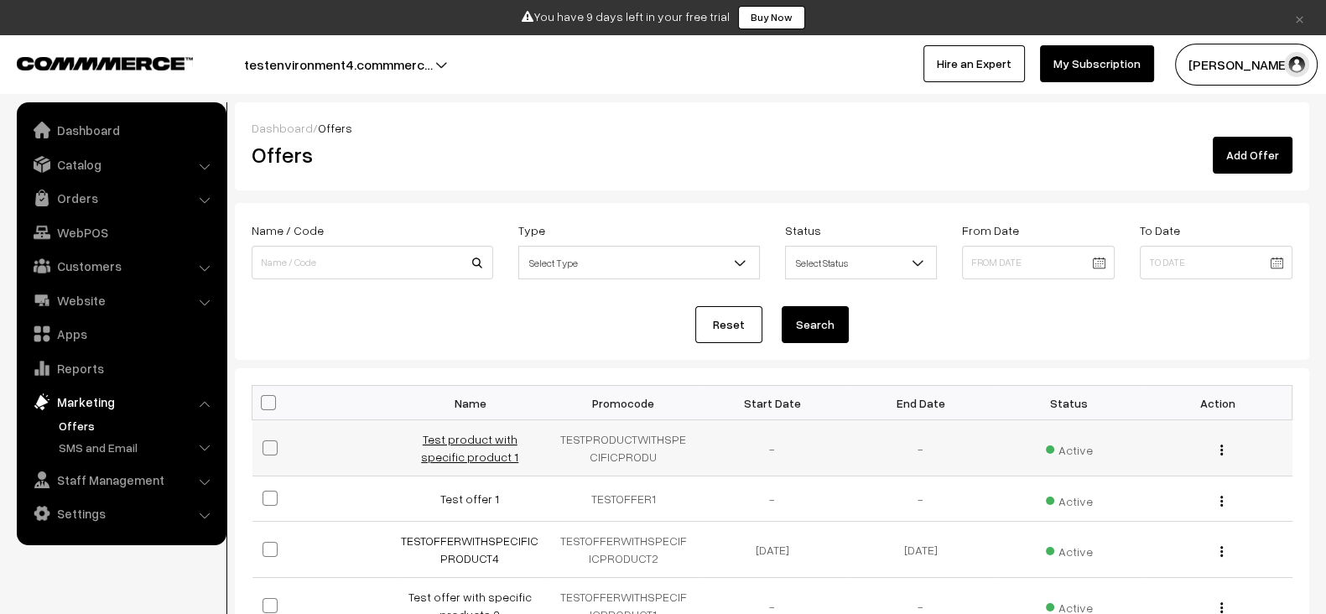
click at [506, 441] on link "Test product with specific product 1" at bounding box center [469, 448] width 97 height 32
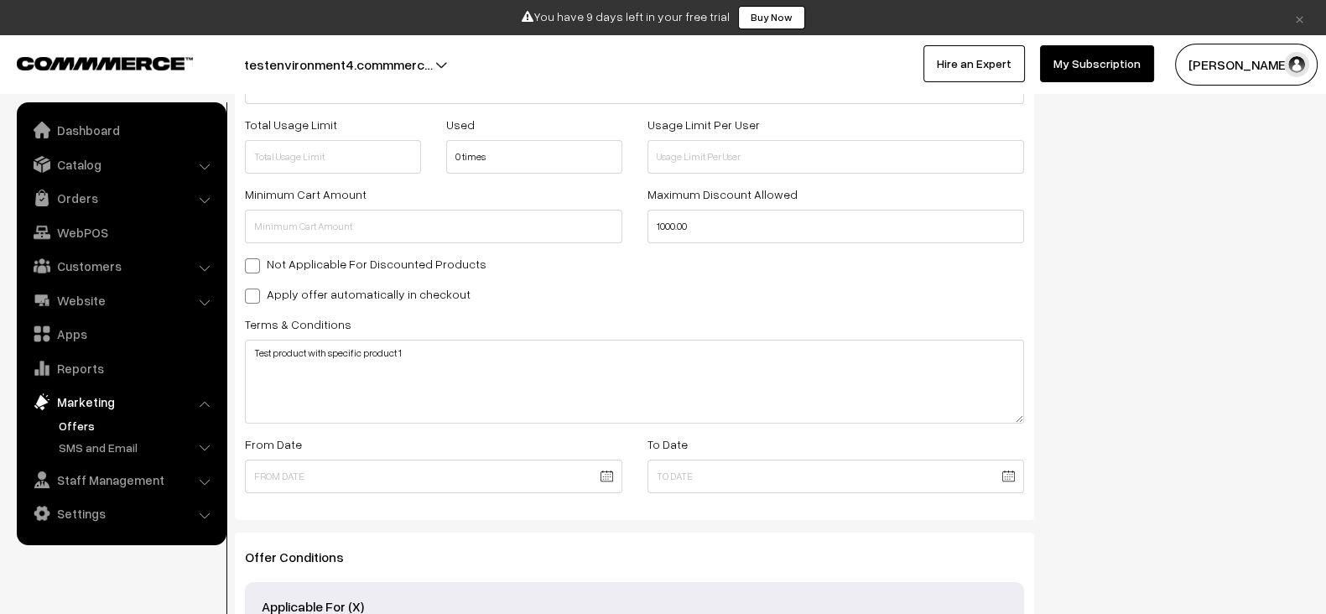
scroll to position [393, 0]
